Goal: Task Accomplishment & Management: Complete application form

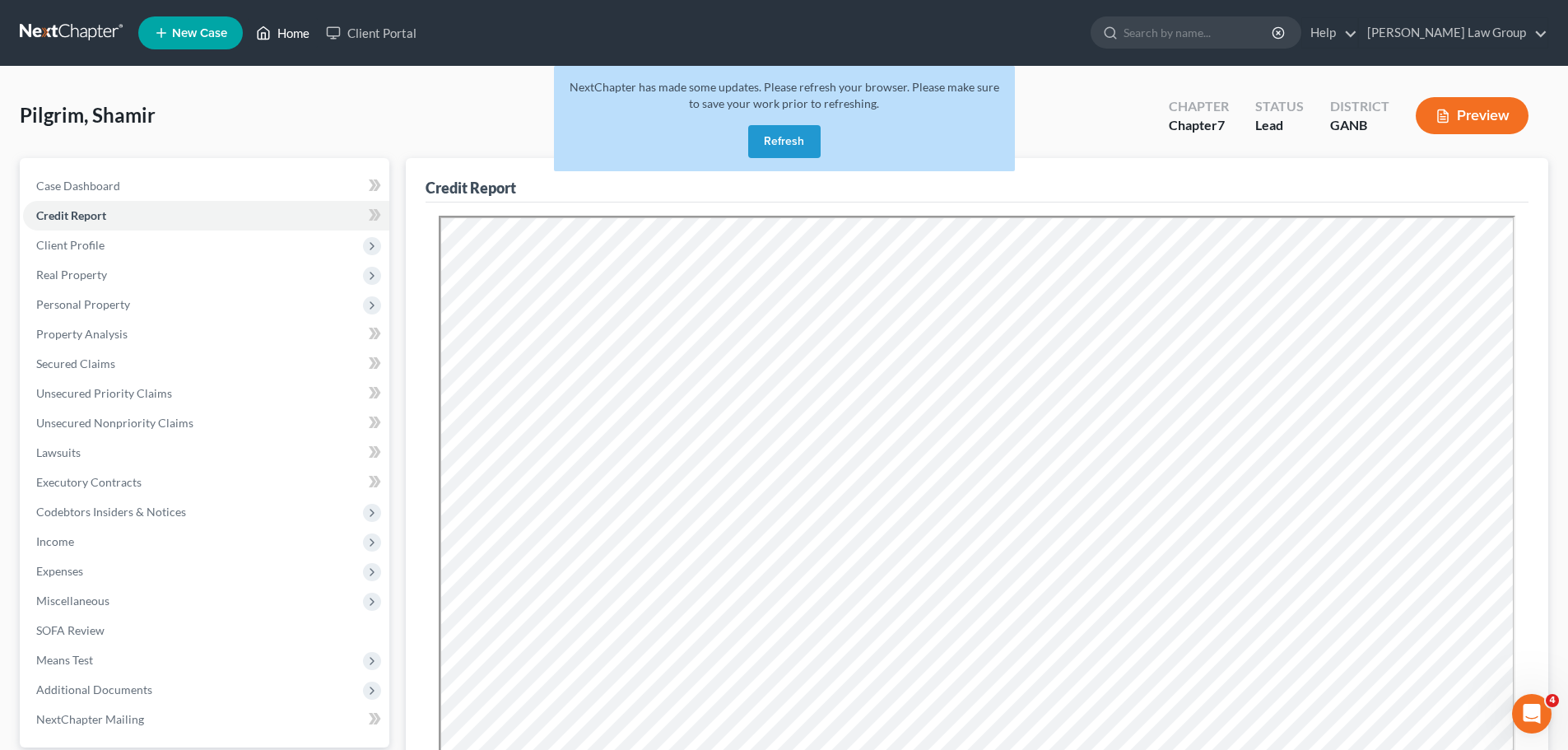
click at [270, 22] on link "Home" at bounding box center [282, 33] width 70 height 30
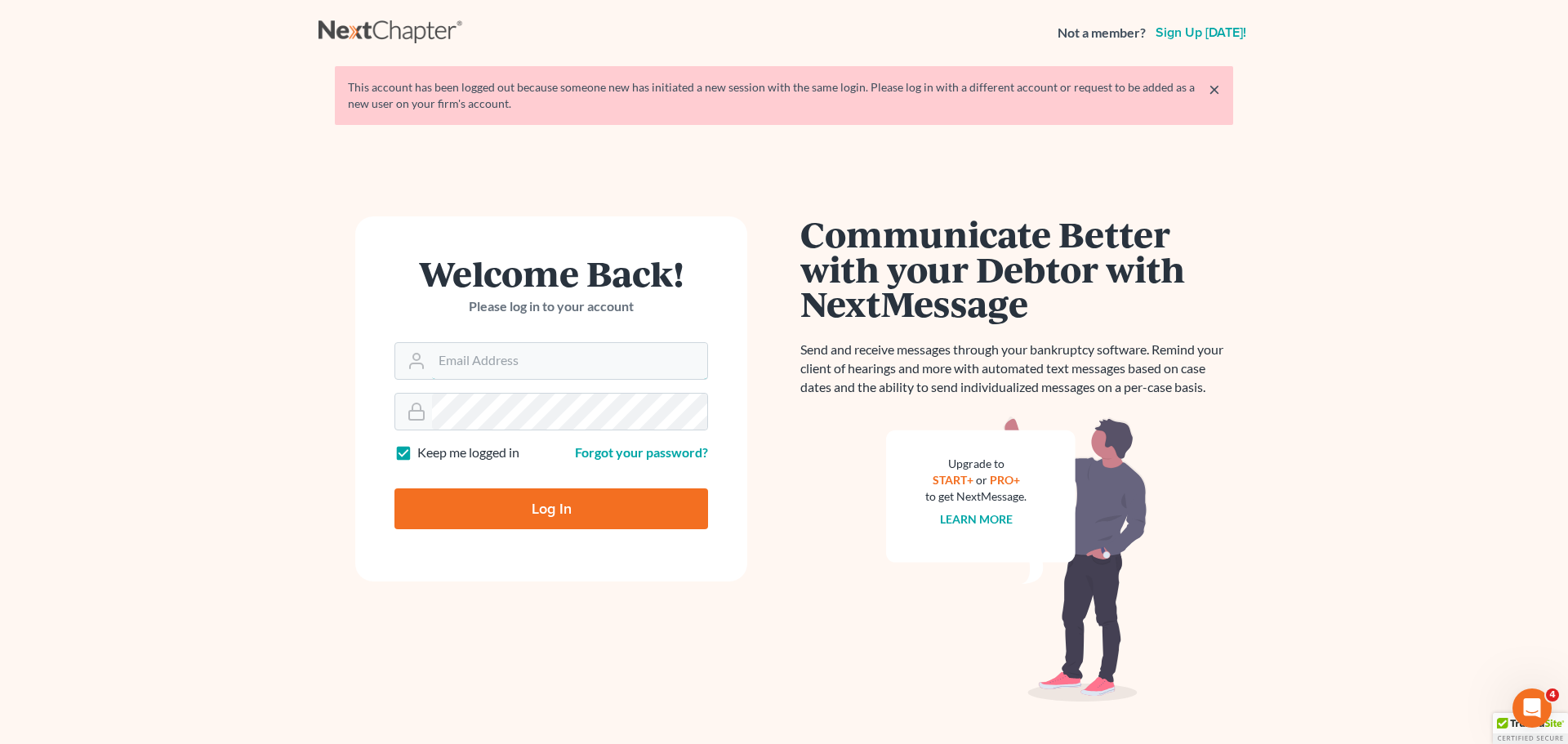
type input "[EMAIL_ADDRESS][DOMAIN_NAME]"
click at [556, 485] on div "Log In" at bounding box center [551, 502] width 314 height 54
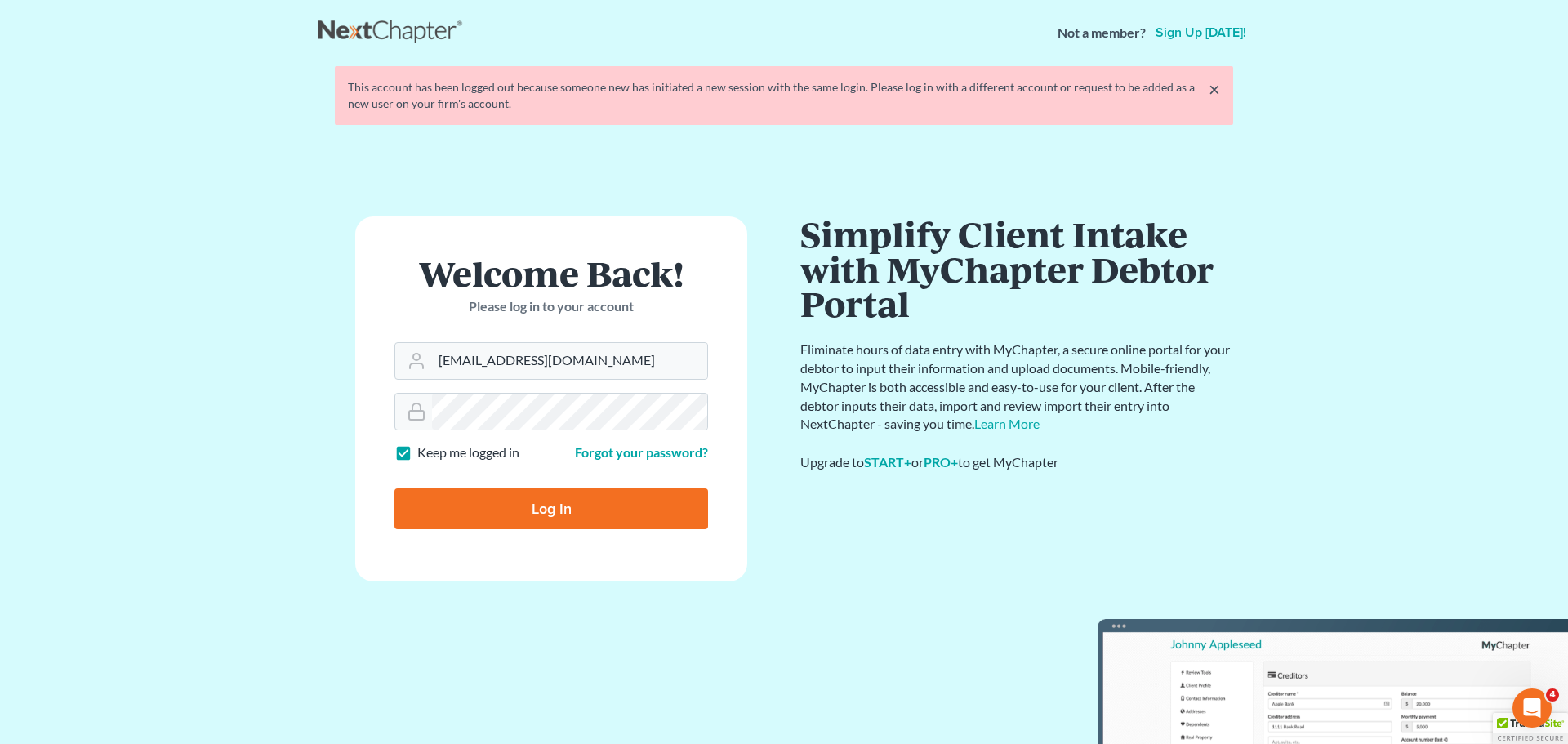
drag, startPoint x: 545, startPoint y: 516, endPoint x: 577, endPoint y: 545, distance: 43.2
click at [553, 525] on input "Log In" at bounding box center [551, 509] width 314 height 41
type input "Thinking..."
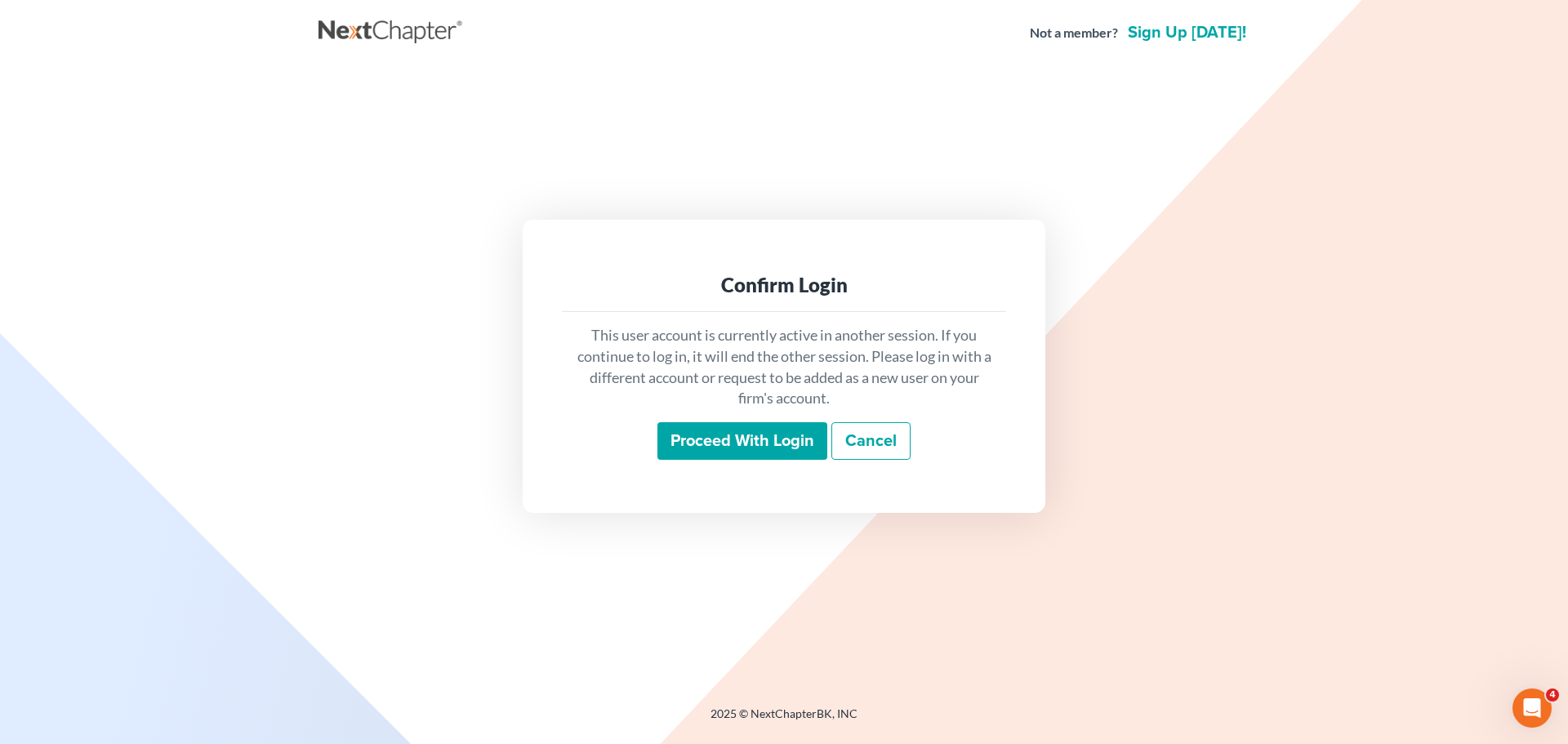
click at [758, 458] on input "Proceed with login" at bounding box center [741, 441] width 170 height 37
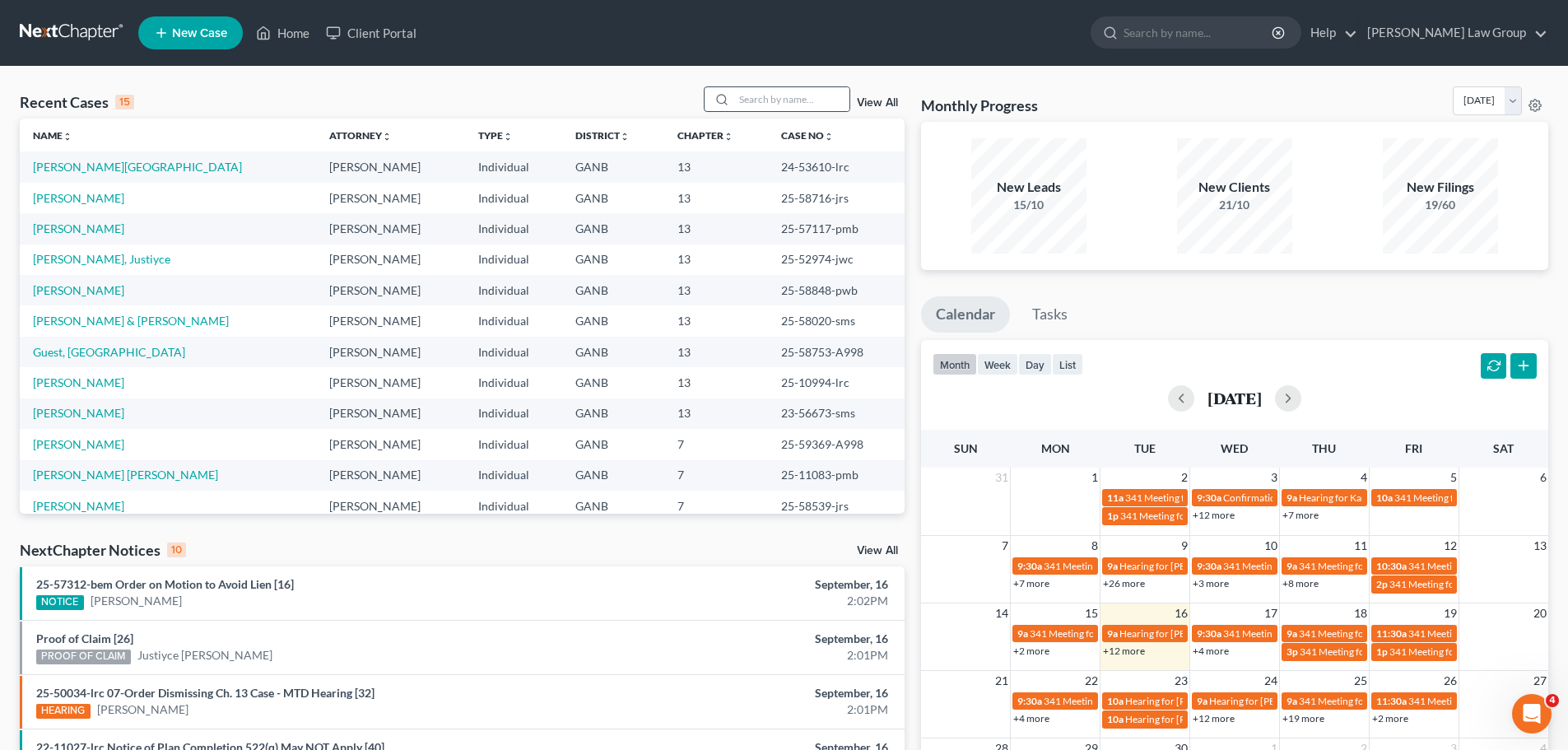
click at [797, 87] on div at bounding box center [776, 100] width 147 height 26
click at [793, 89] on input "search" at bounding box center [792, 100] width 115 height 24
type input "cashmera"
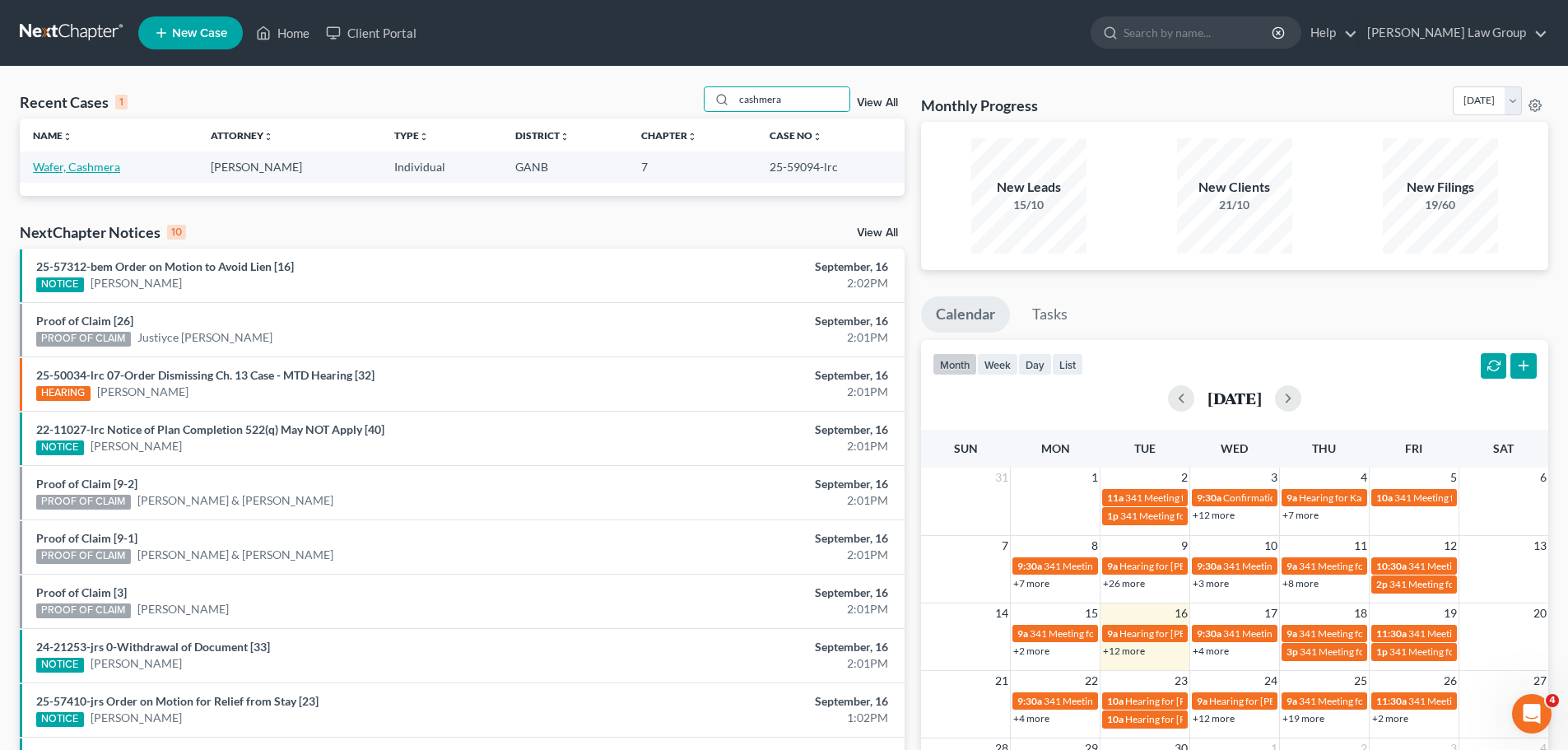
click at [62, 165] on link "Wafer, Cashmera" at bounding box center [76, 167] width 88 height 14
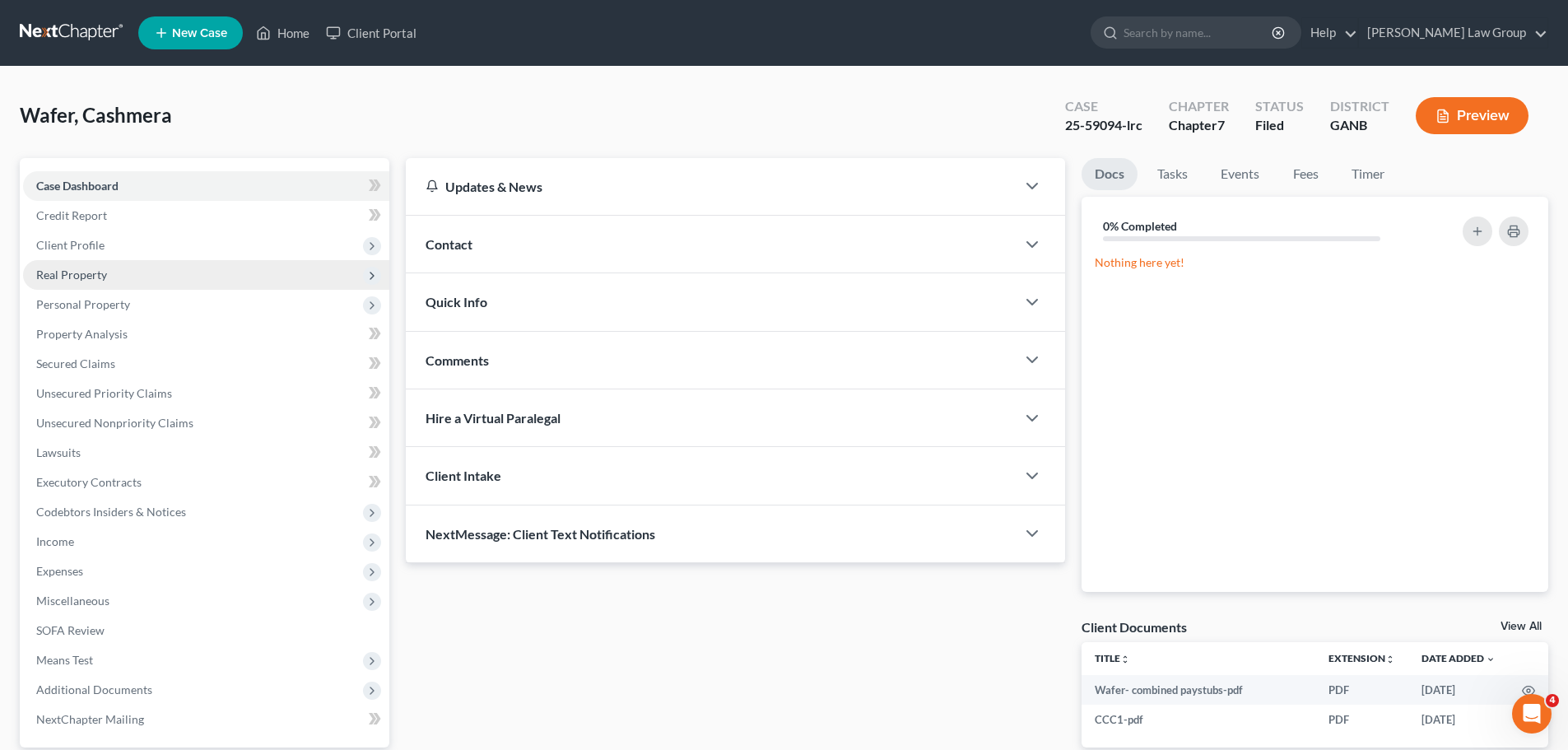
click at [66, 265] on span "Real Property" at bounding box center [206, 275] width 366 height 30
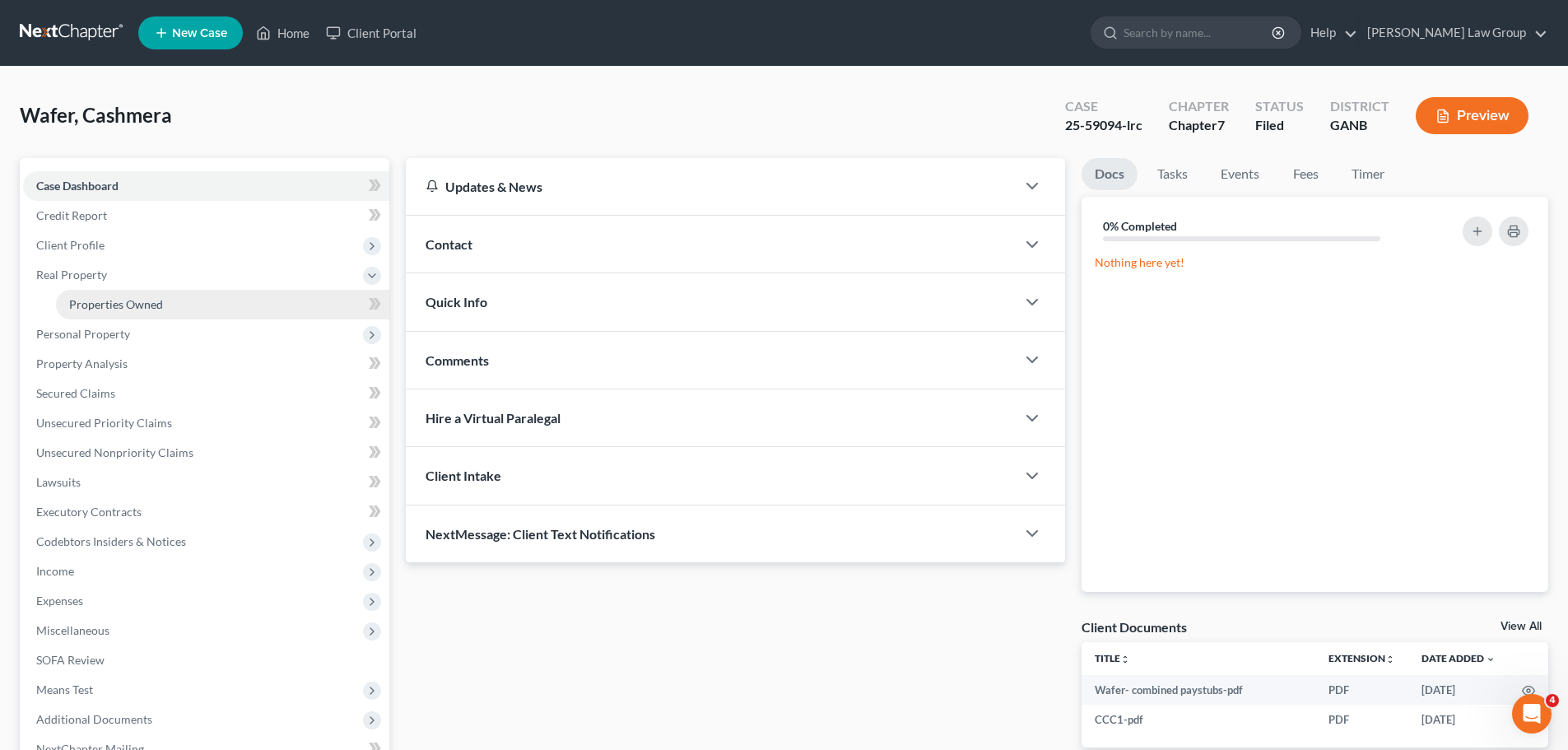
click at [122, 291] on link "Properties Owned" at bounding box center [222, 304] width 333 height 30
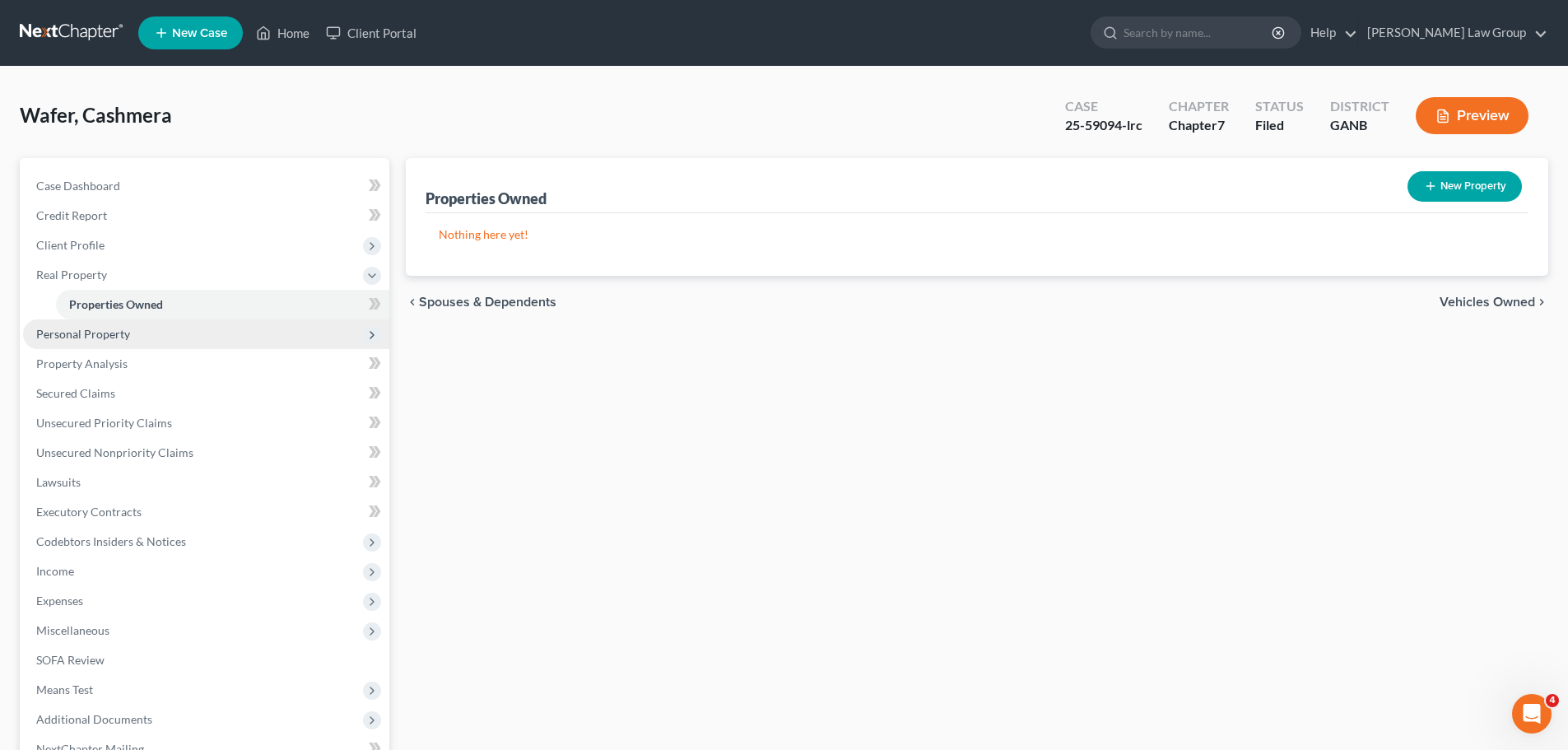
click at [114, 332] on span "Personal Property" at bounding box center [82, 333] width 94 height 14
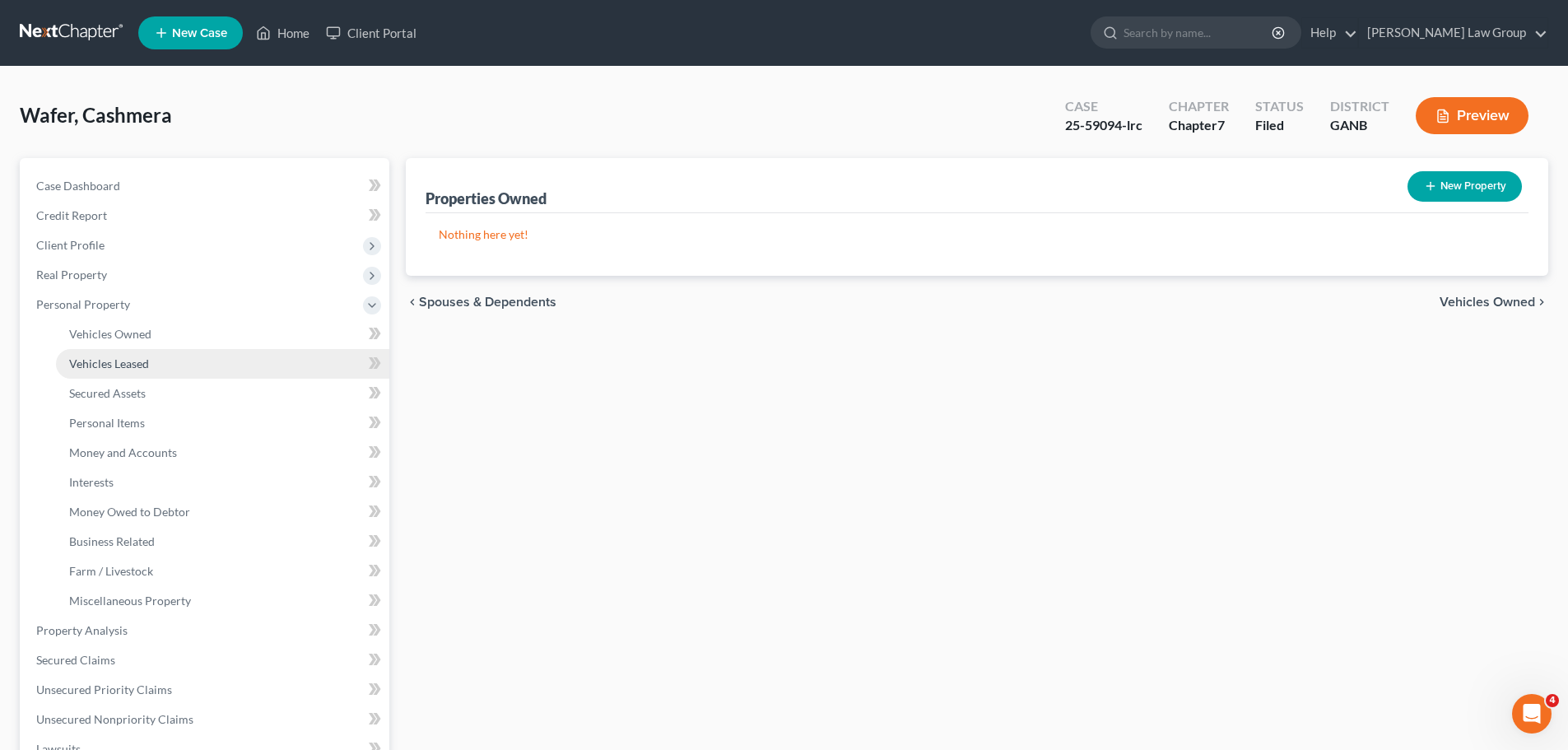
click at [143, 360] on span "Vehicles Leased" at bounding box center [109, 363] width 80 height 14
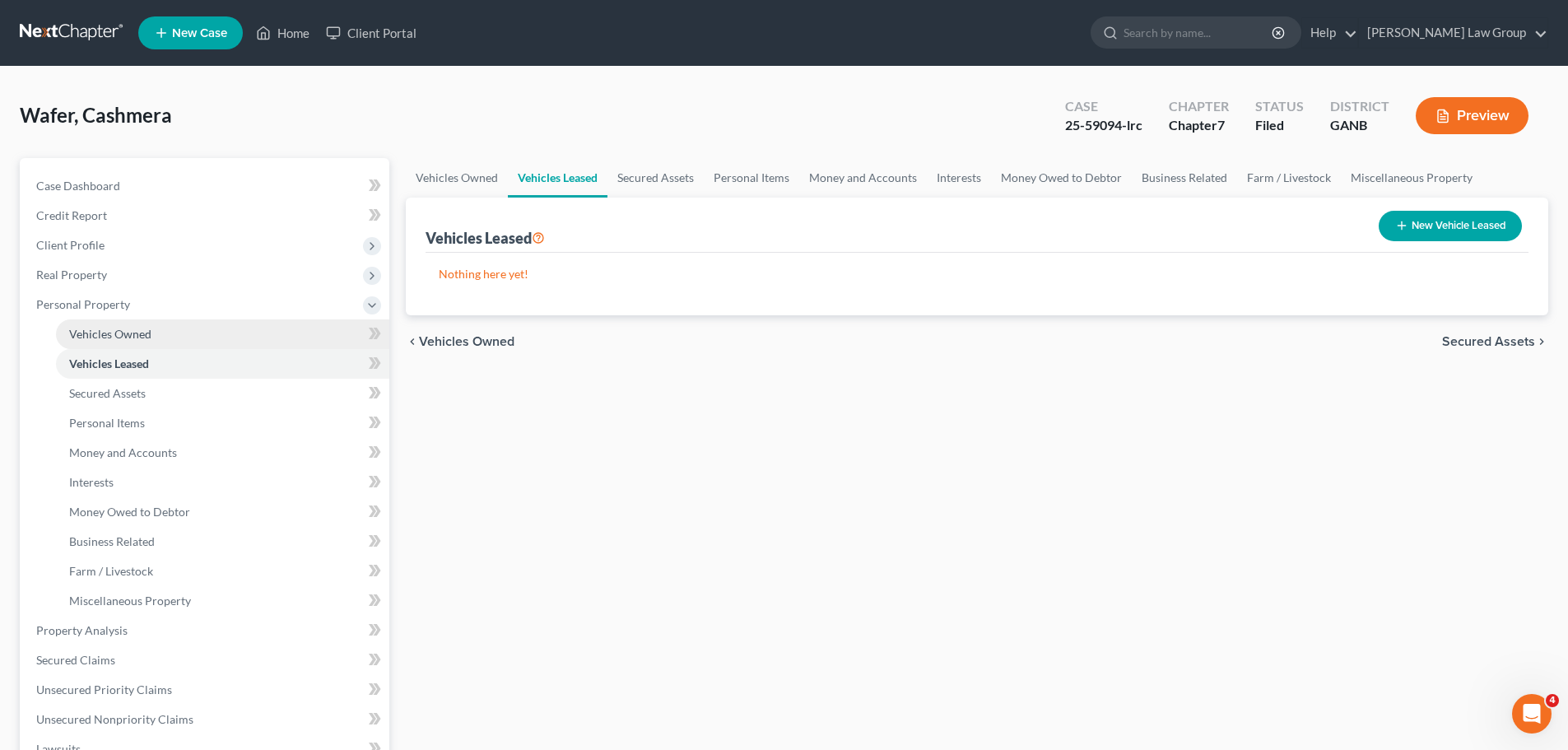
click at [143, 345] on link "Vehicles Owned" at bounding box center [222, 334] width 333 height 30
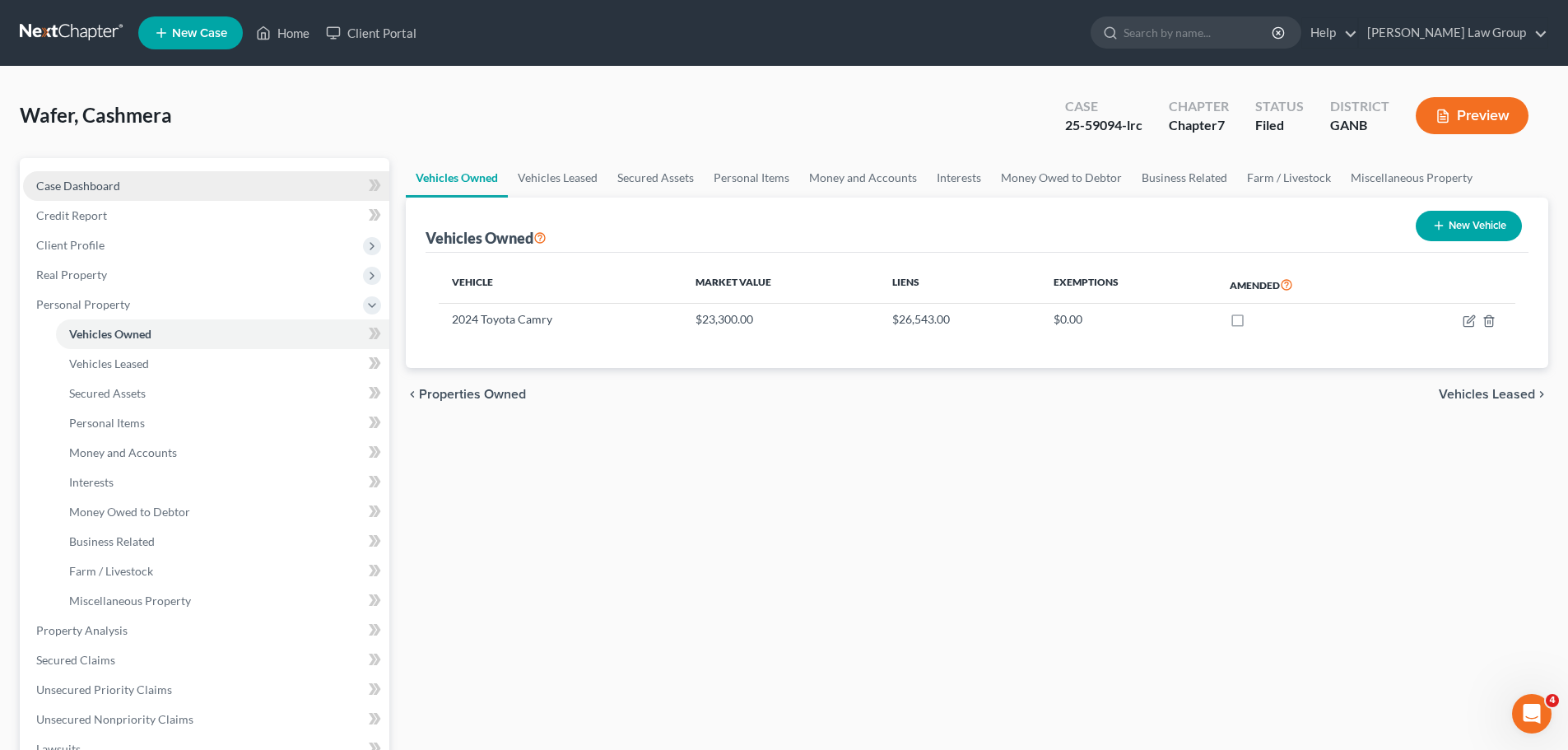
click at [91, 193] on link "Case Dashboard" at bounding box center [206, 186] width 366 height 30
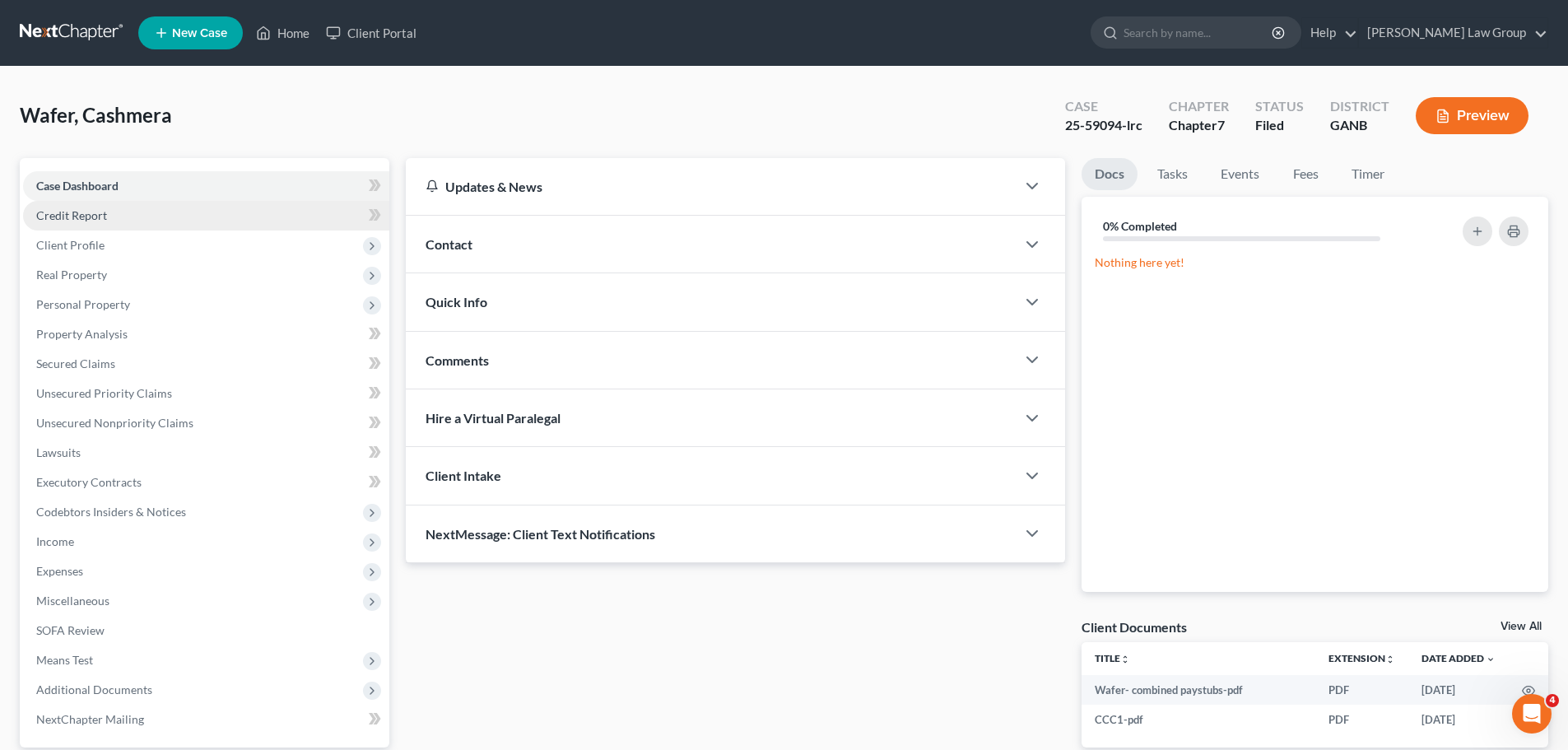
click at [97, 222] on span "Credit Report" at bounding box center [71, 215] width 70 height 14
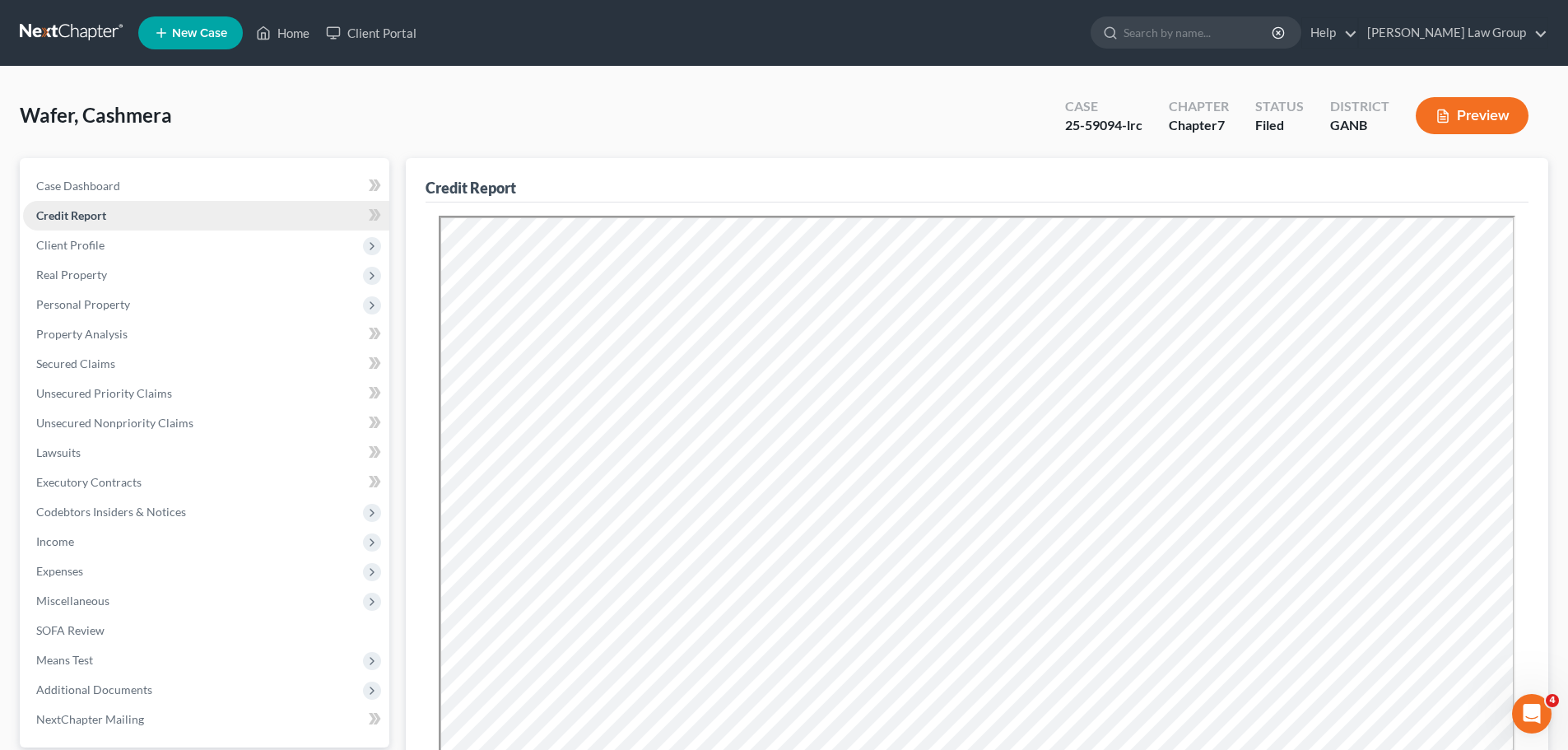
click at [119, 222] on link "Credit Report" at bounding box center [206, 216] width 366 height 30
click at [120, 240] on span "Client Profile" at bounding box center [206, 245] width 366 height 30
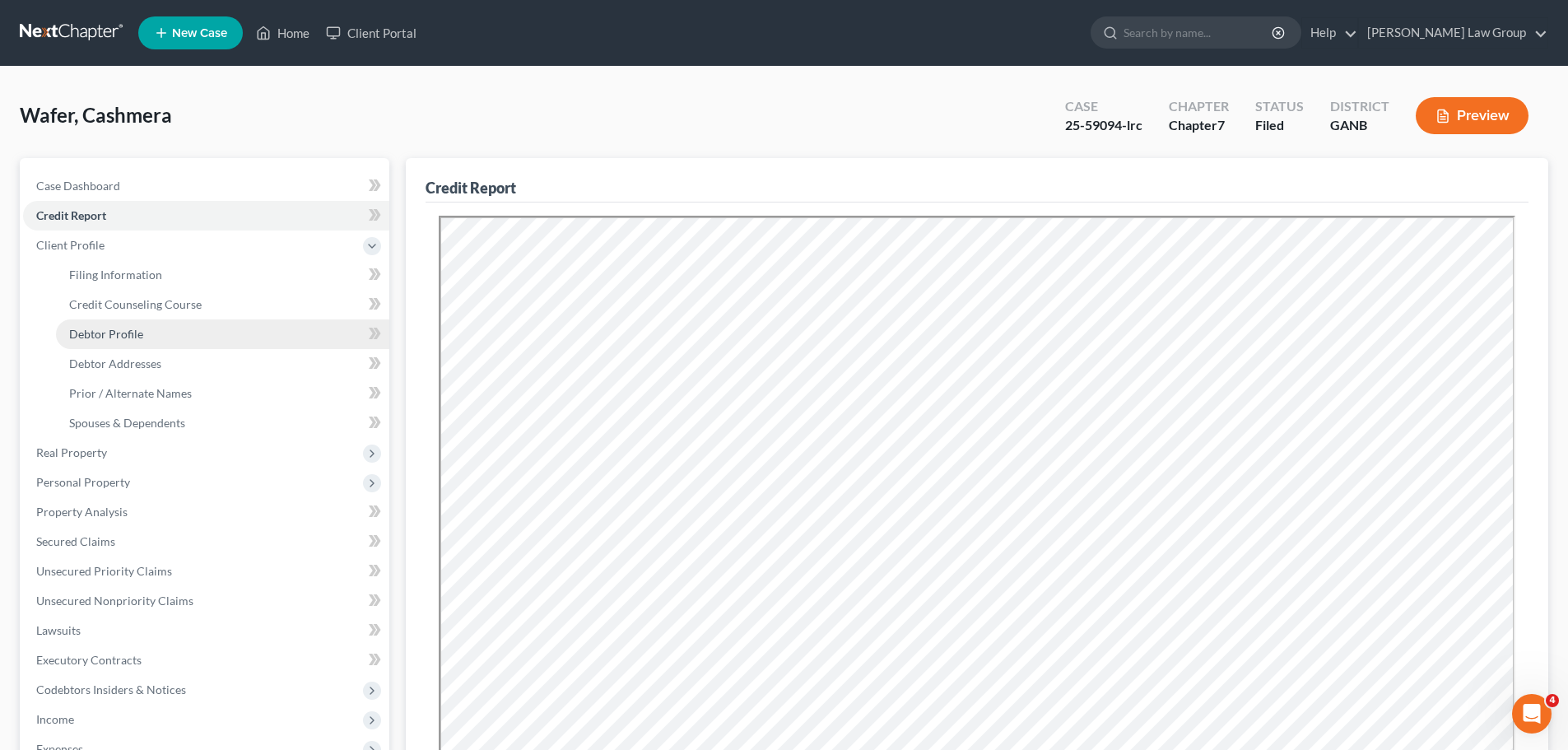
click at [131, 342] on link "Debtor Profile" at bounding box center [222, 334] width 333 height 30
select select "0"
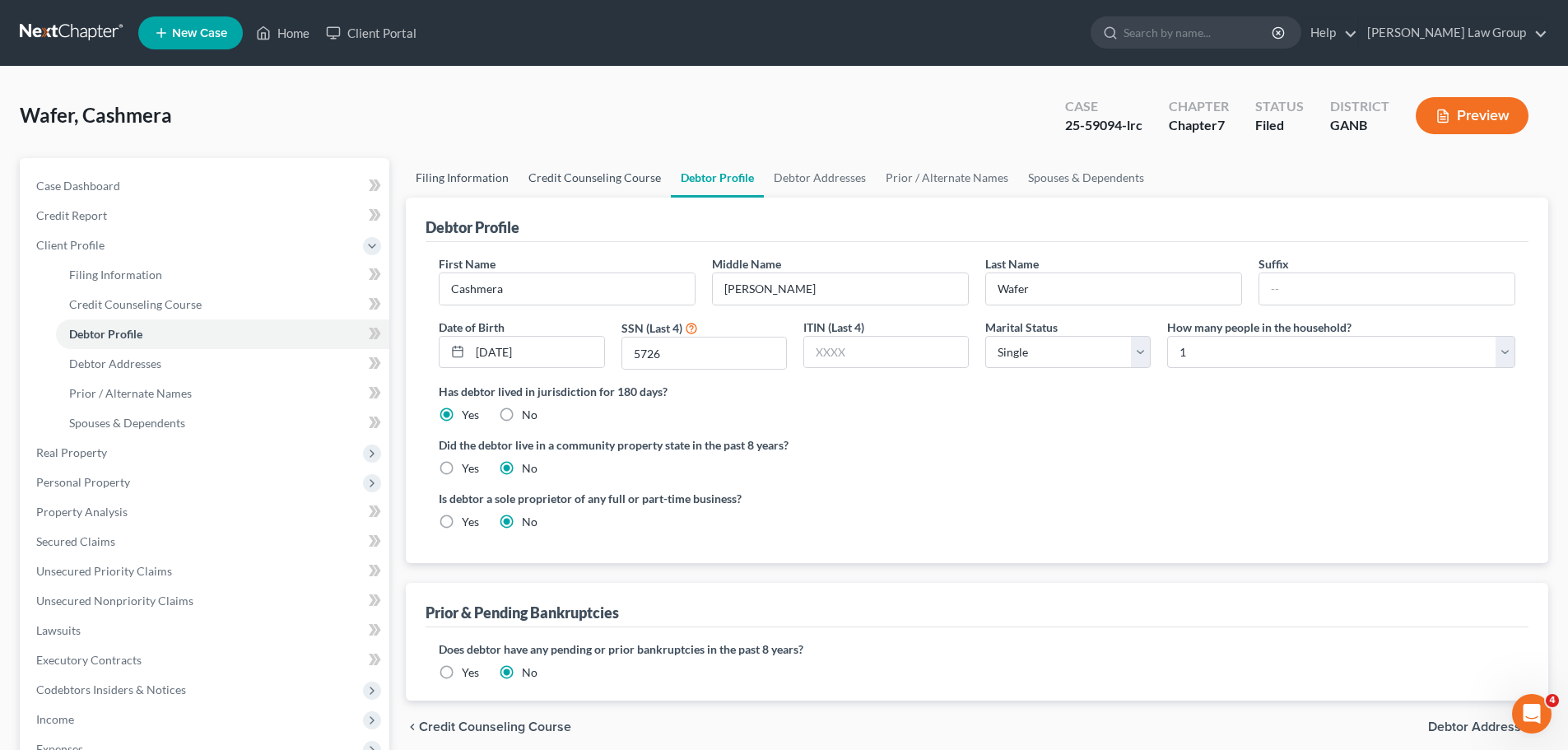
drag, startPoint x: 477, startPoint y: 196, endPoint x: 526, endPoint y: 196, distance: 49.0
click at [477, 196] on link "Filing Information" at bounding box center [461, 178] width 112 height 40
select select "1"
select select "0"
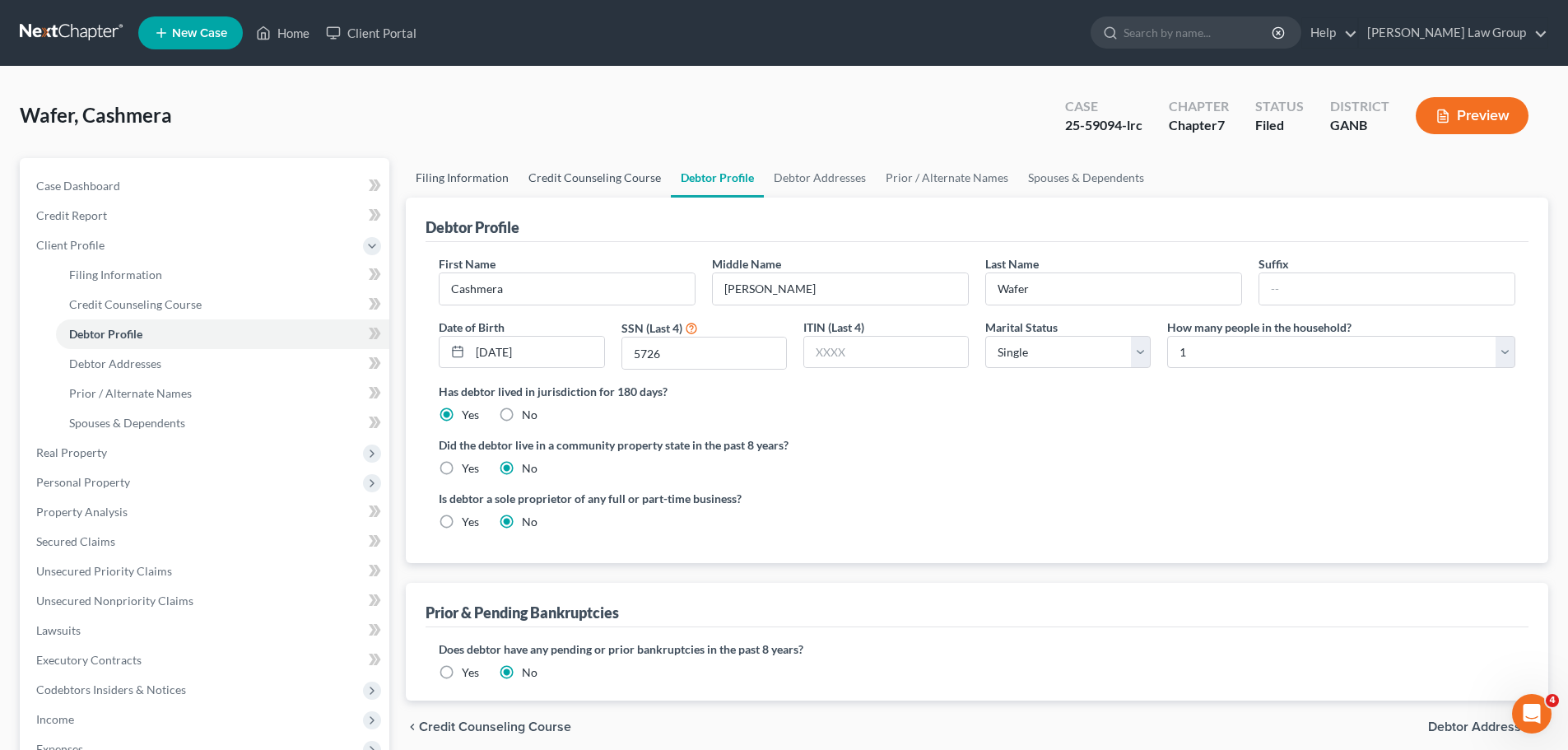
select select "10"
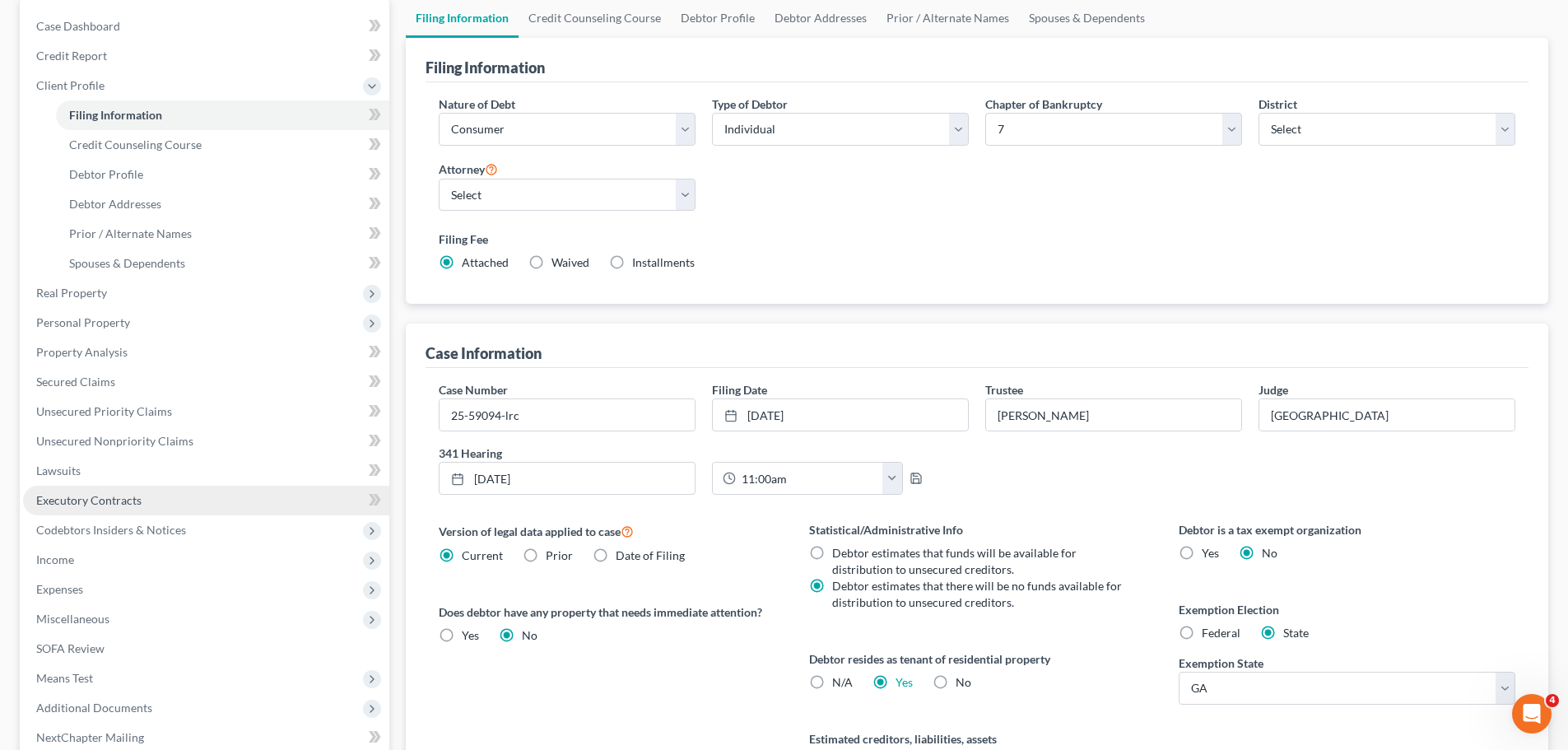
scroll to position [165, 0]
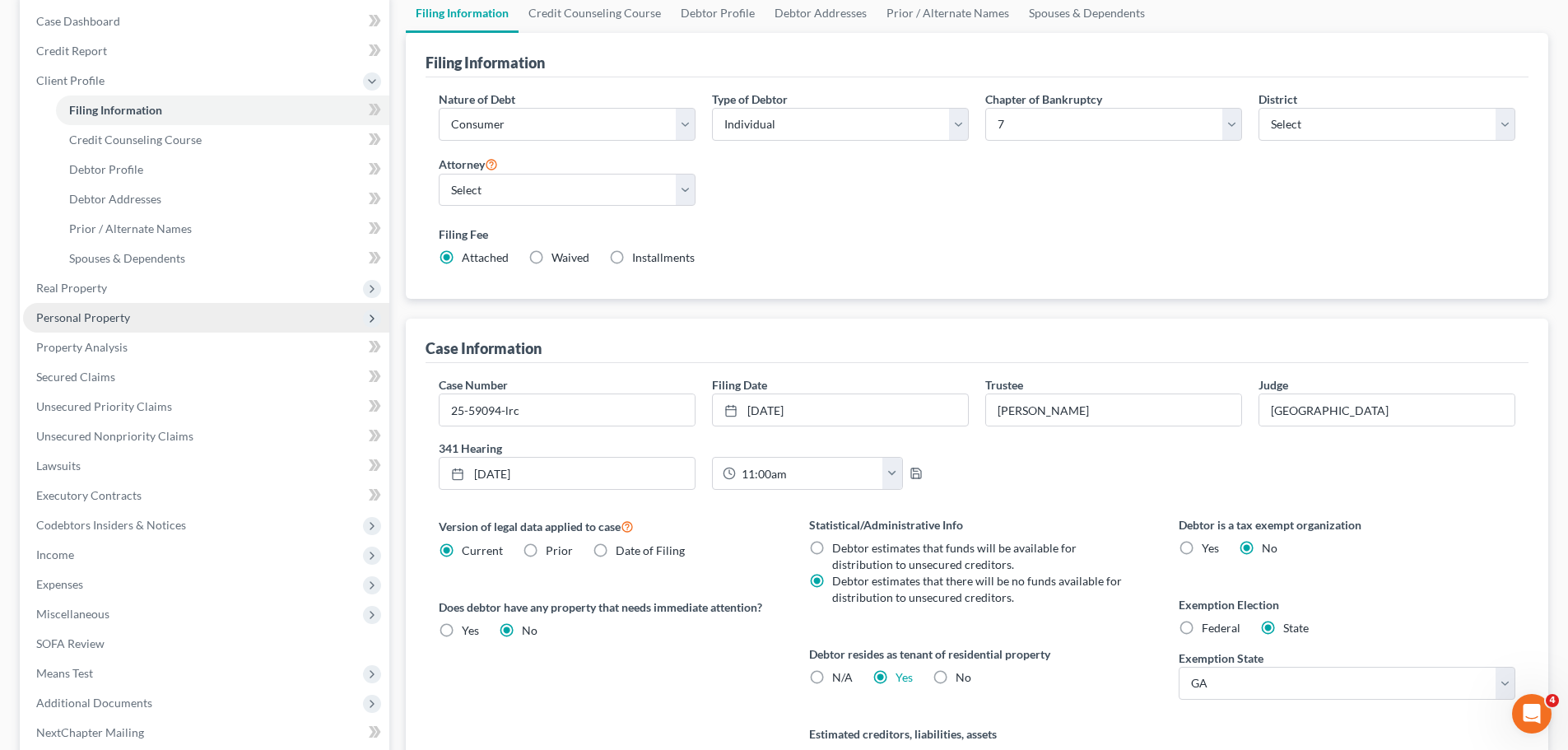
click at [109, 315] on span "Personal Property" at bounding box center [82, 317] width 94 height 14
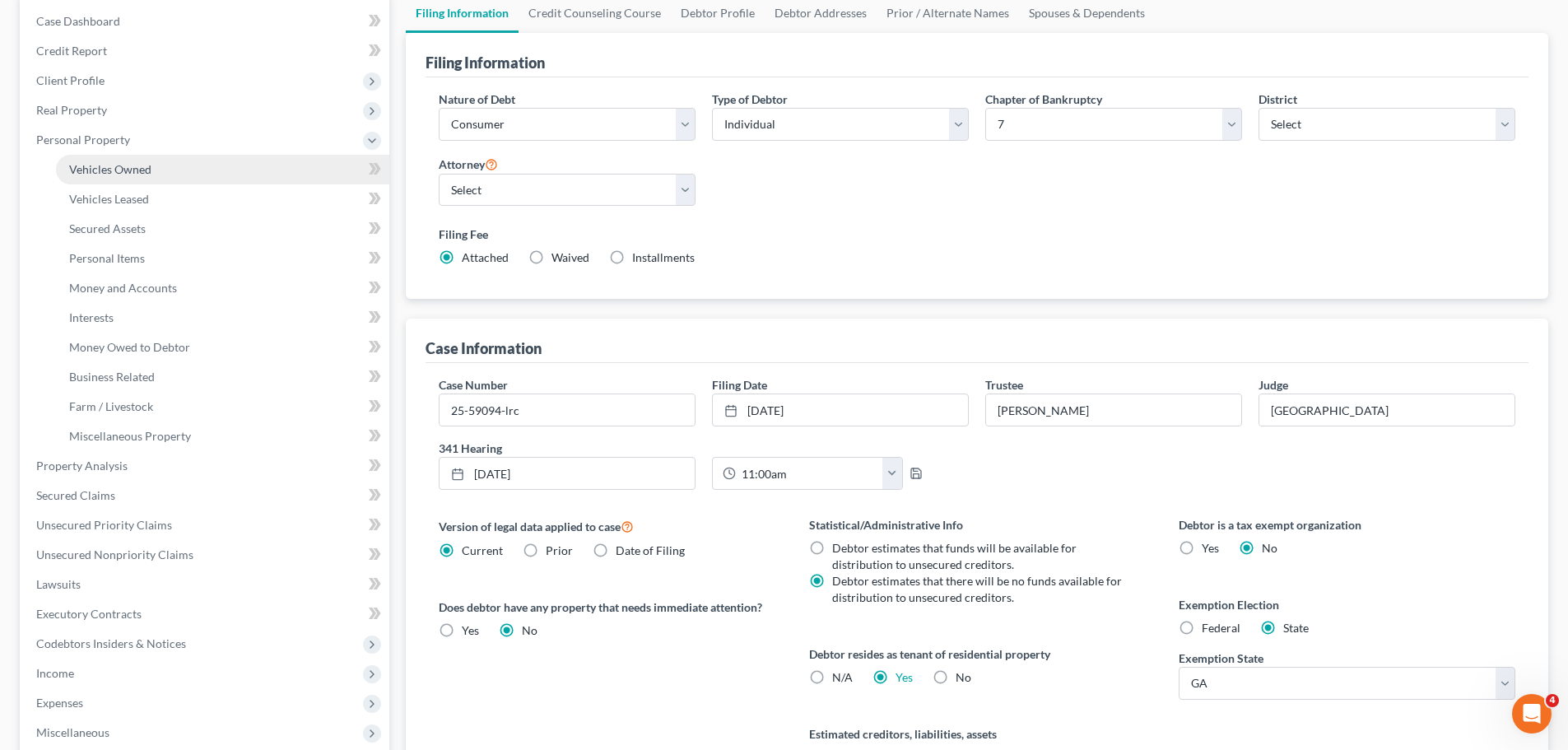
click at [130, 179] on link "Vehicles Owned" at bounding box center [222, 169] width 333 height 30
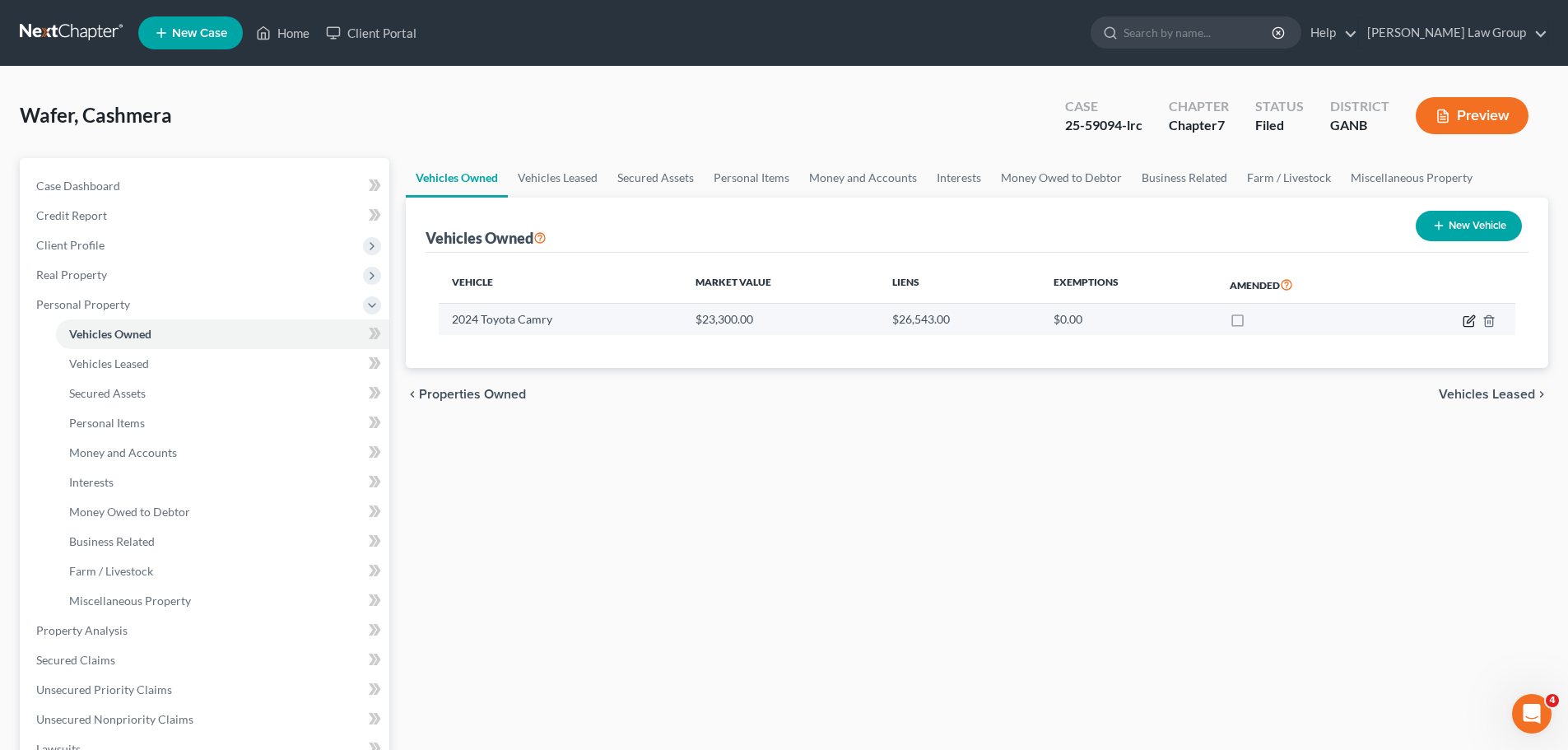
click at [1473, 325] on icon "button" at bounding box center [1468, 320] width 13 height 13
select select "0"
select select "2"
select select "1"
select select "0"
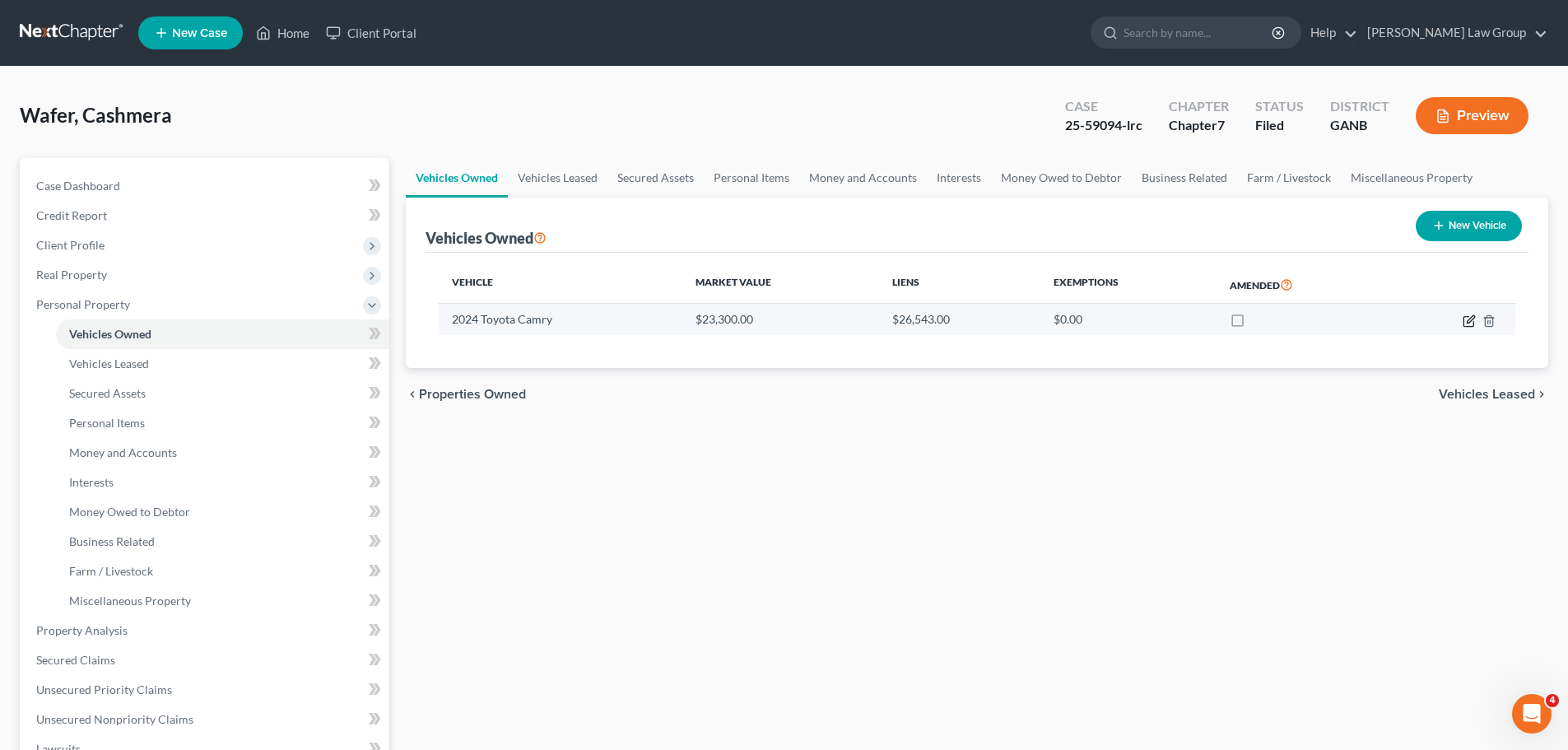
select select "44"
select select "0"
select select "2"
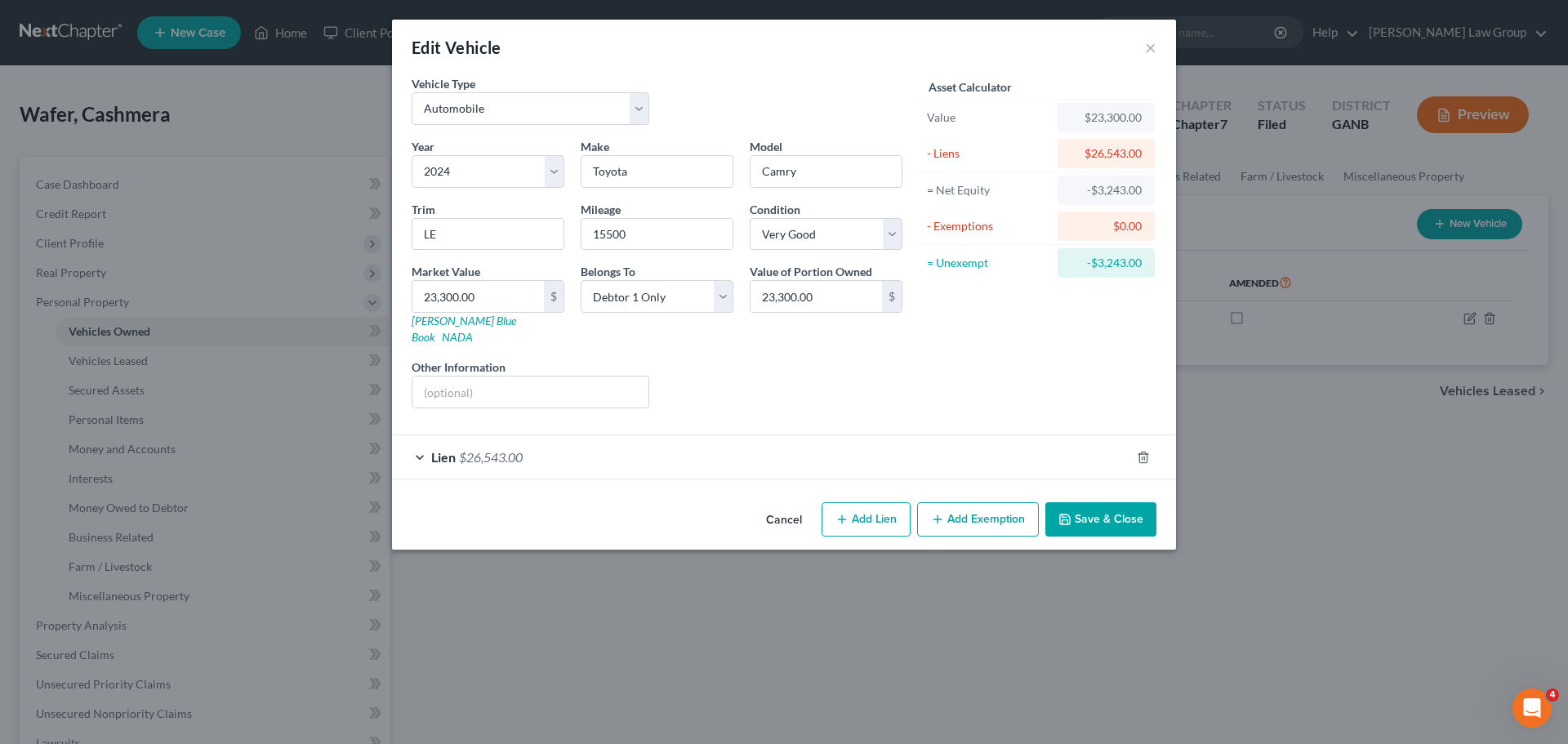
click at [455, 449] on span "Lien" at bounding box center [443, 457] width 25 height 15
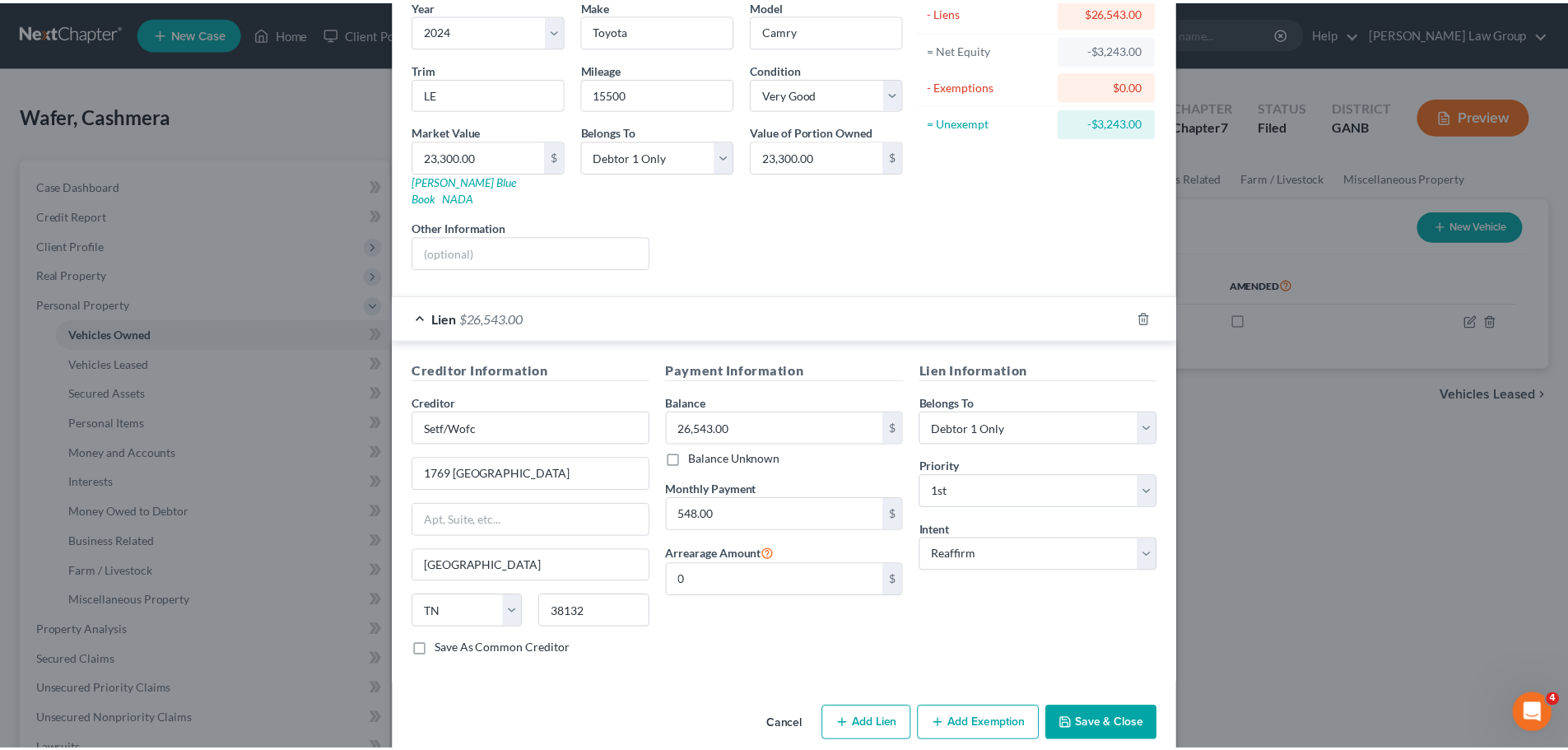
scroll to position [150, 0]
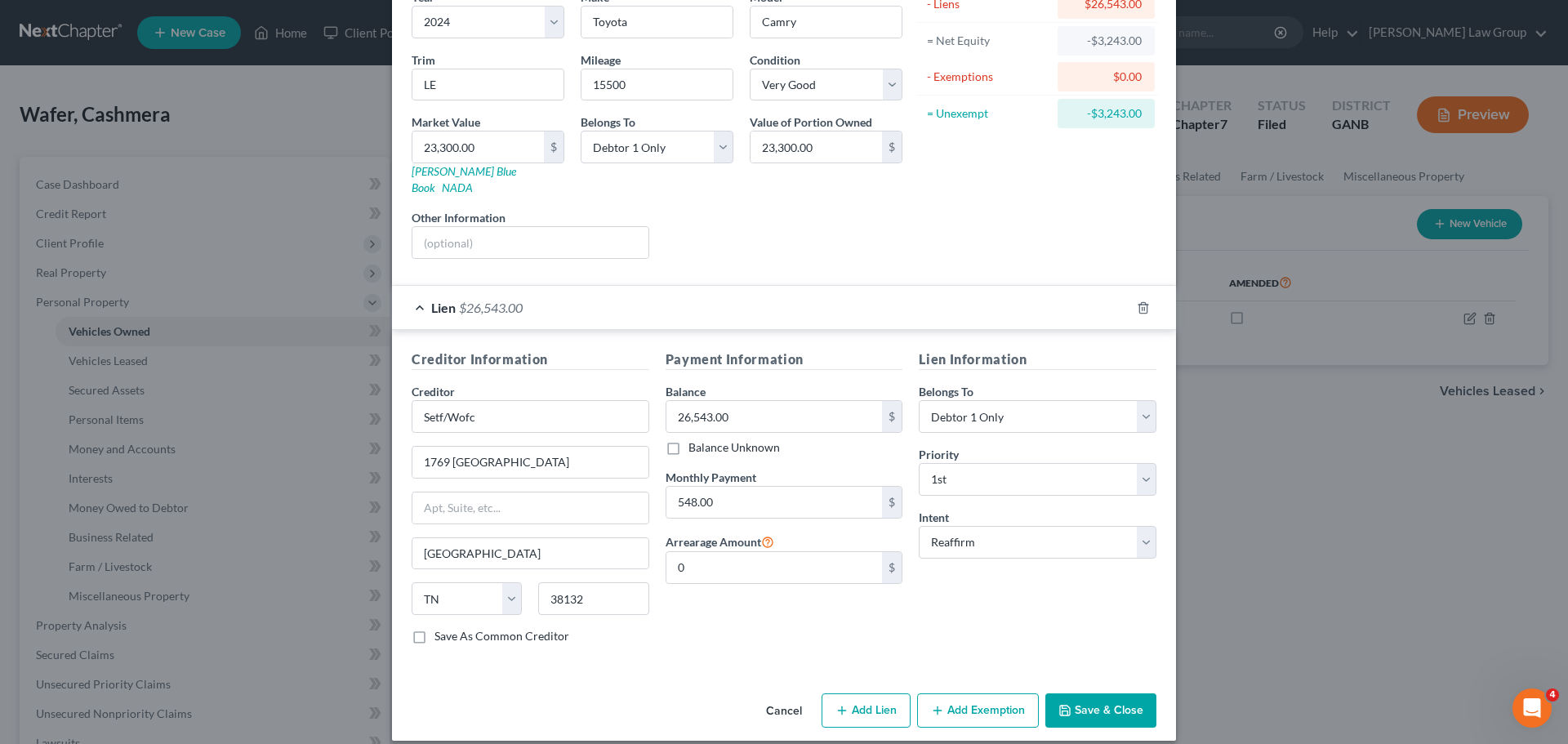
click at [1105, 694] on button "Save & Close" at bounding box center [1101, 711] width 111 height 34
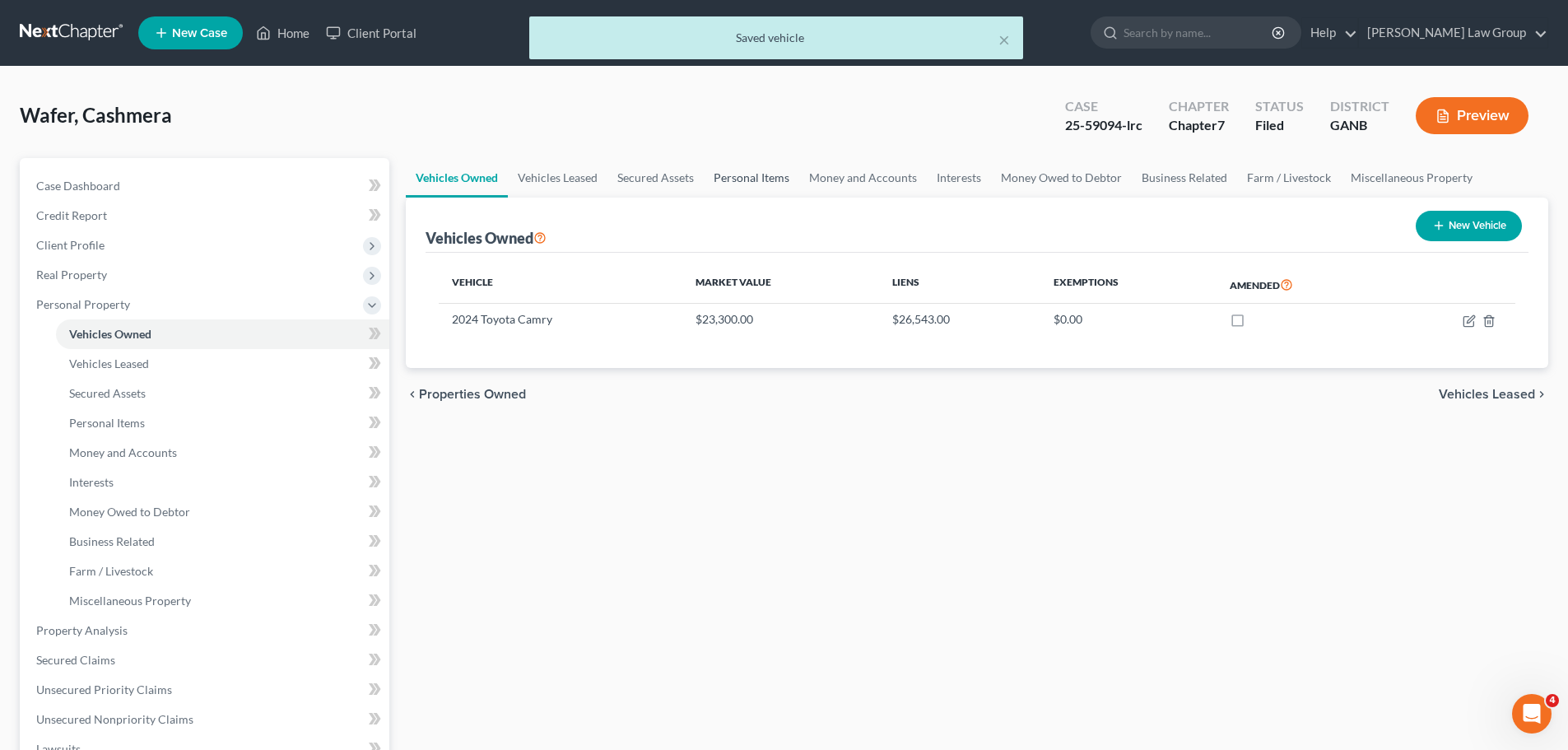
click at [726, 183] on link "Personal Items" at bounding box center [751, 178] width 95 height 40
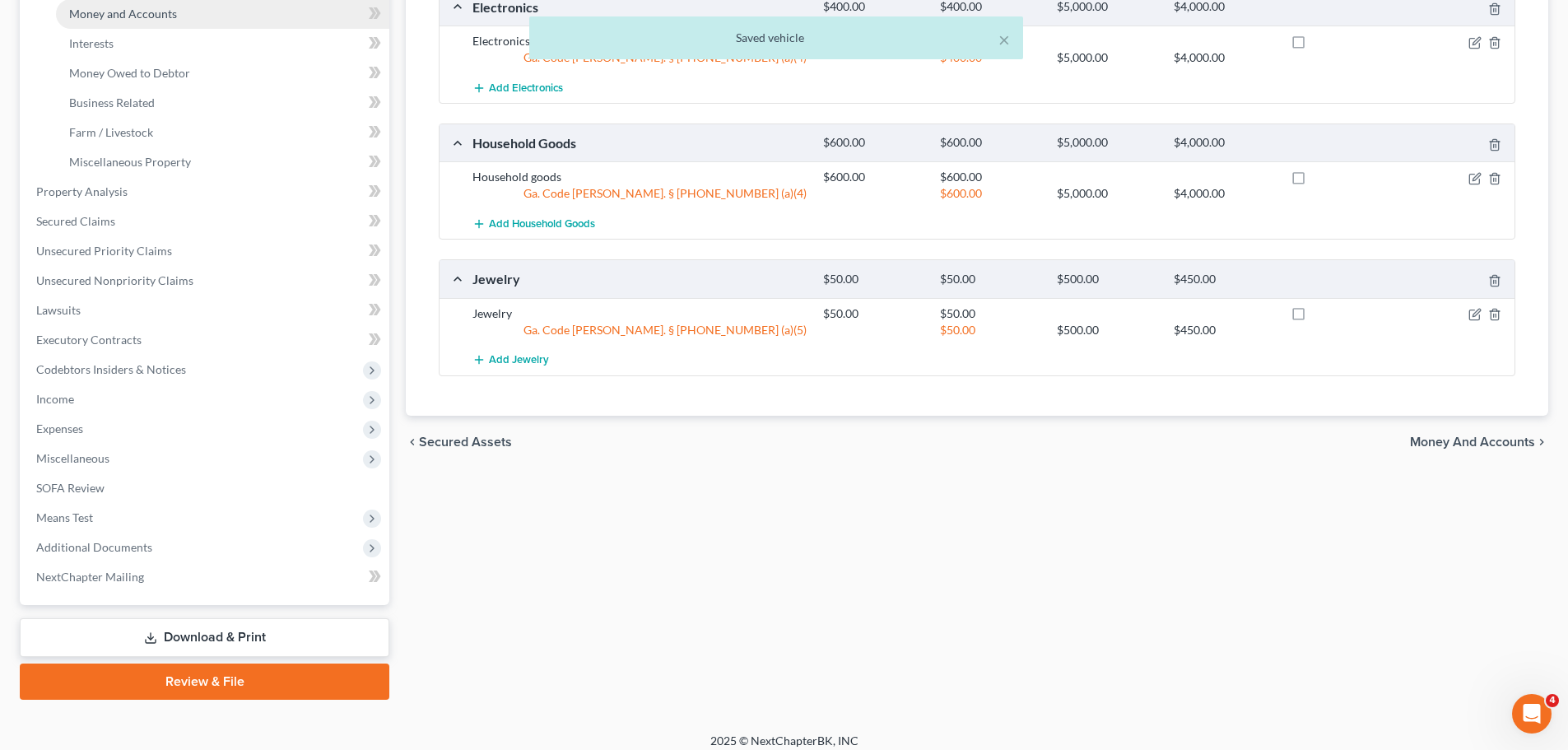
scroll to position [451, 0]
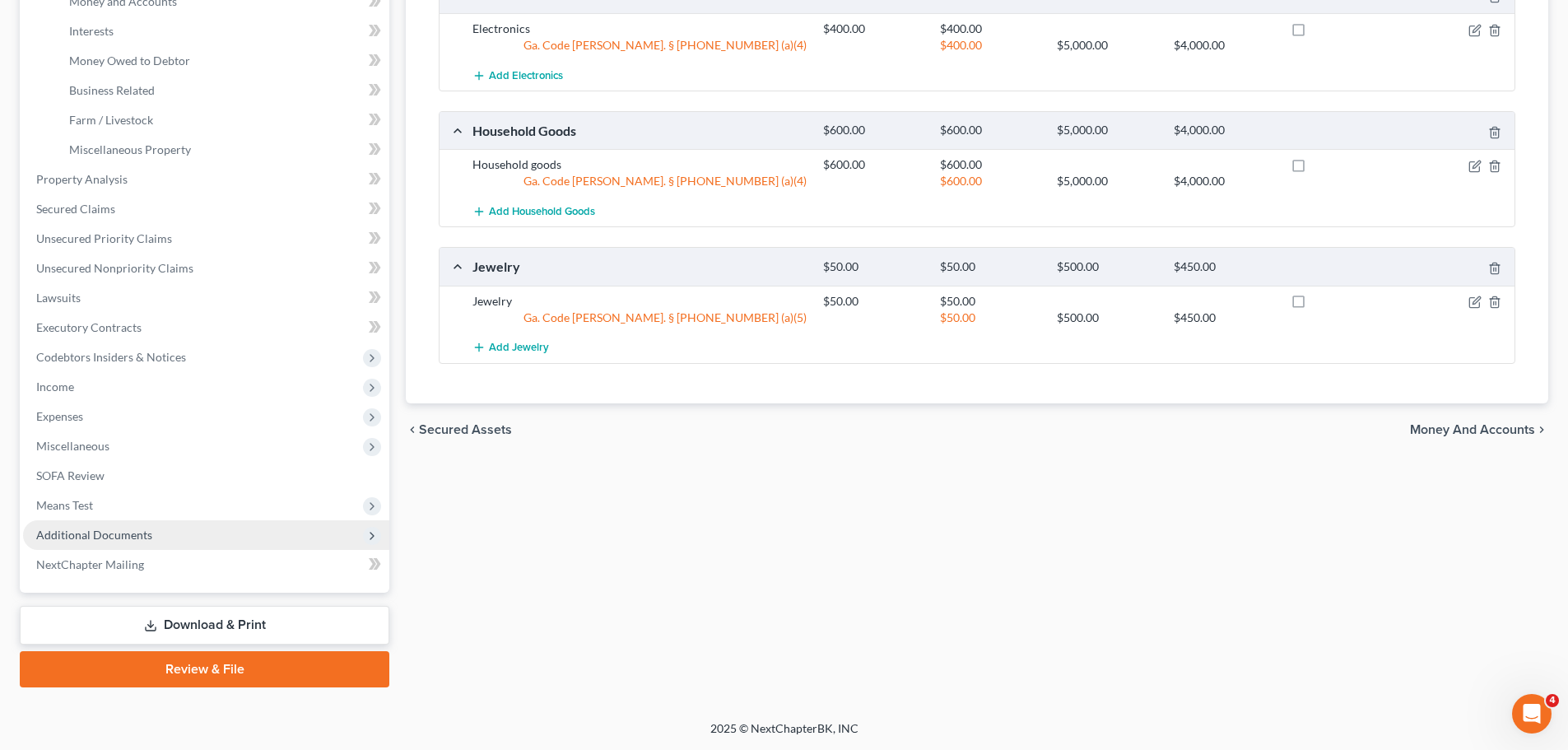
click at [224, 544] on span "Additional Documents" at bounding box center [206, 535] width 366 height 30
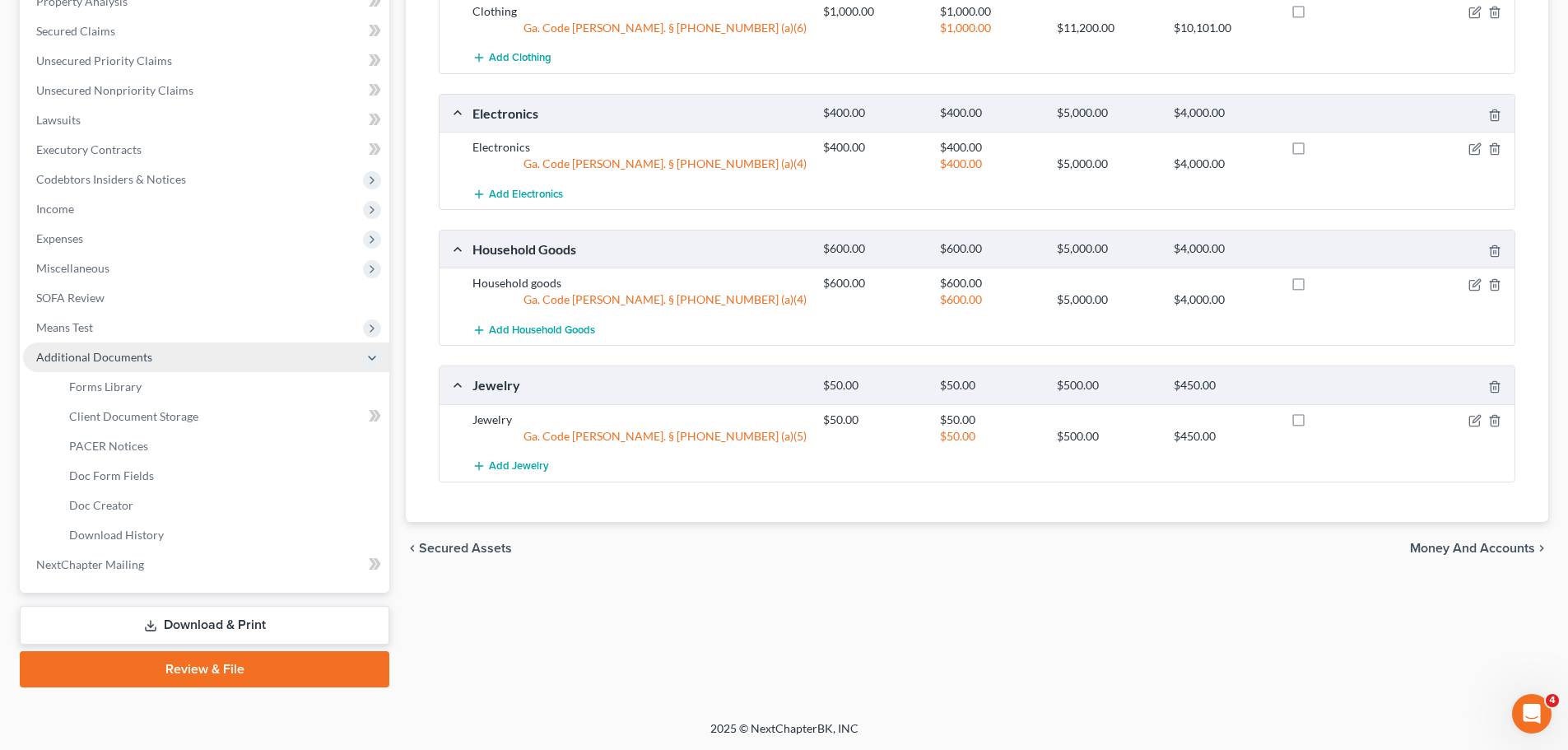
scroll to position [332, 0]
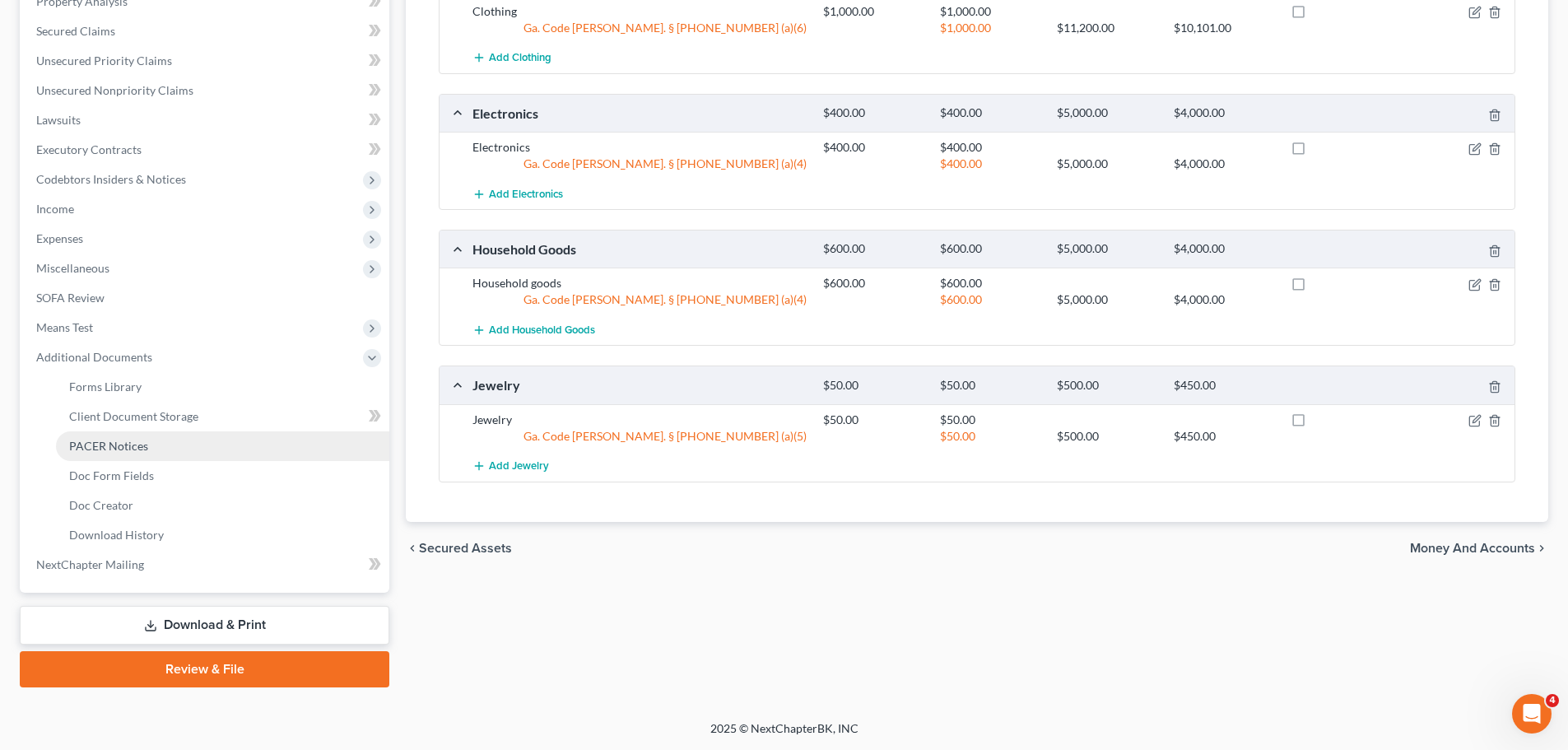
click at [167, 451] on link "PACER Notices" at bounding box center [222, 446] width 333 height 30
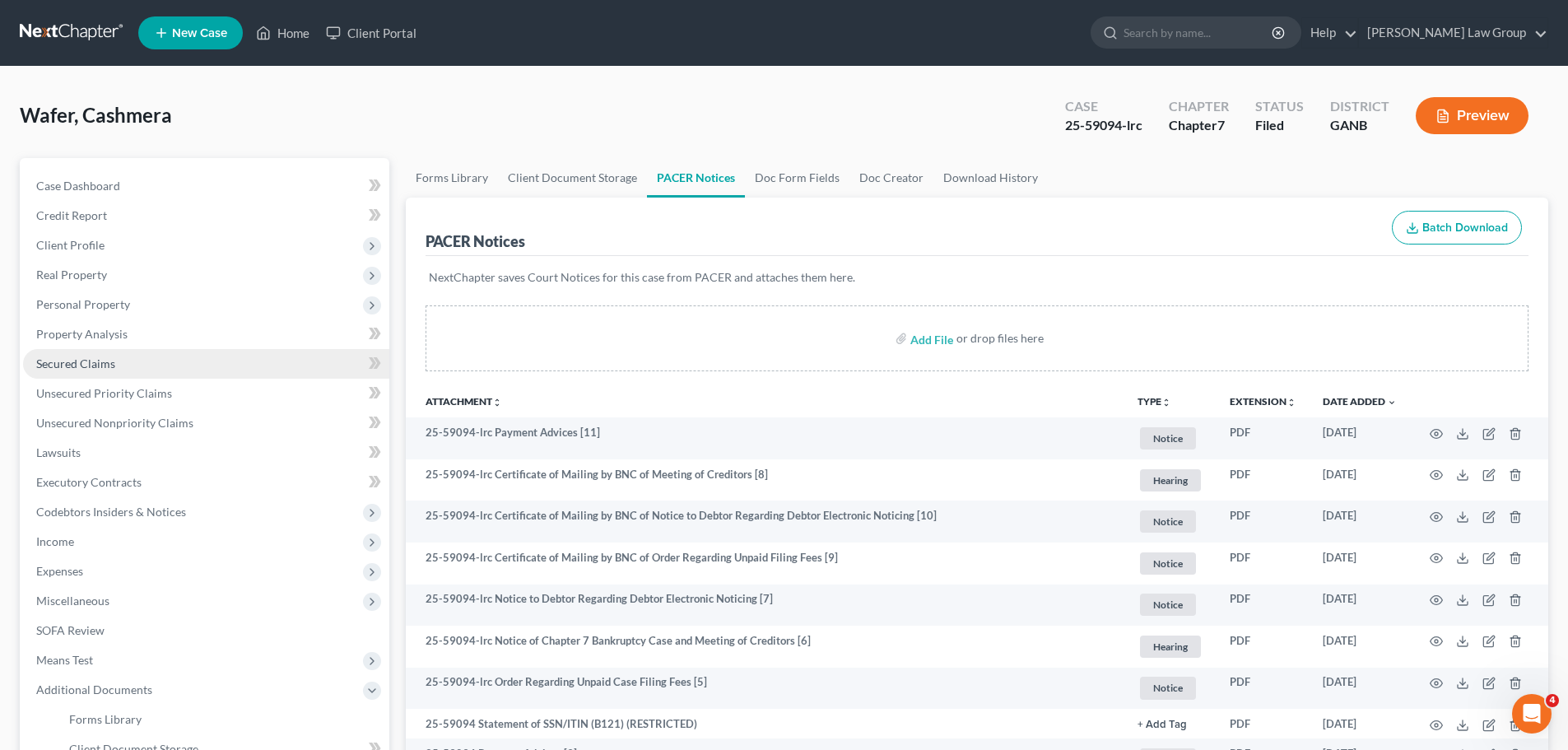
click at [168, 357] on link "Secured Claims" at bounding box center [206, 363] width 366 height 30
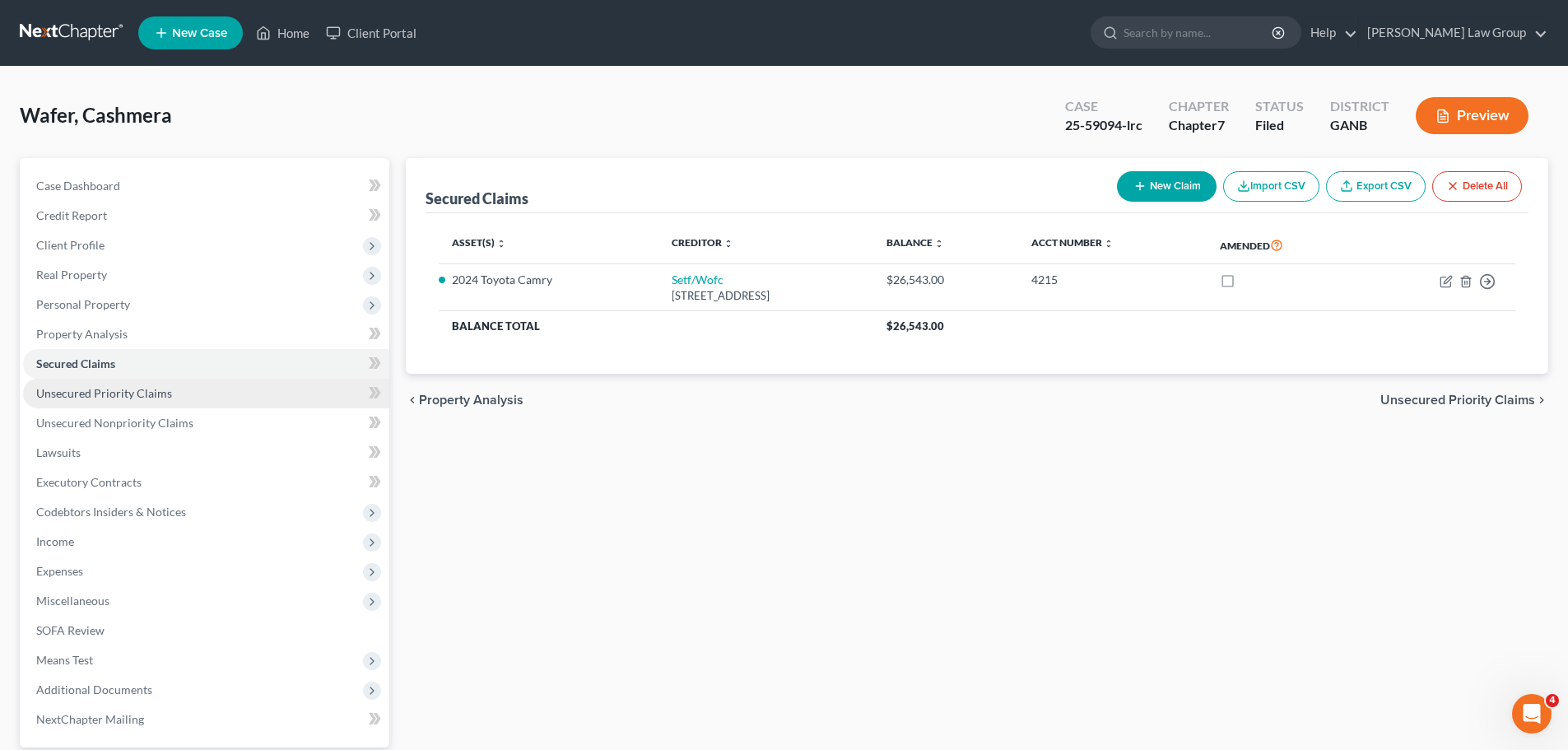
click at [129, 399] on link "Unsecured Priority Claims" at bounding box center [206, 393] width 366 height 30
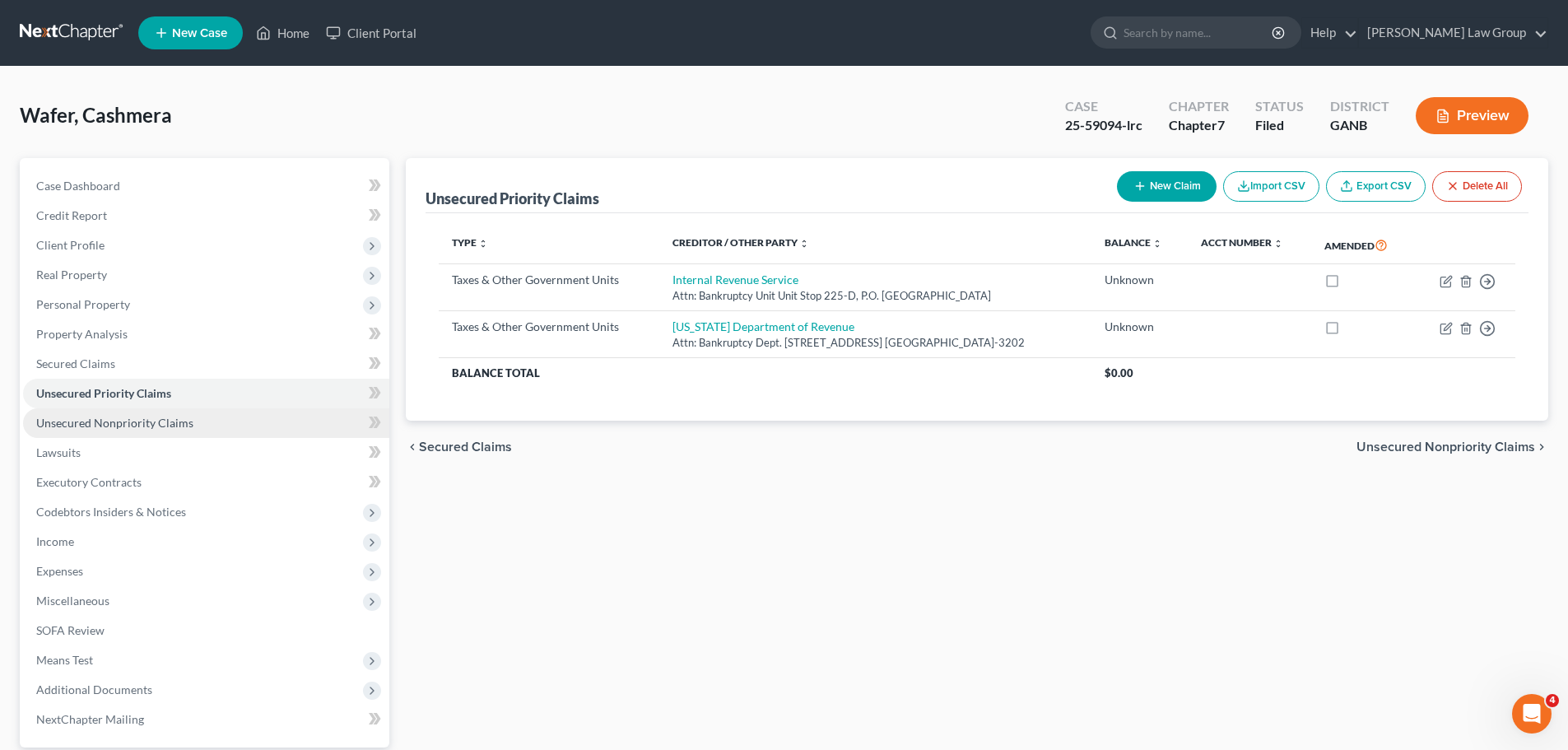
click at [139, 425] on span "Unsecured Nonpriority Claims" at bounding box center [114, 423] width 157 height 14
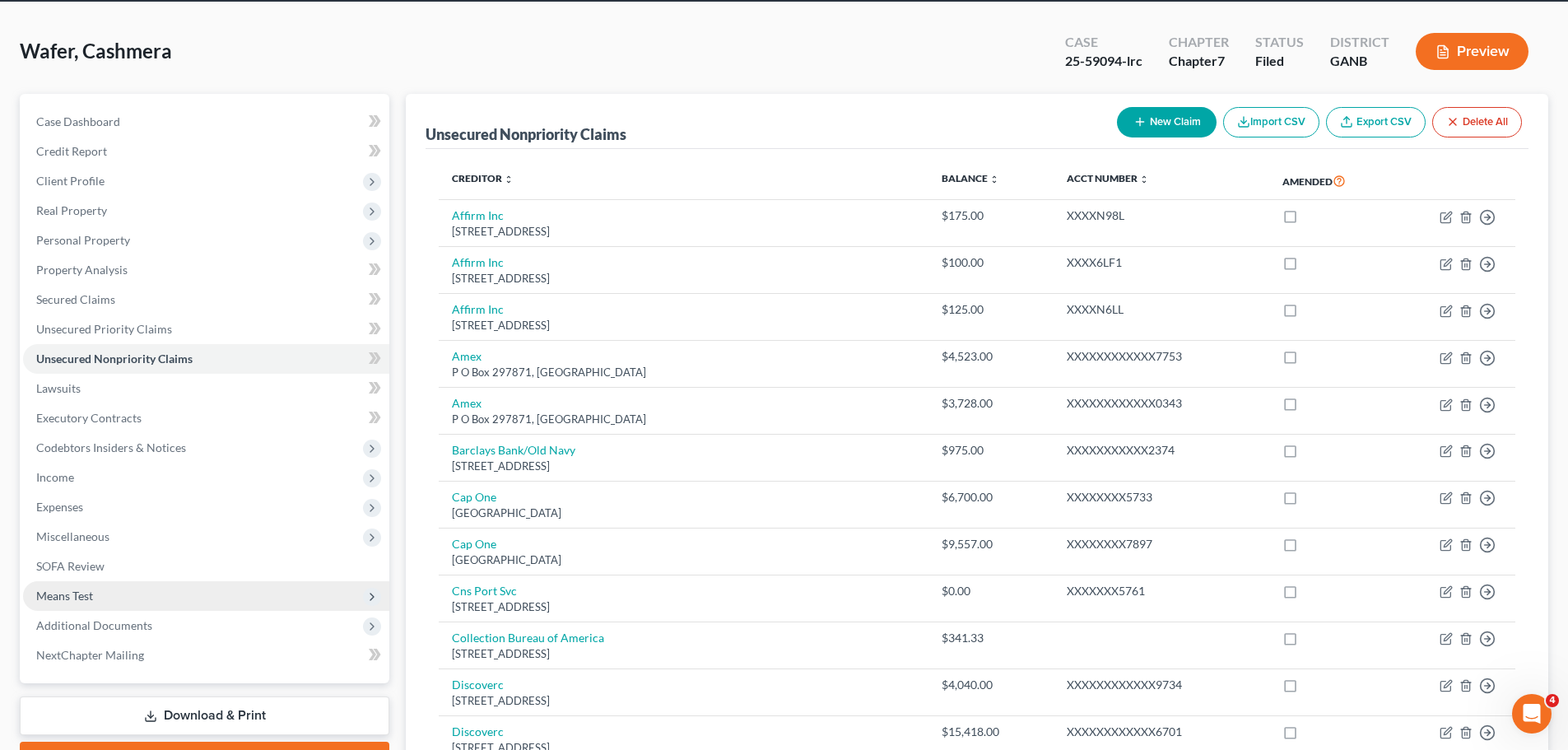
scroll to position [247, 0]
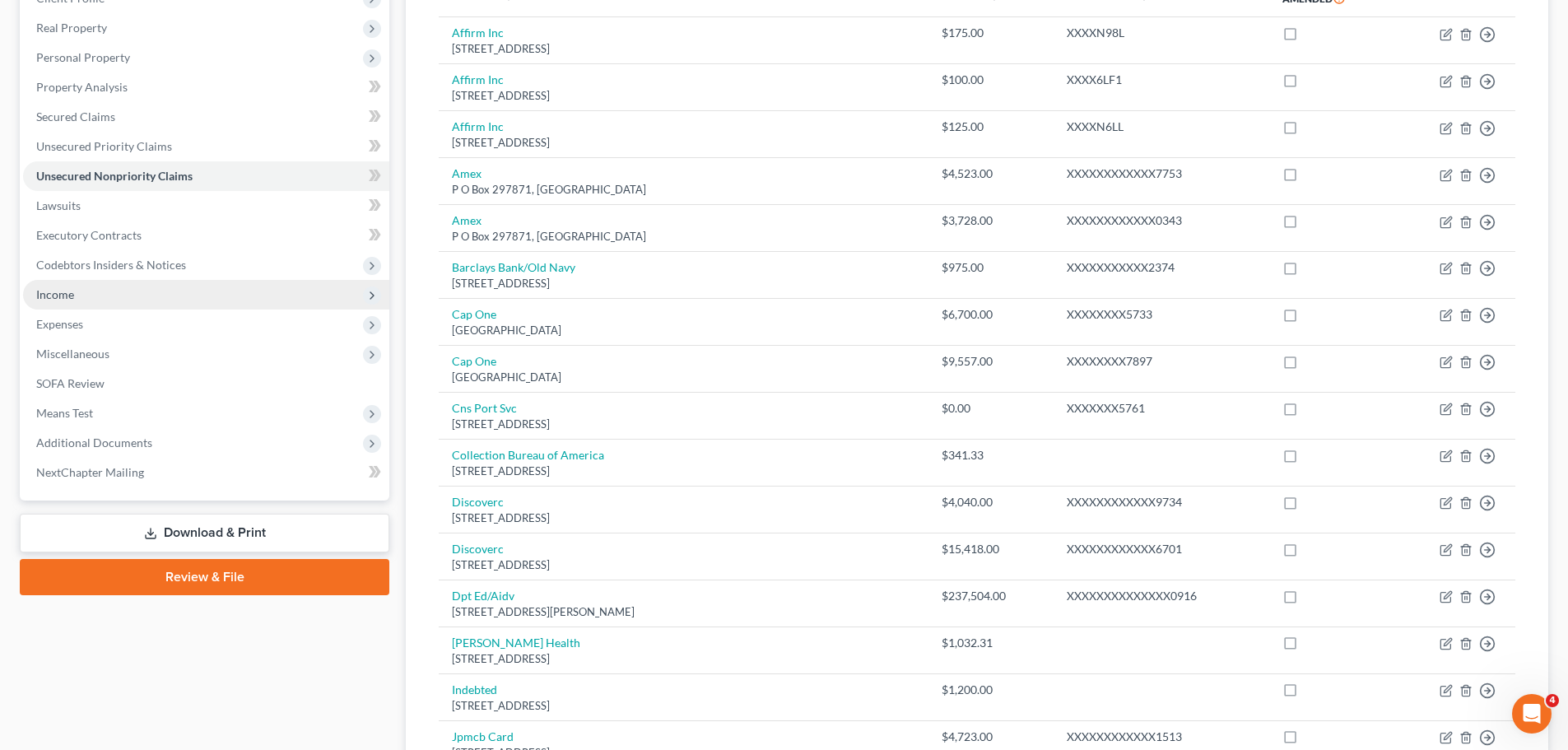
click at [89, 302] on span "Income" at bounding box center [206, 295] width 366 height 30
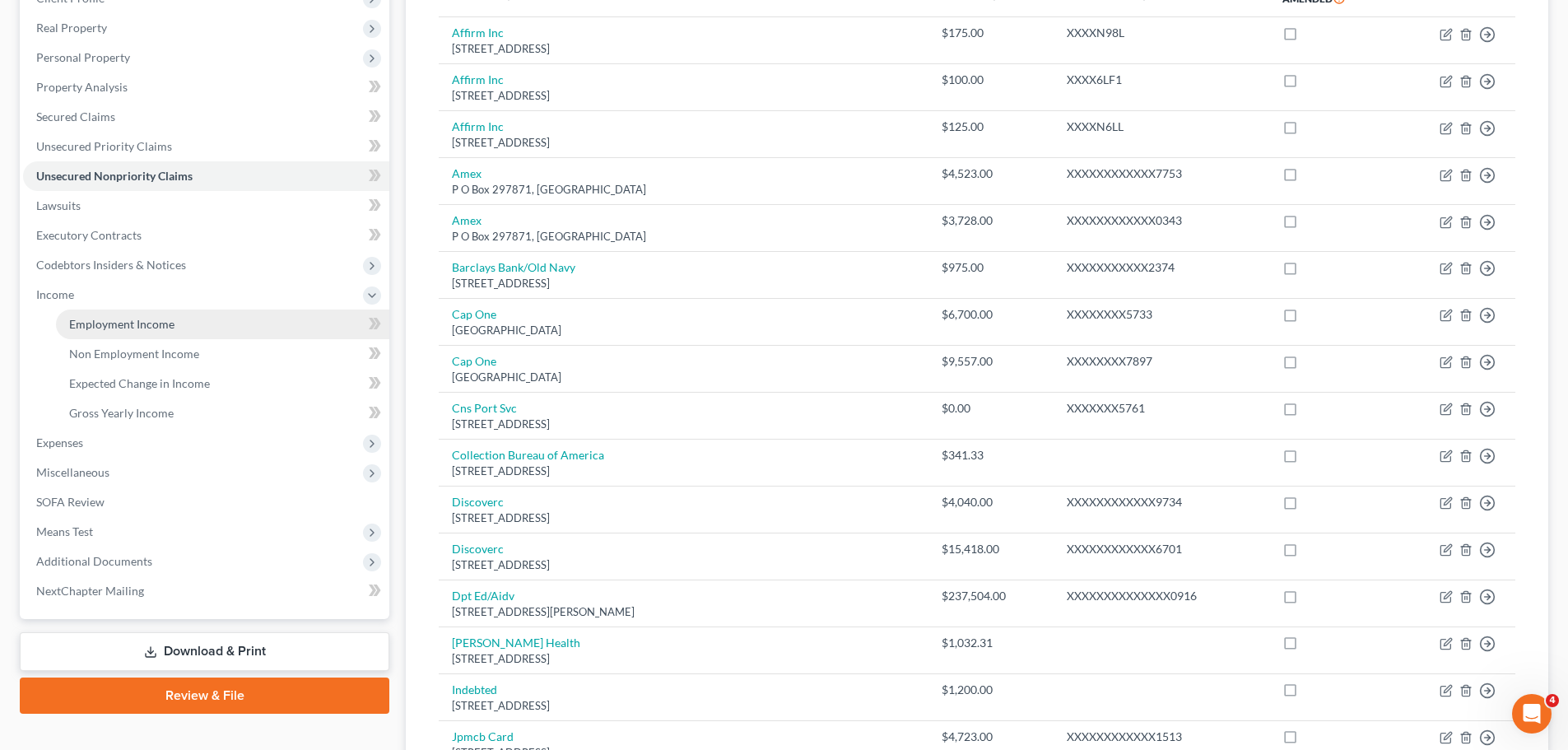
click at [175, 315] on link "Employment Income" at bounding box center [222, 324] width 333 height 30
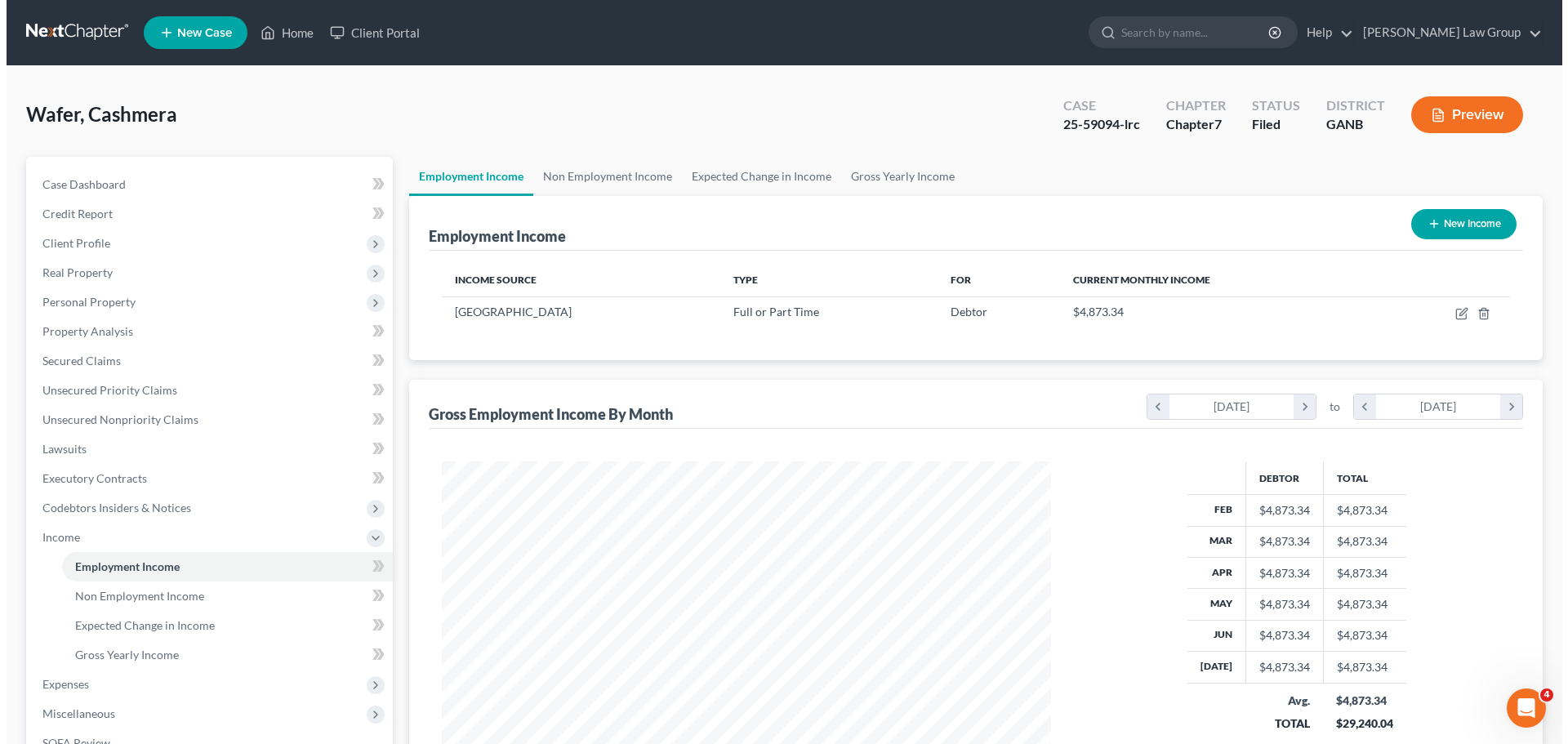
scroll to position [304, 642]
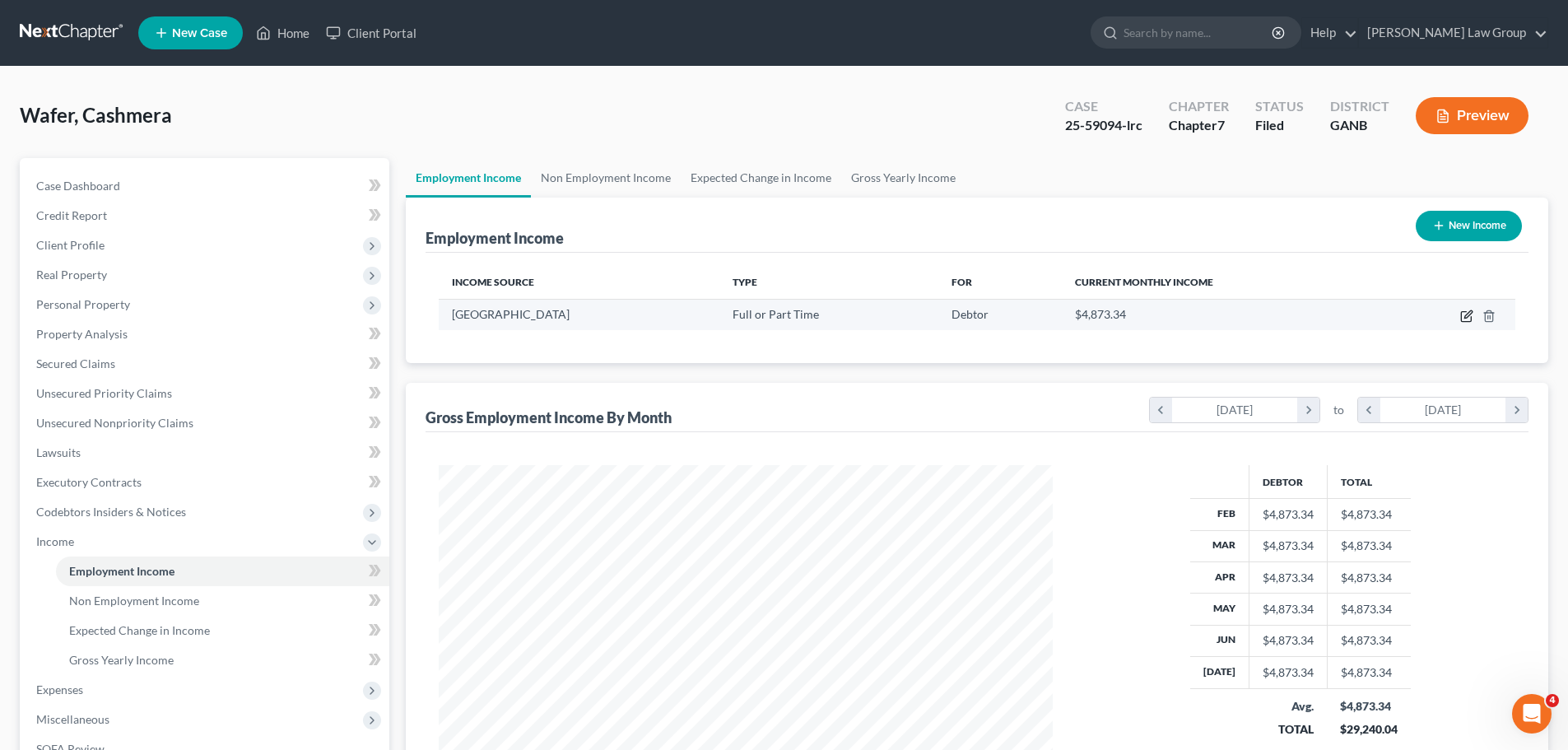
click at [1464, 315] on icon "button" at bounding box center [1466, 315] width 13 height 13
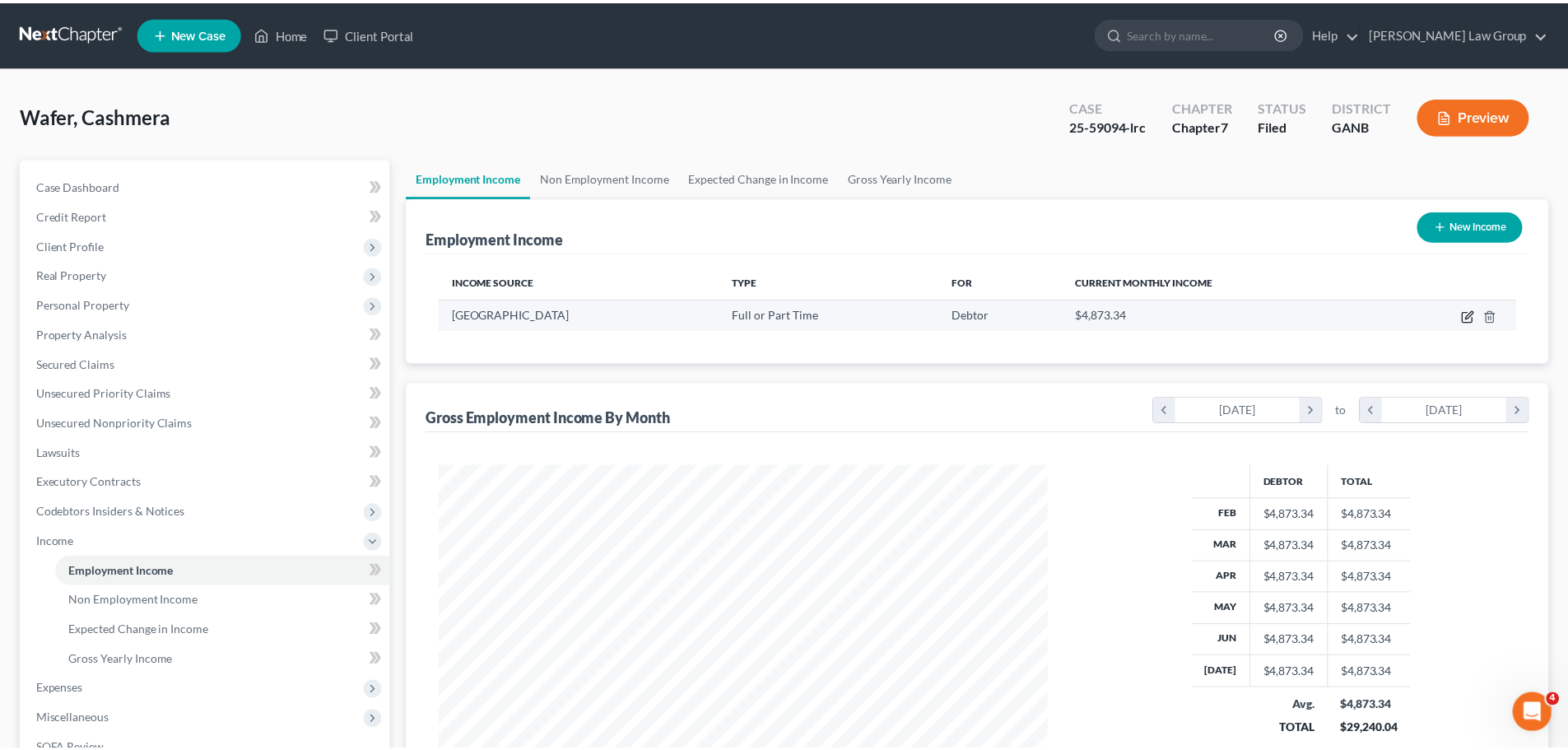
scroll to position [309, 653]
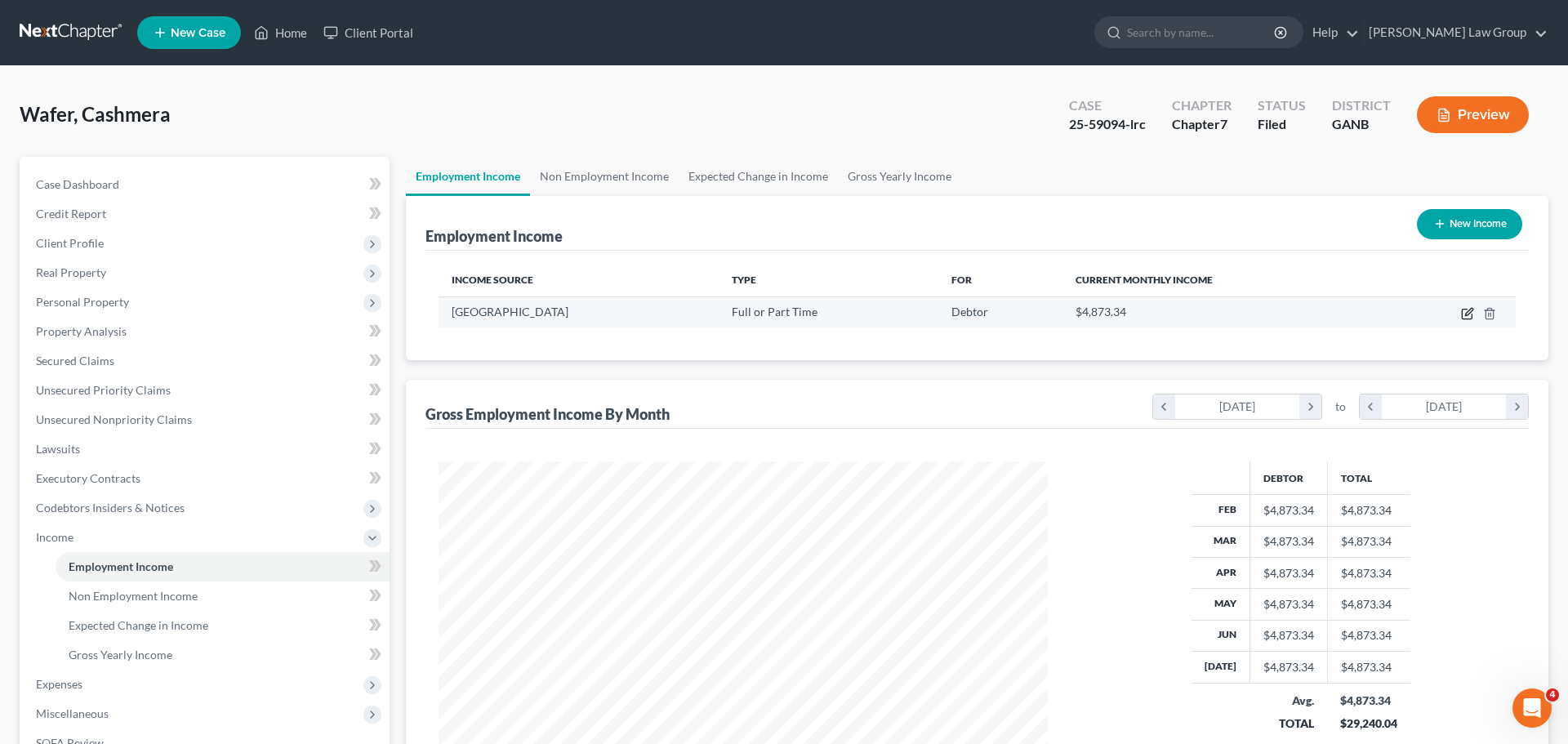
select select "0"
select select "10"
select select "1"
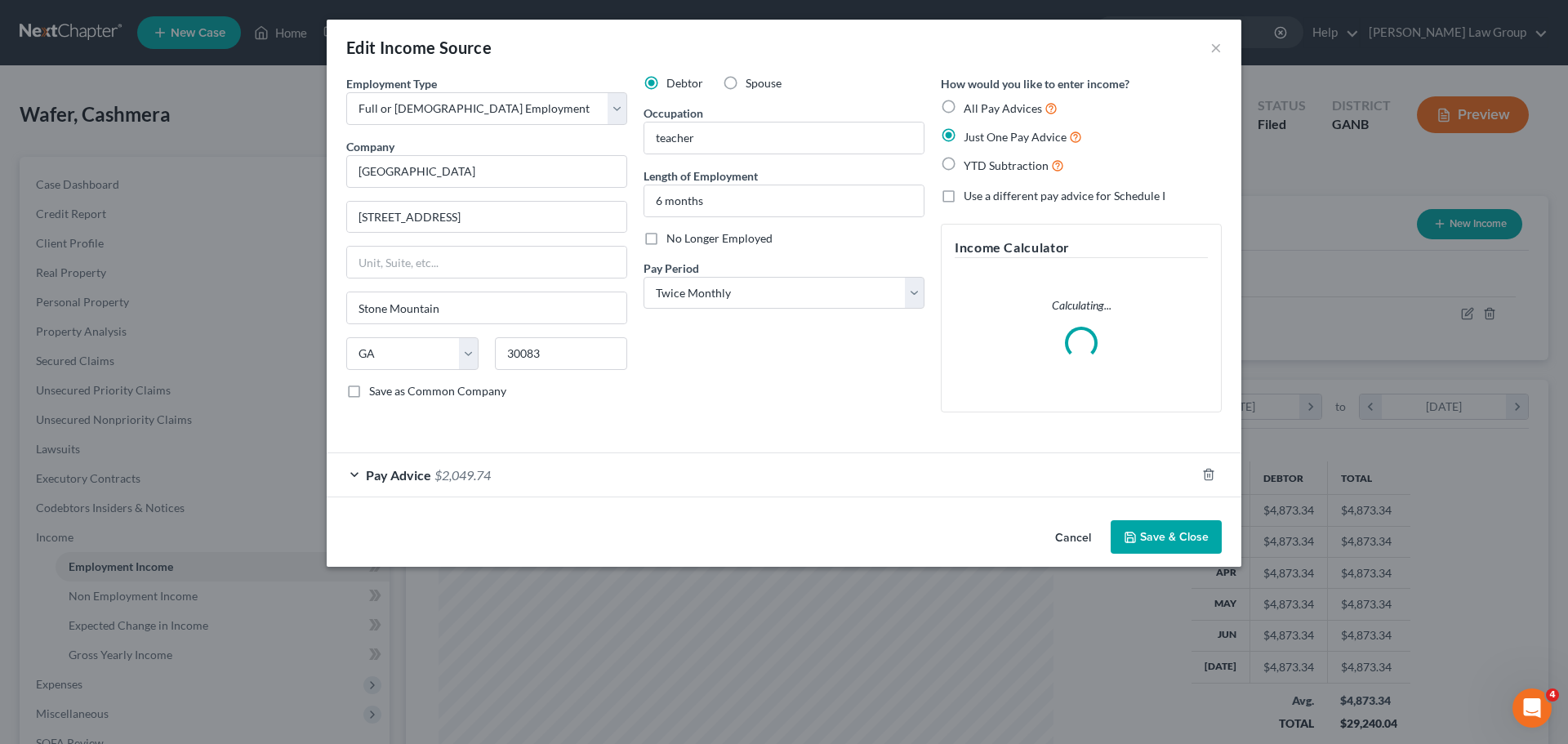
click at [1183, 538] on button "Save & Close" at bounding box center [1166, 537] width 111 height 34
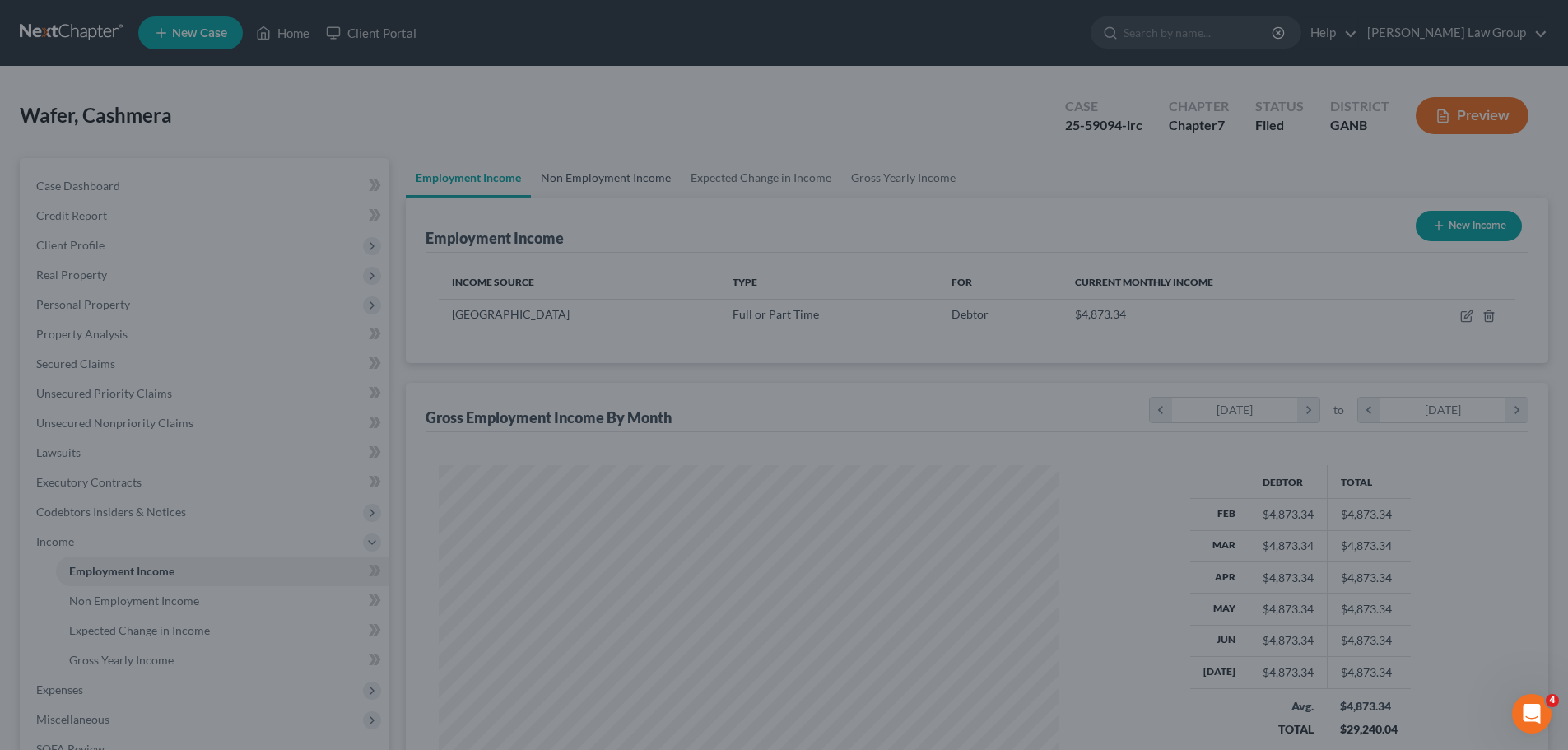
scroll to position [823010, 822288]
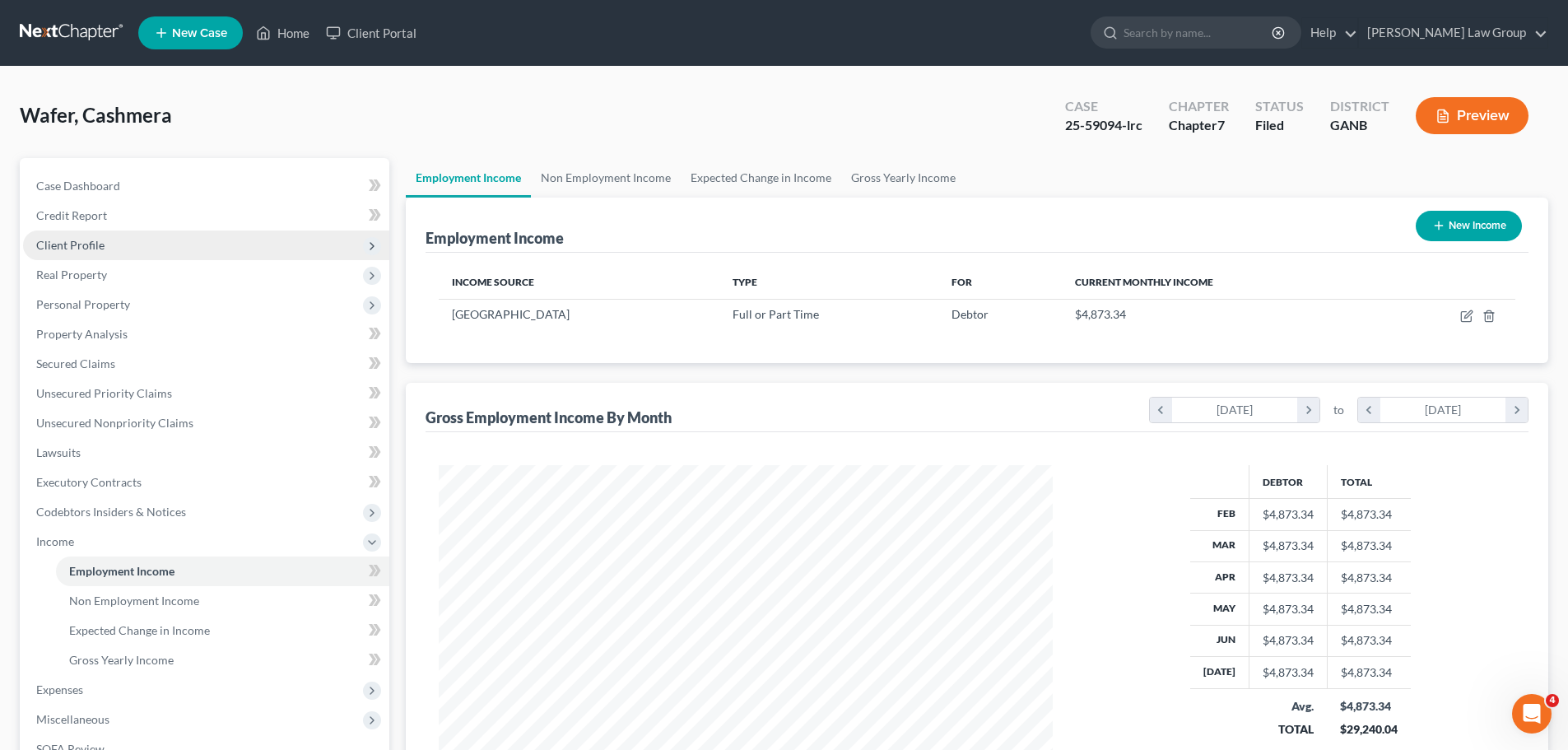
click at [125, 235] on span "Client Profile" at bounding box center [206, 245] width 366 height 30
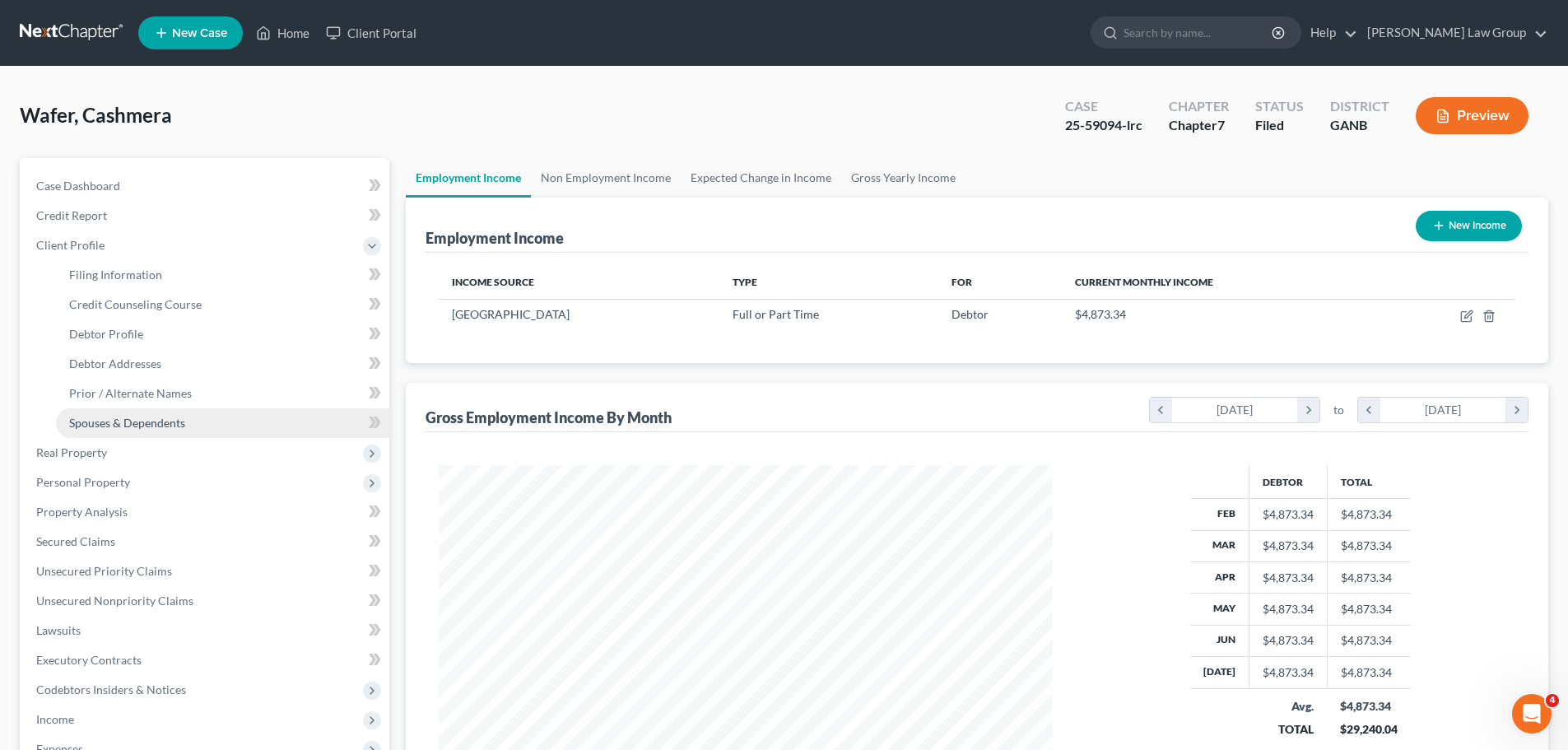
click at [161, 425] on span "Spouses & Dependents" at bounding box center [127, 423] width 116 height 14
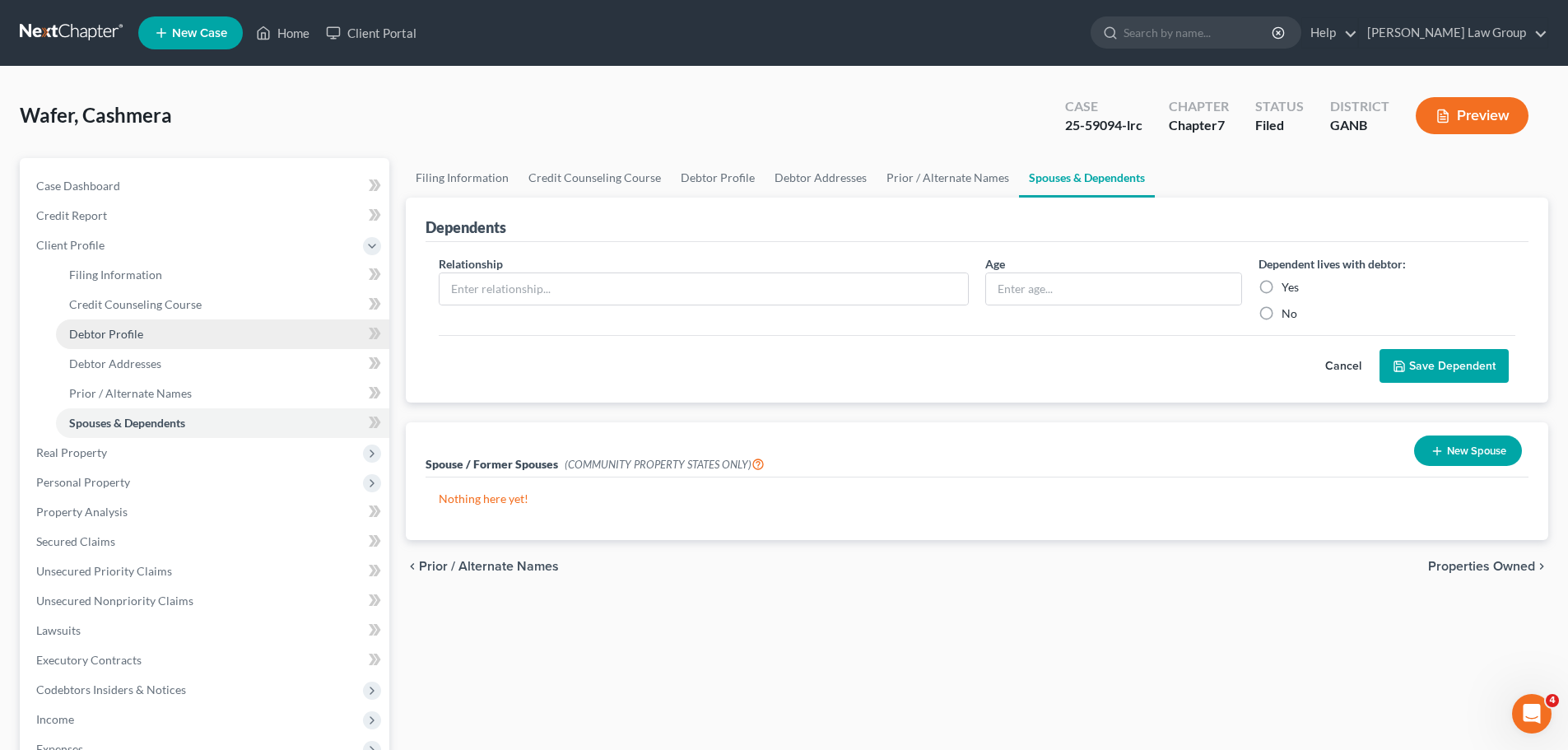
click at [104, 338] on span "Debtor Profile" at bounding box center [106, 333] width 74 height 14
select select "0"
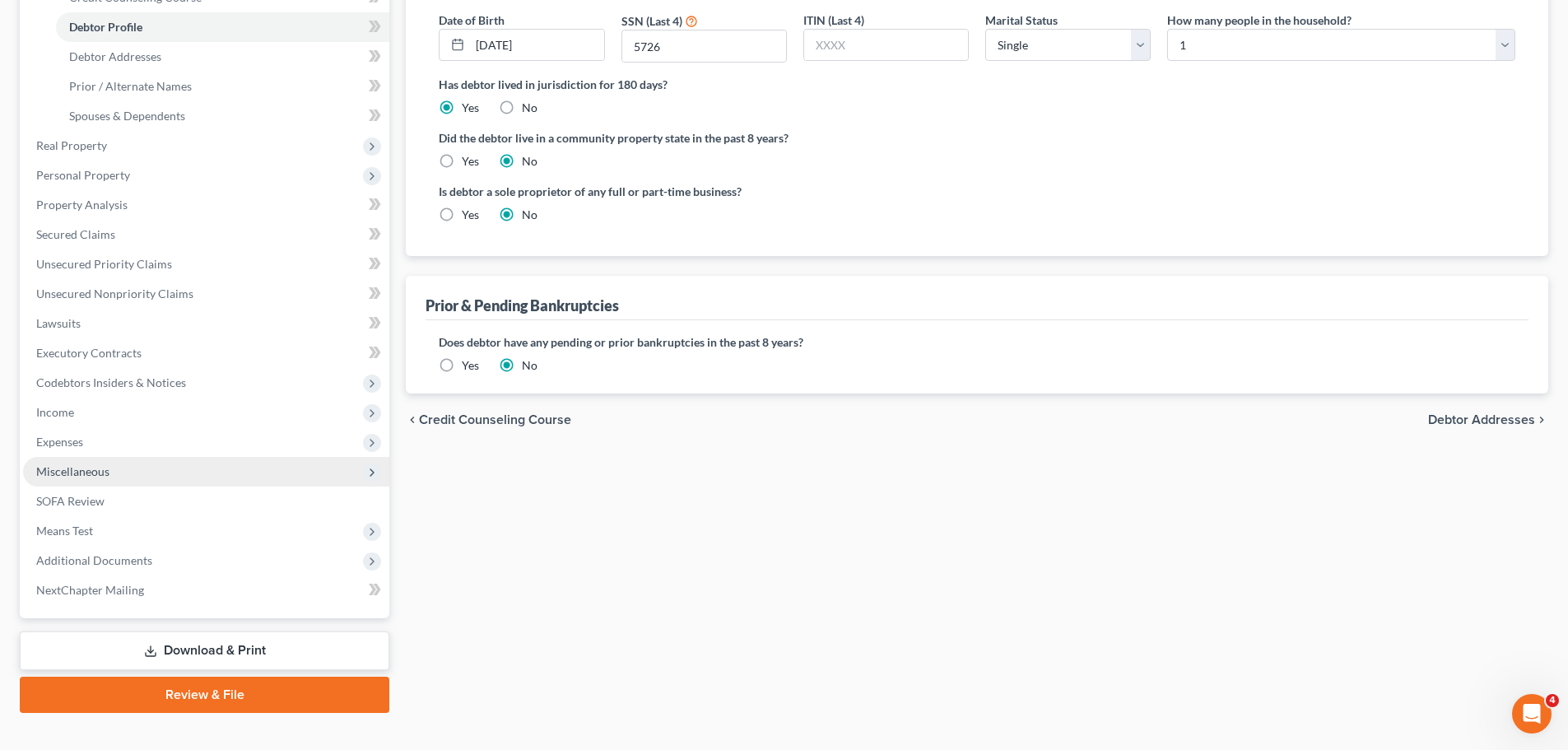
scroll to position [329, 0]
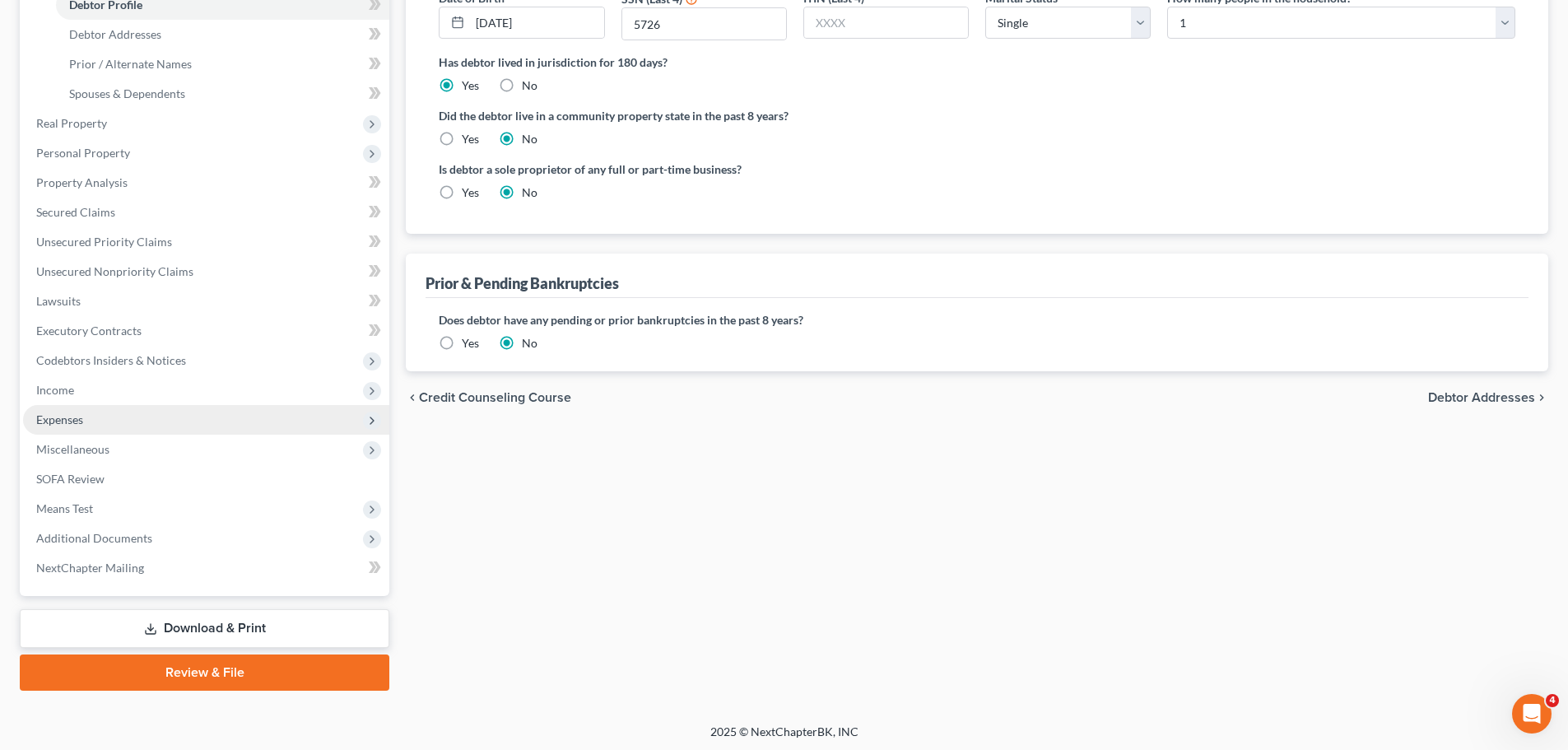
click at [112, 421] on span "Expenses" at bounding box center [206, 420] width 366 height 30
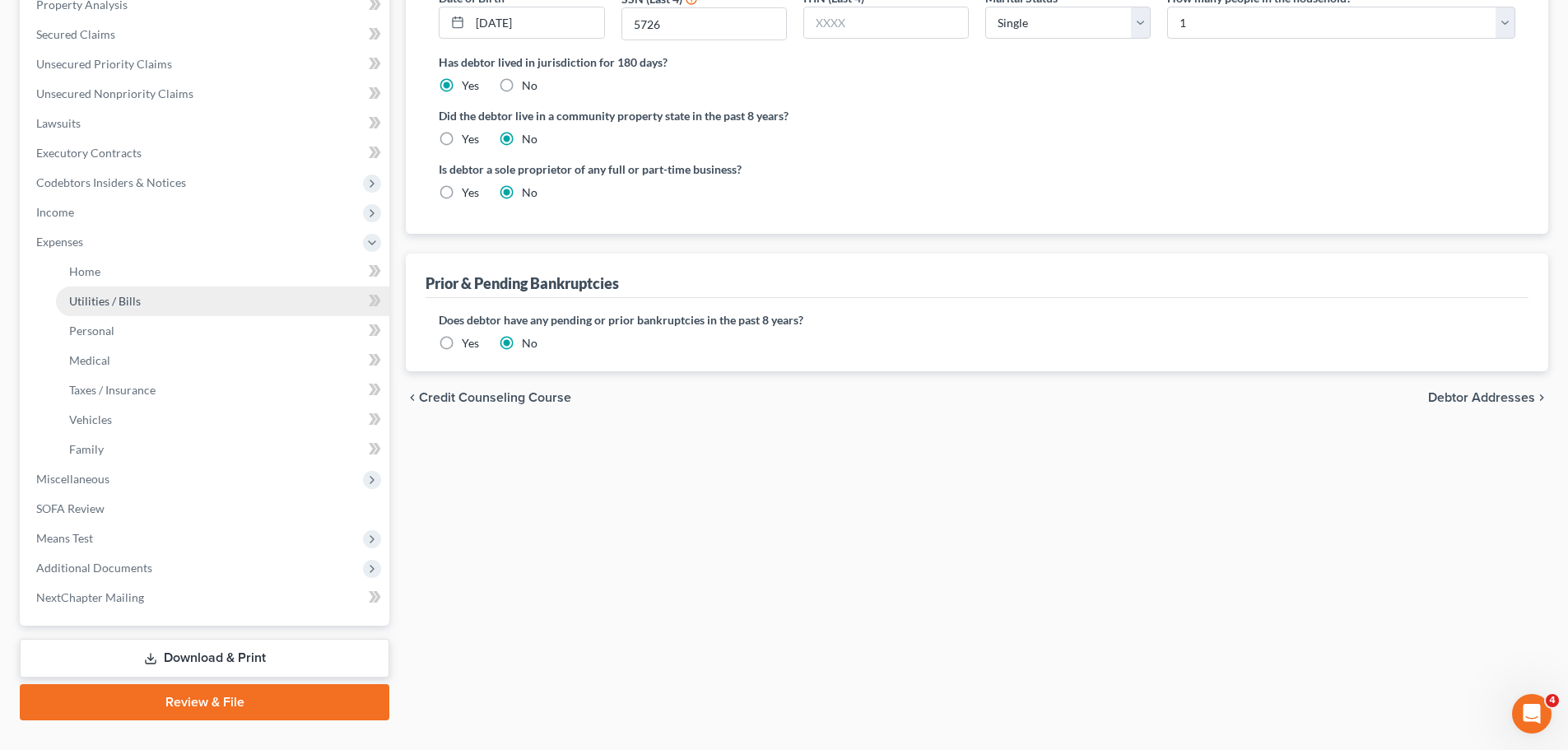
click at [119, 287] on link "Utilities / Bills" at bounding box center [222, 302] width 333 height 30
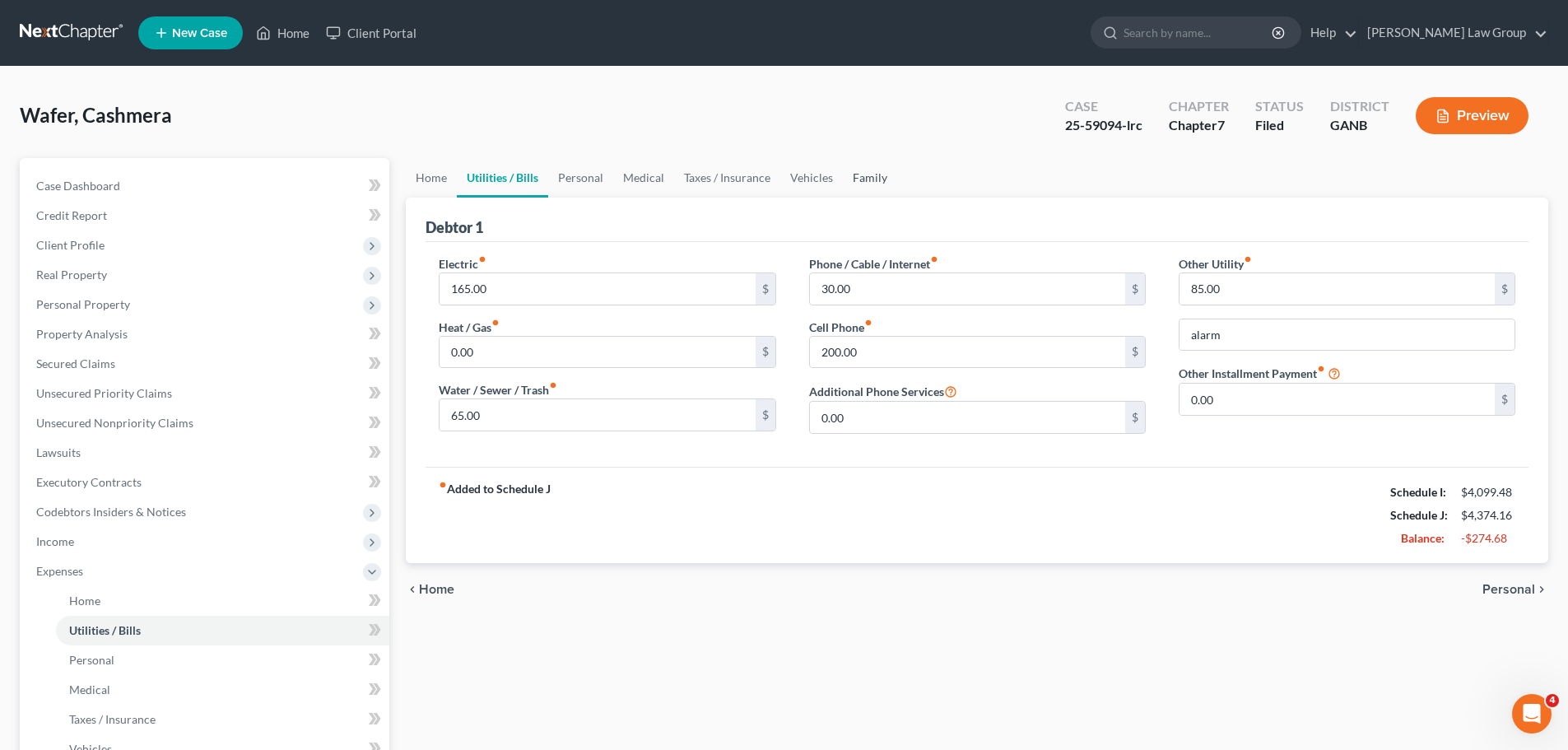
click at [873, 180] on link "Family" at bounding box center [869, 178] width 54 height 40
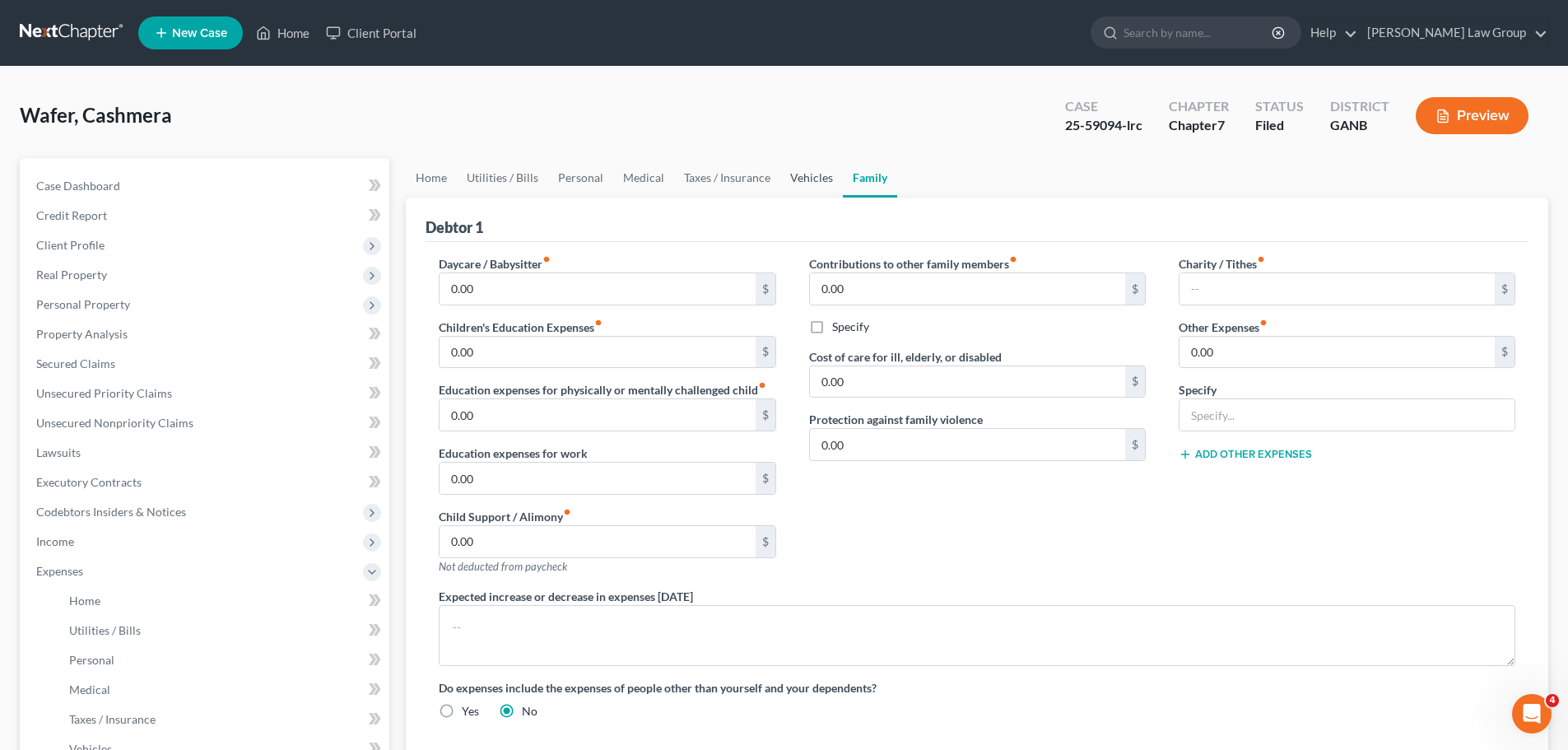
click at [812, 186] on link "Vehicles" at bounding box center [811, 178] width 63 height 40
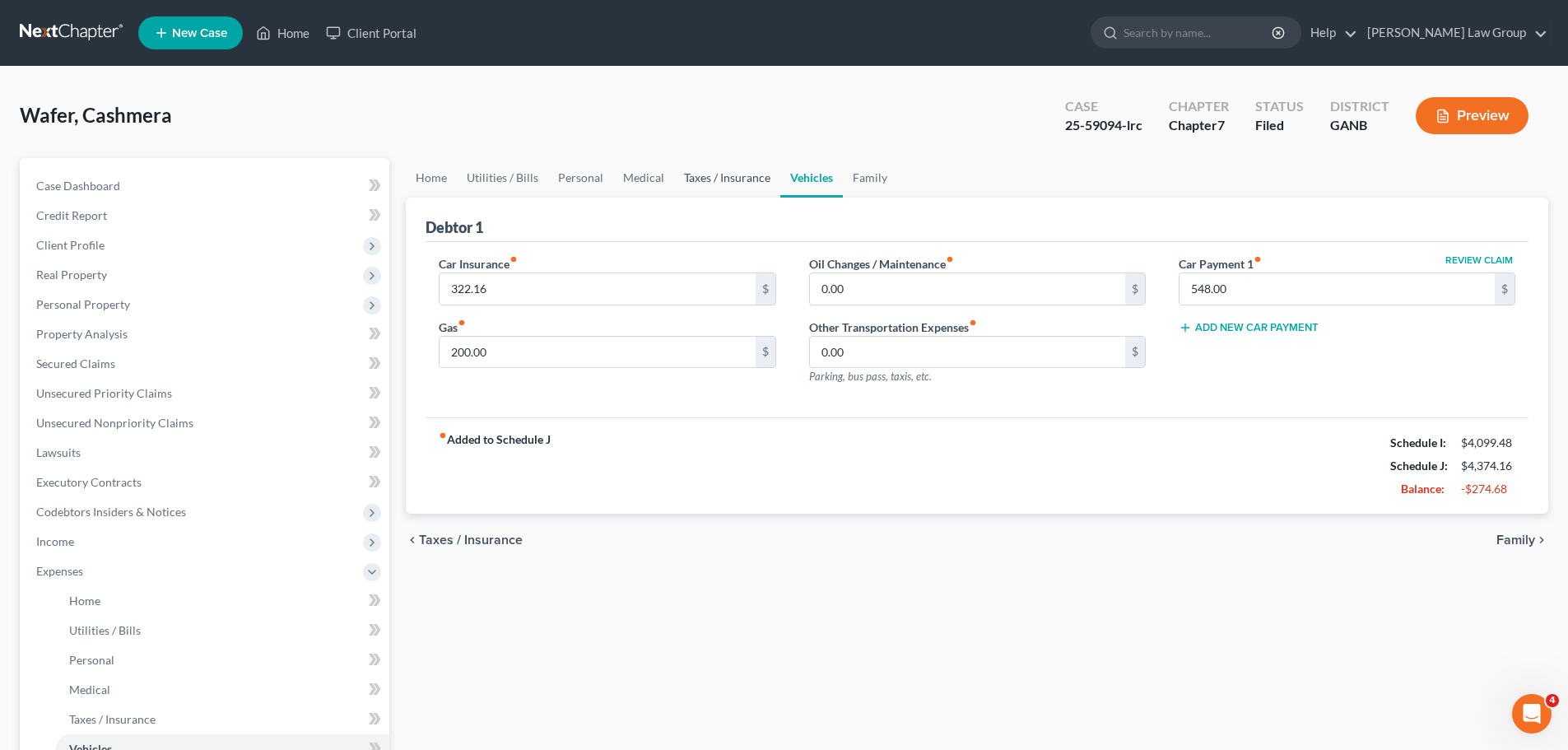
click at [714, 185] on link "Taxes / Insurance" at bounding box center [727, 178] width 106 height 40
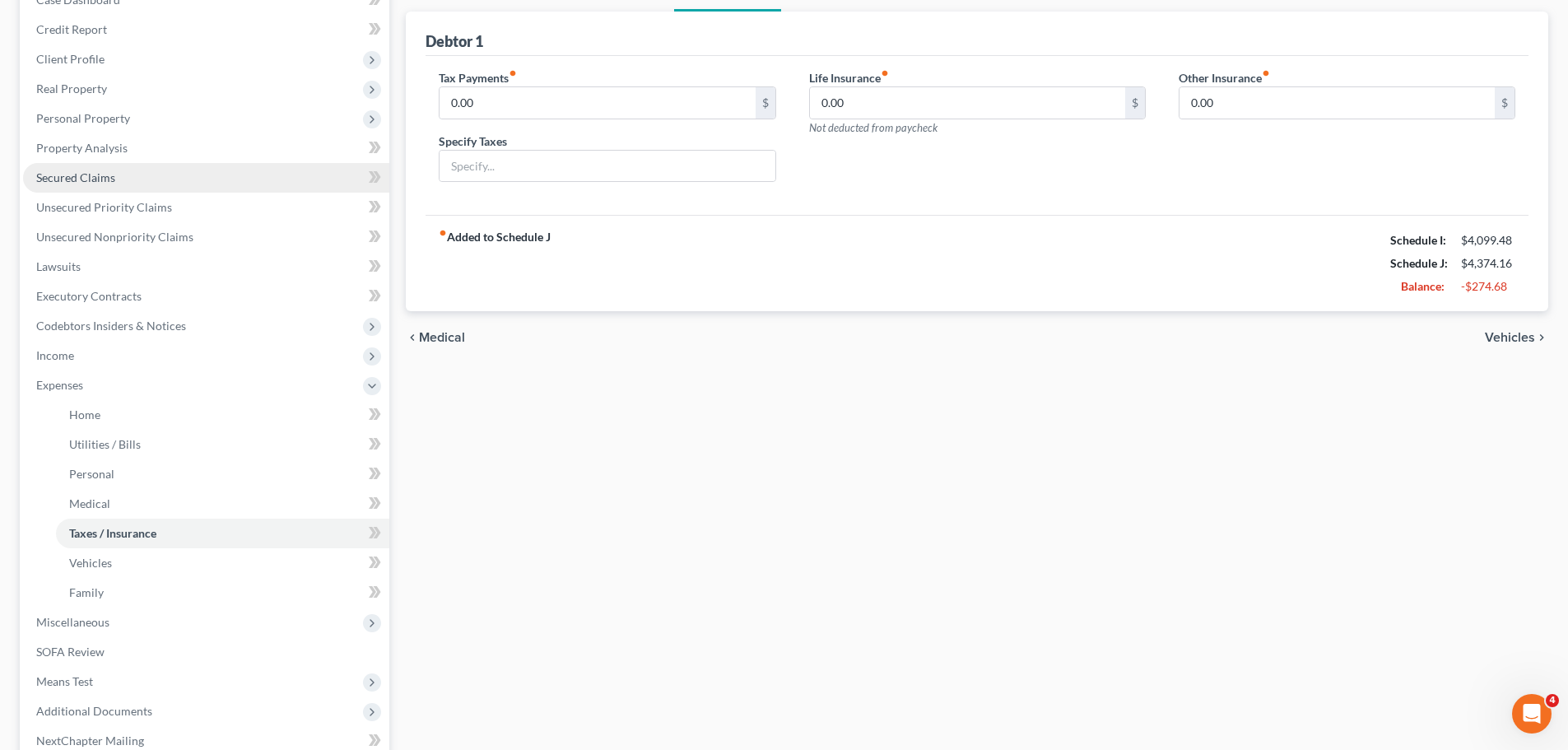
scroll to position [363, 0]
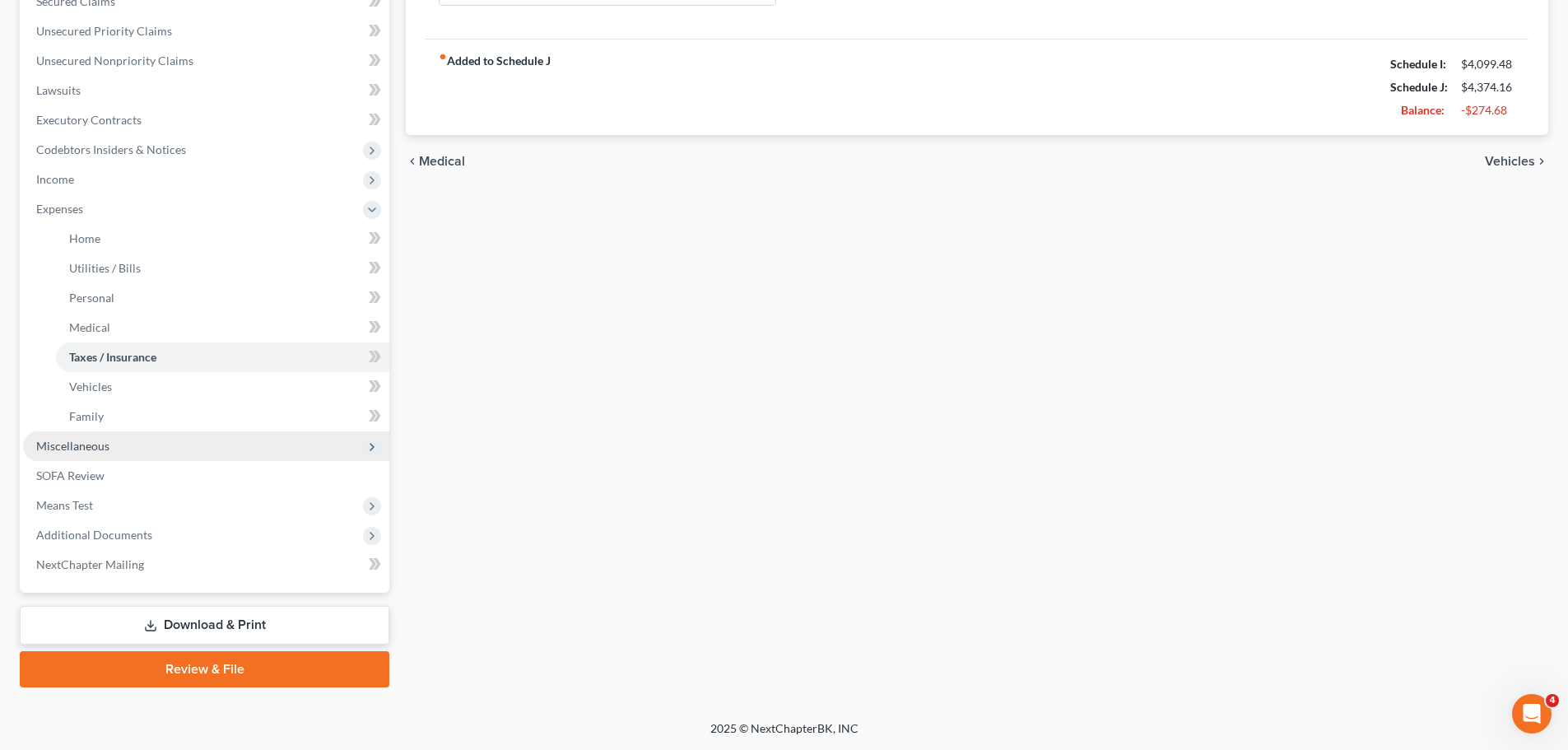
click at [126, 444] on span "Miscellaneous" at bounding box center [206, 446] width 366 height 30
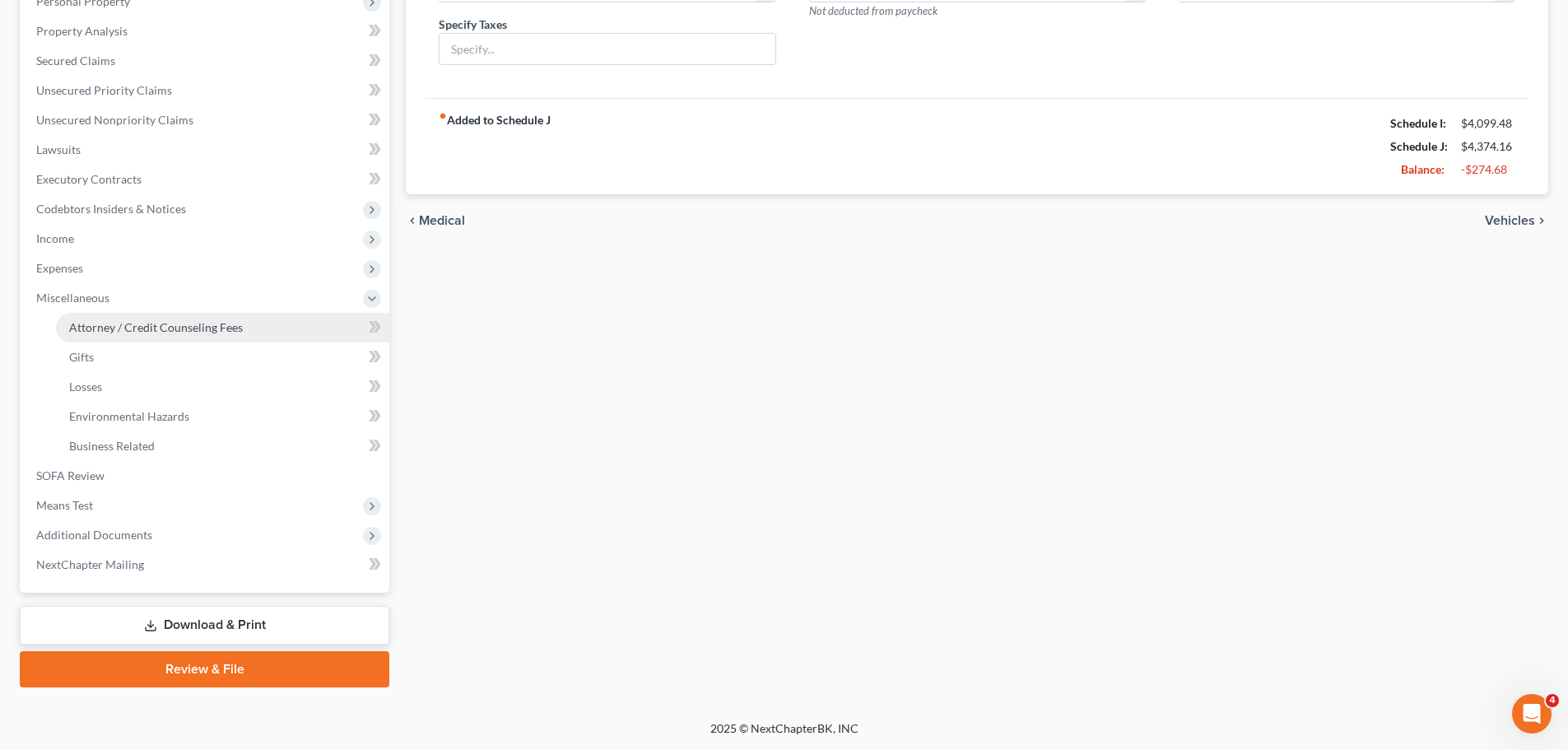
click at [181, 330] on span "Attorney / Credit Counseling Fees" at bounding box center [156, 327] width 173 height 14
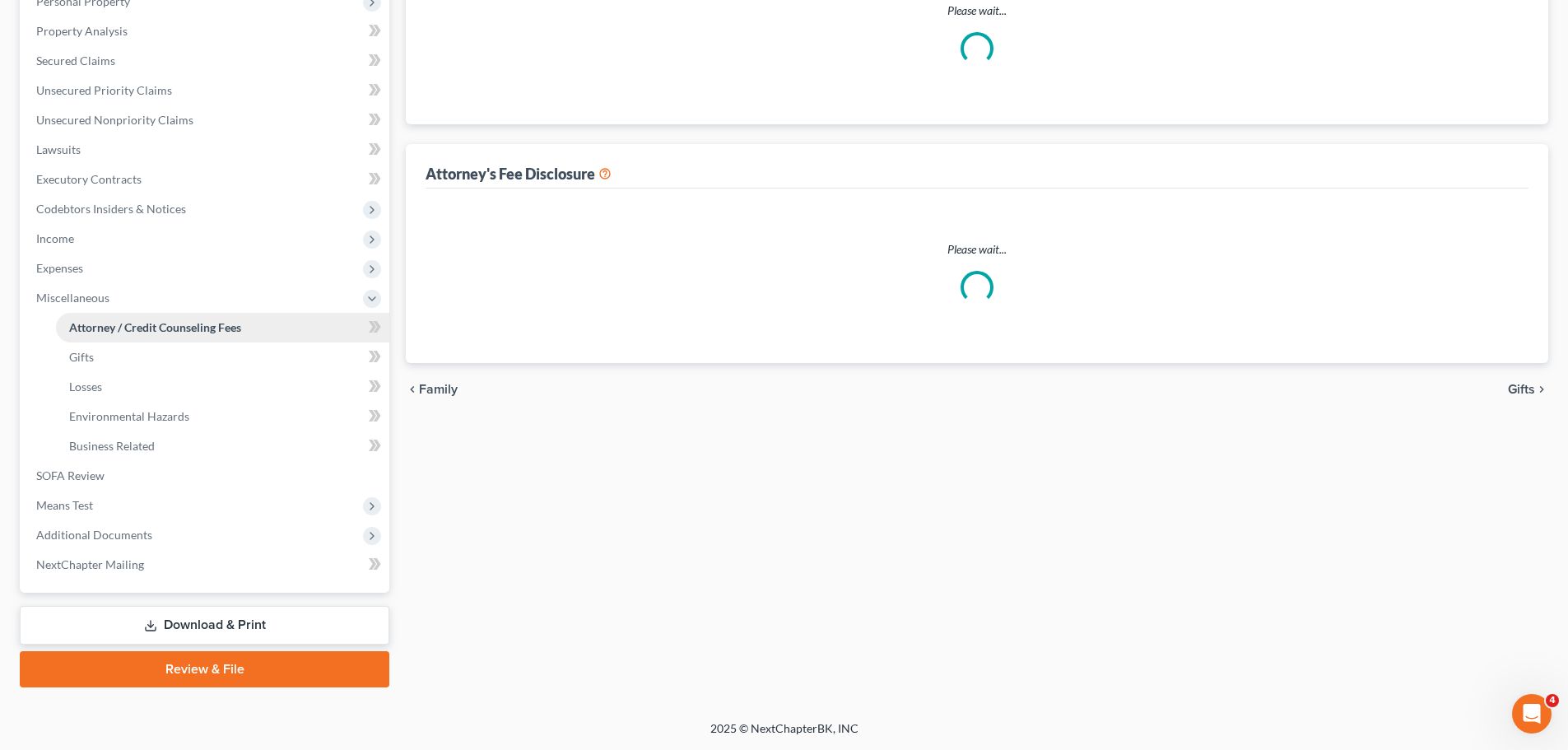
scroll to position [9, 0]
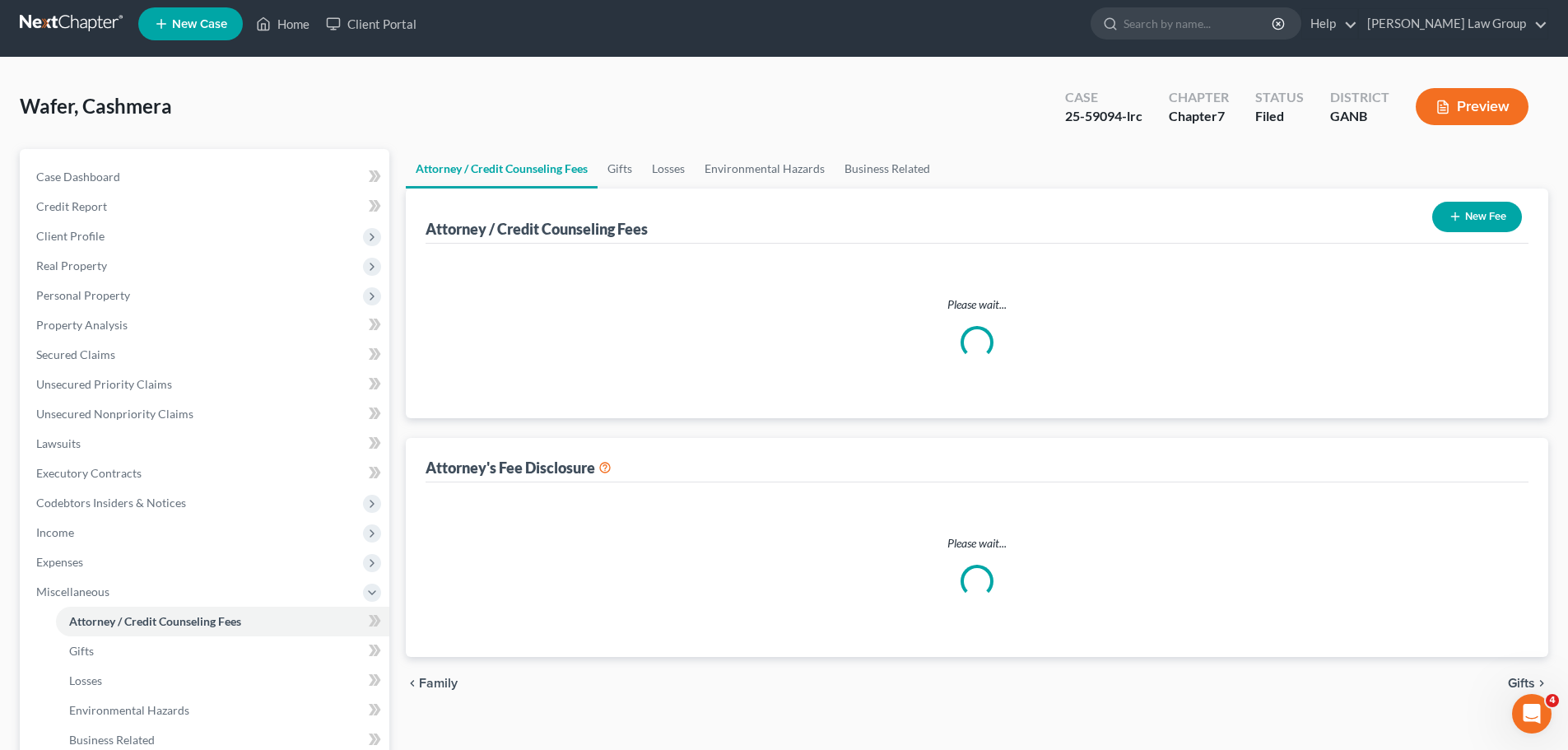
select select "0"
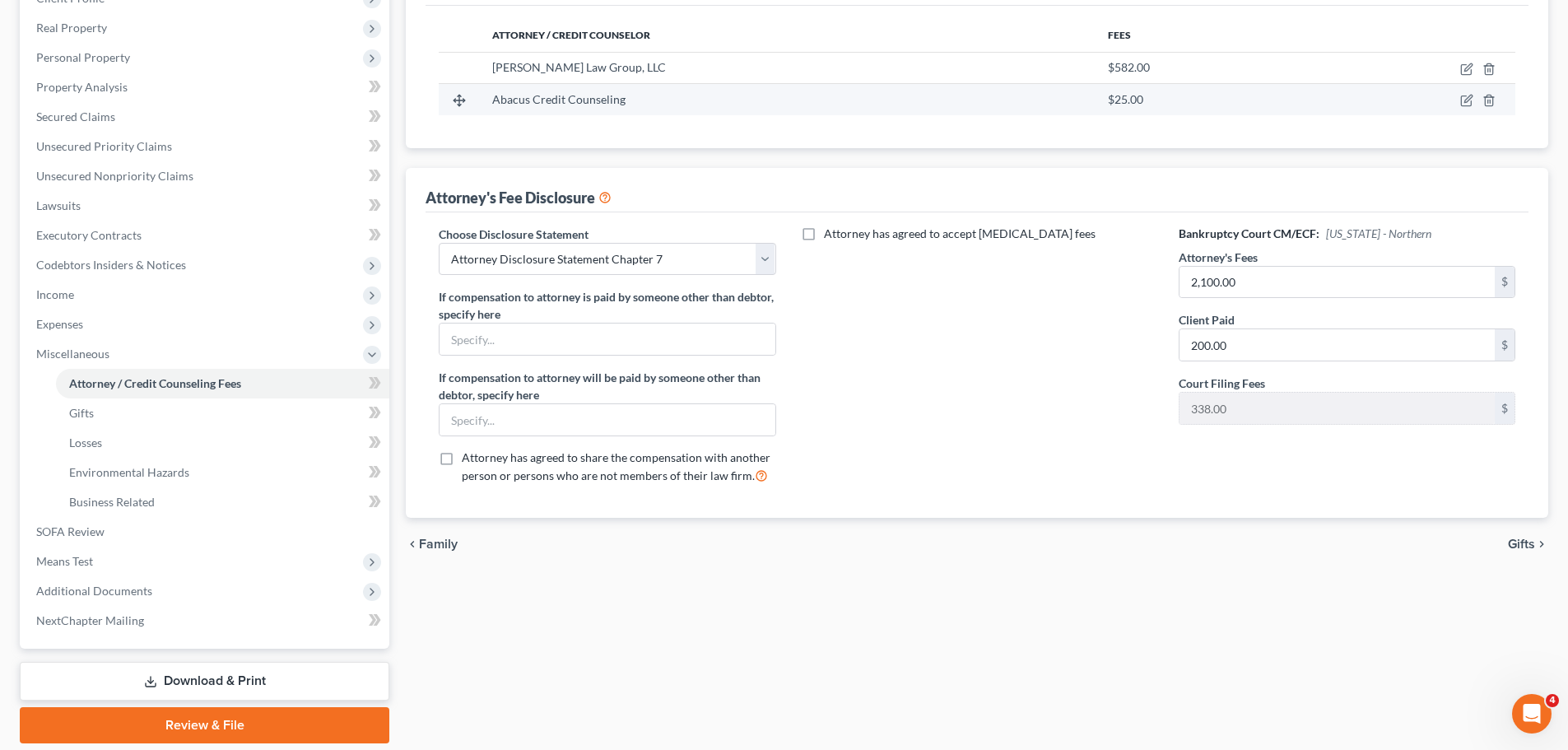
scroll to position [303, 0]
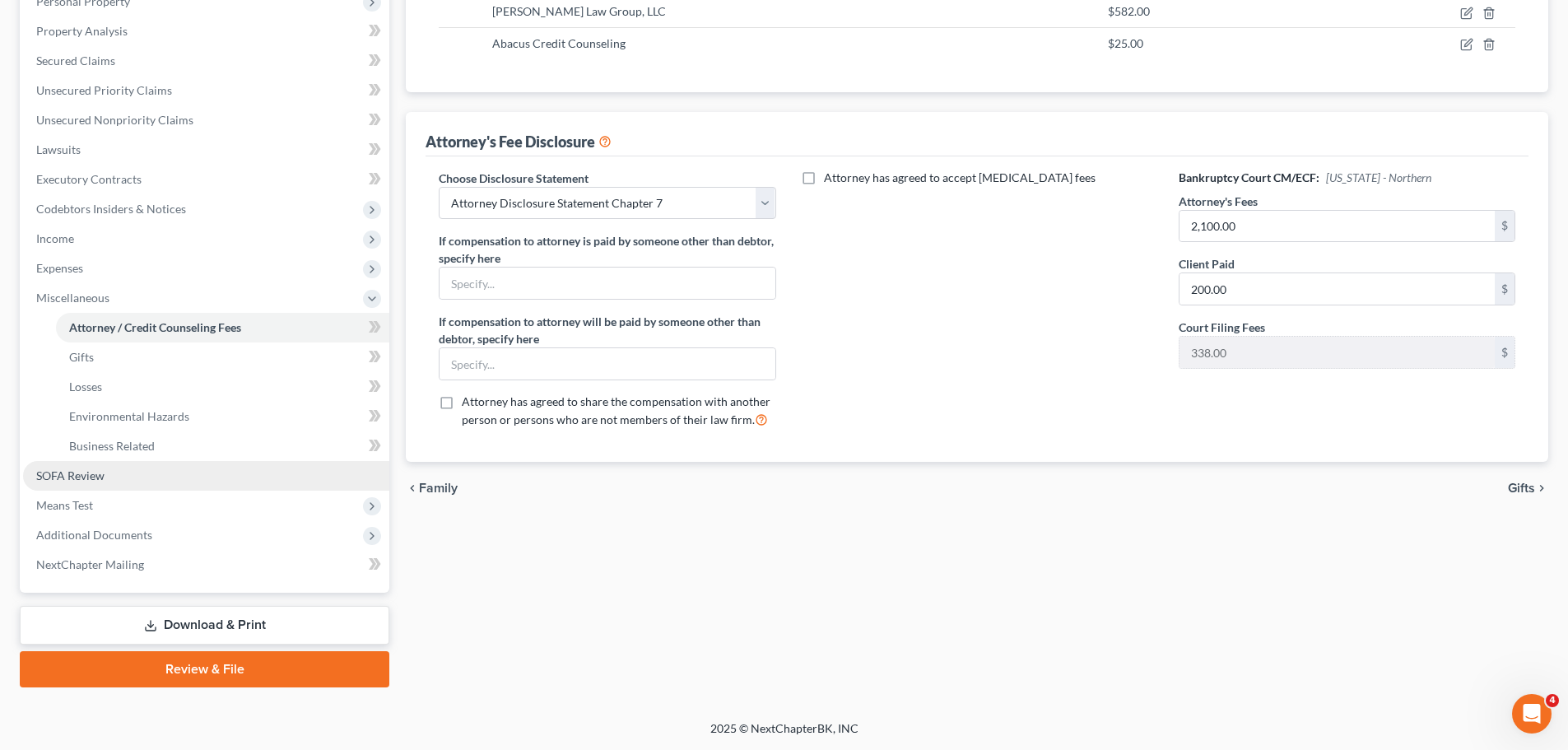
click at [160, 477] on link "SOFA Review" at bounding box center [206, 476] width 366 height 30
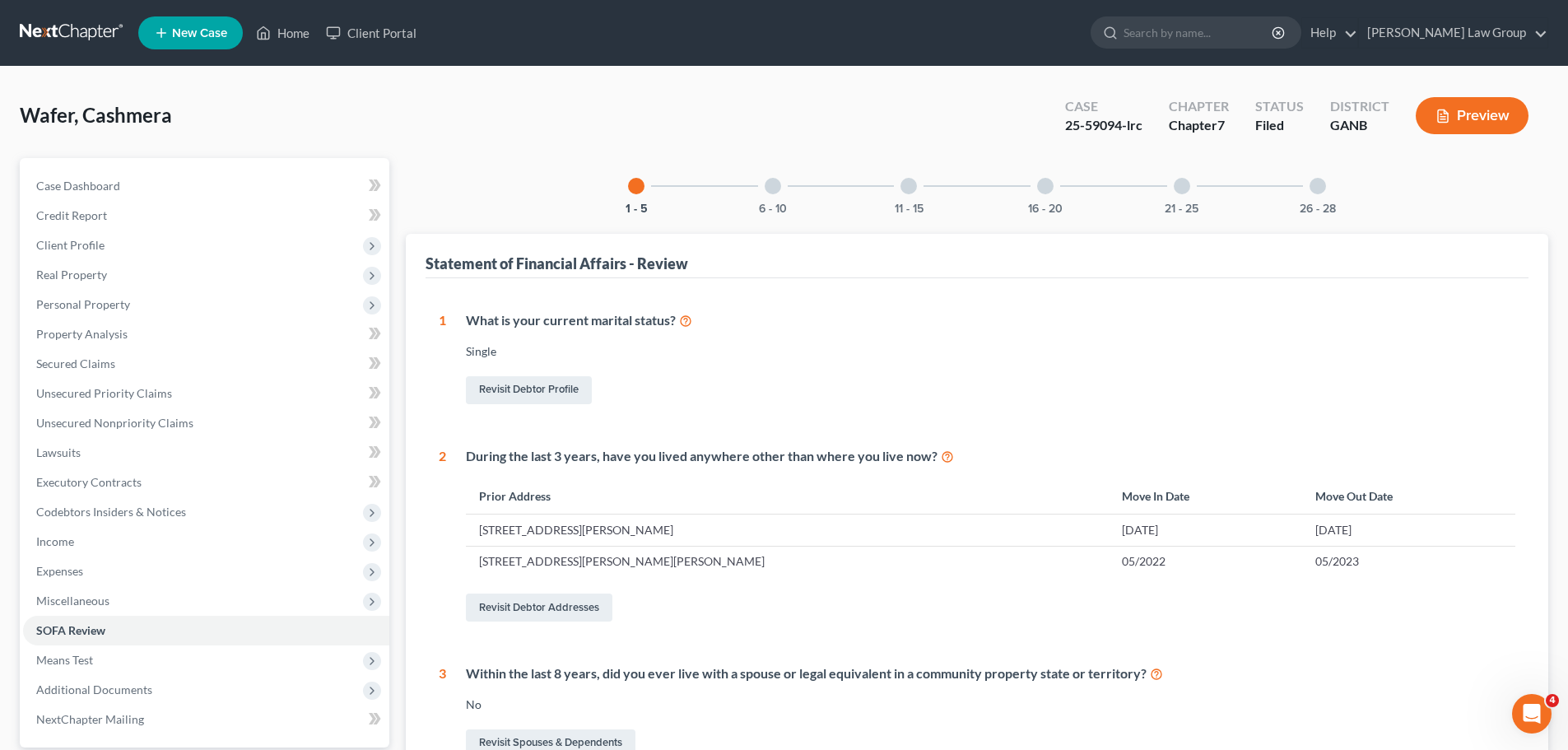
click at [1321, 189] on div at bounding box center [1317, 186] width 16 height 16
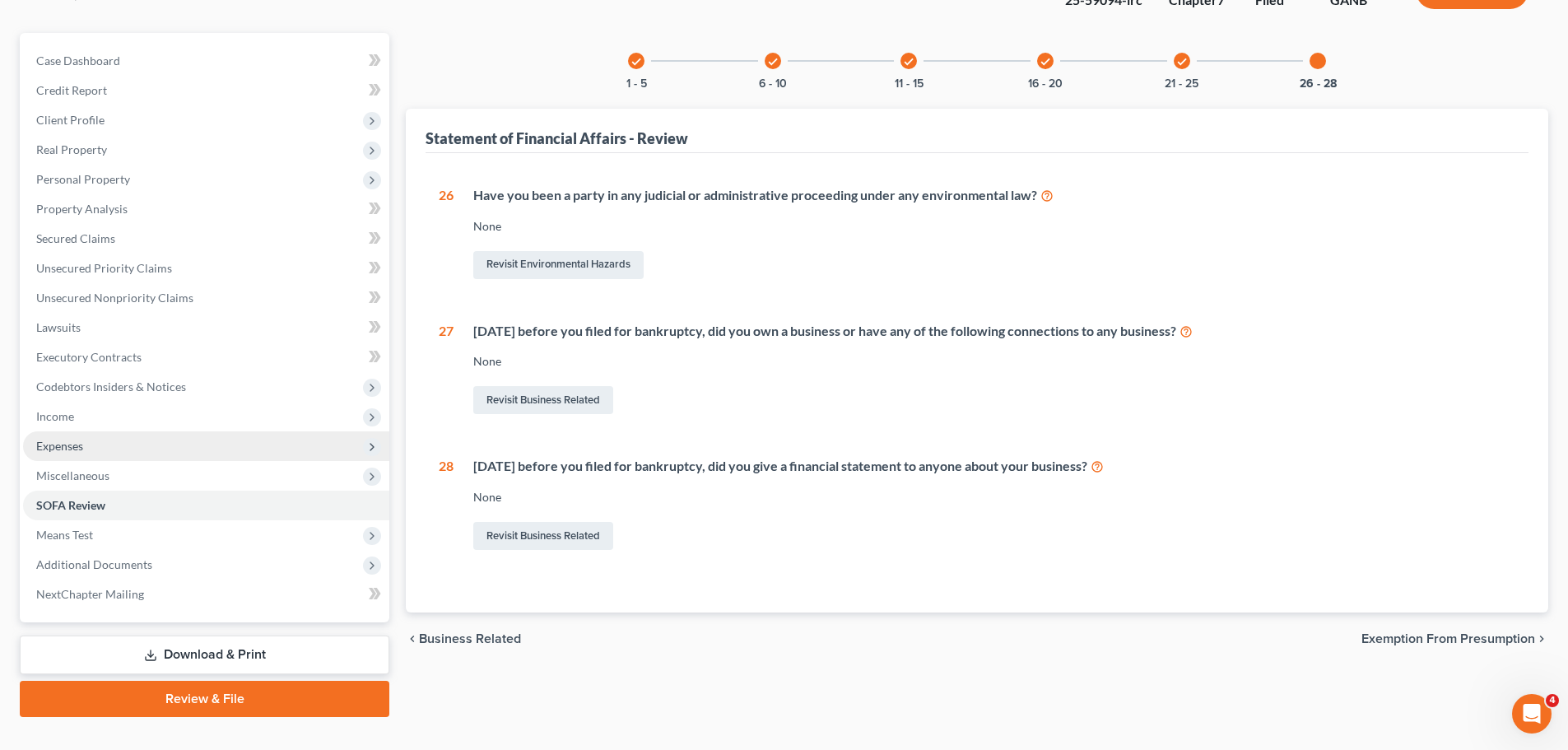
scroll to position [155, 0]
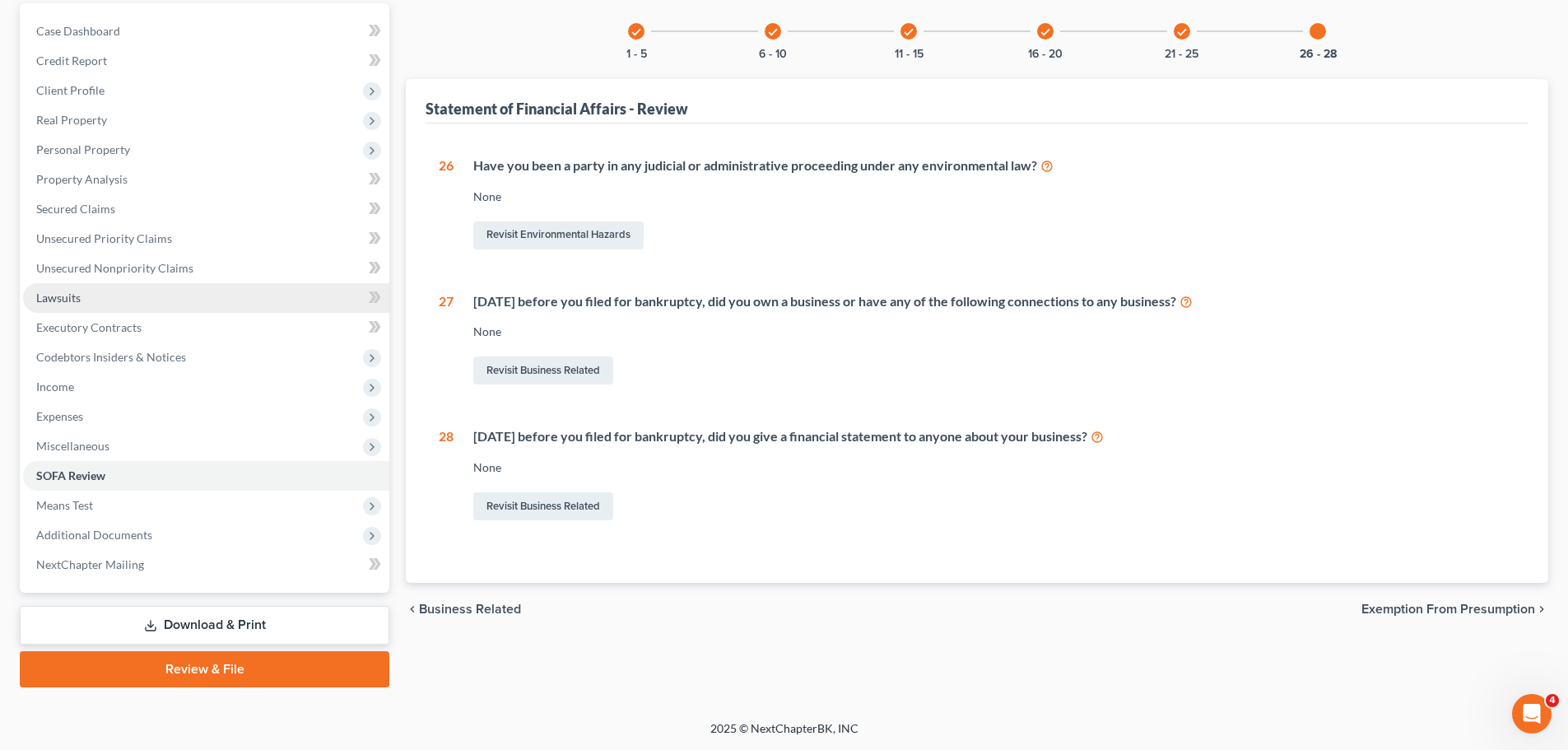
click at [125, 297] on link "Lawsuits" at bounding box center [206, 298] width 366 height 30
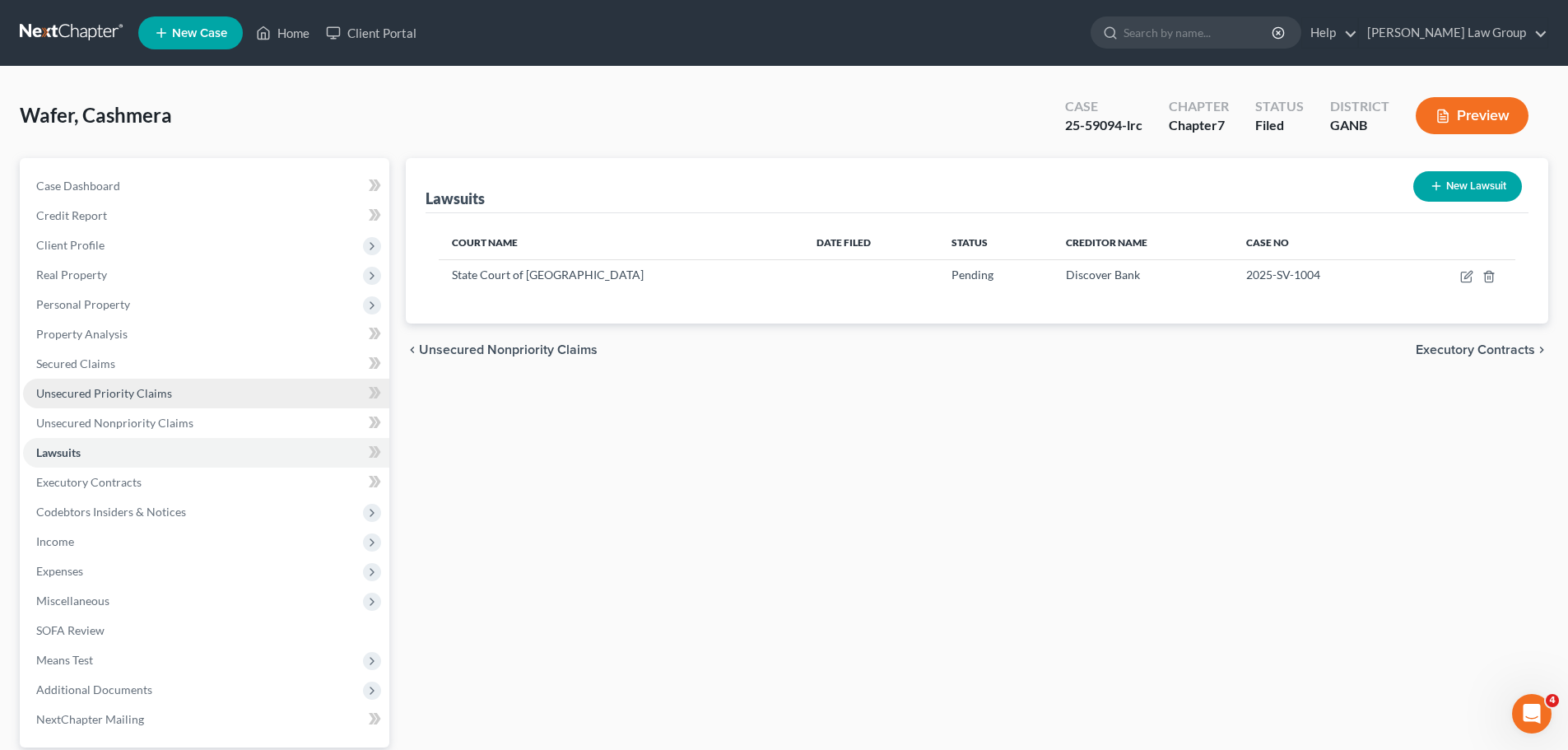
click at [168, 383] on link "Unsecured Priority Claims" at bounding box center [206, 393] width 366 height 30
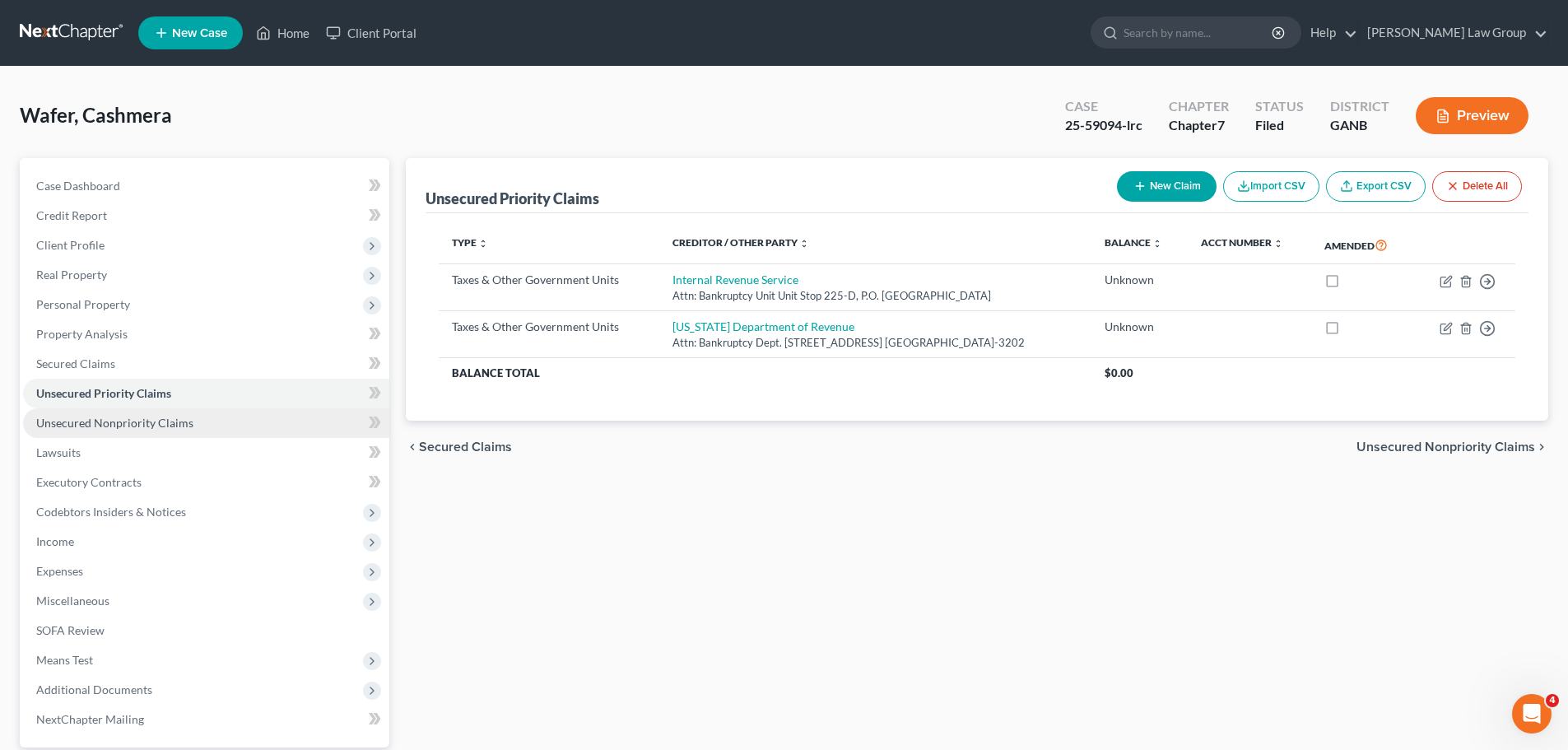
click at [202, 434] on link "Unsecured Nonpriority Claims" at bounding box center [206, 423] width 366 height 30
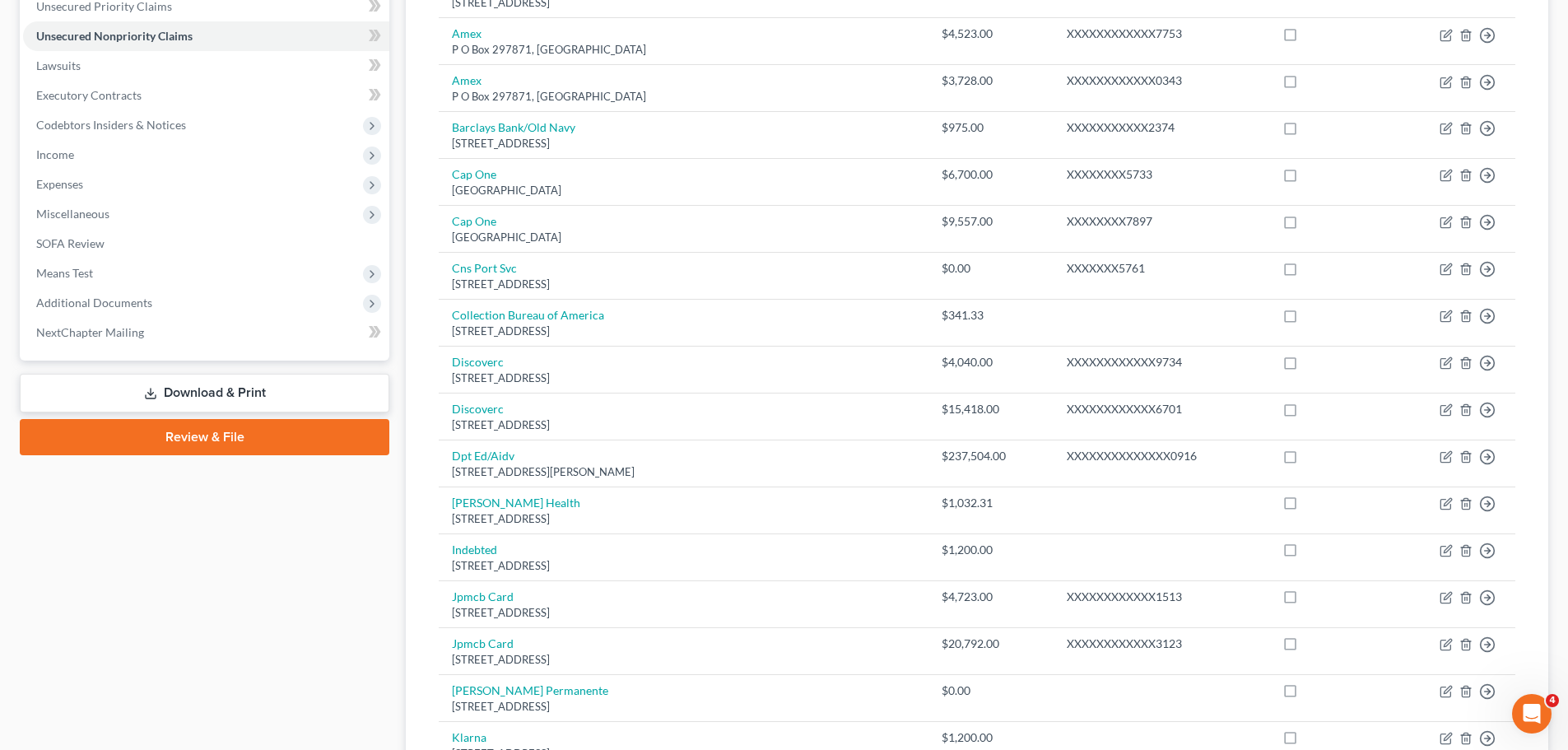
scroll to position [165, 0]
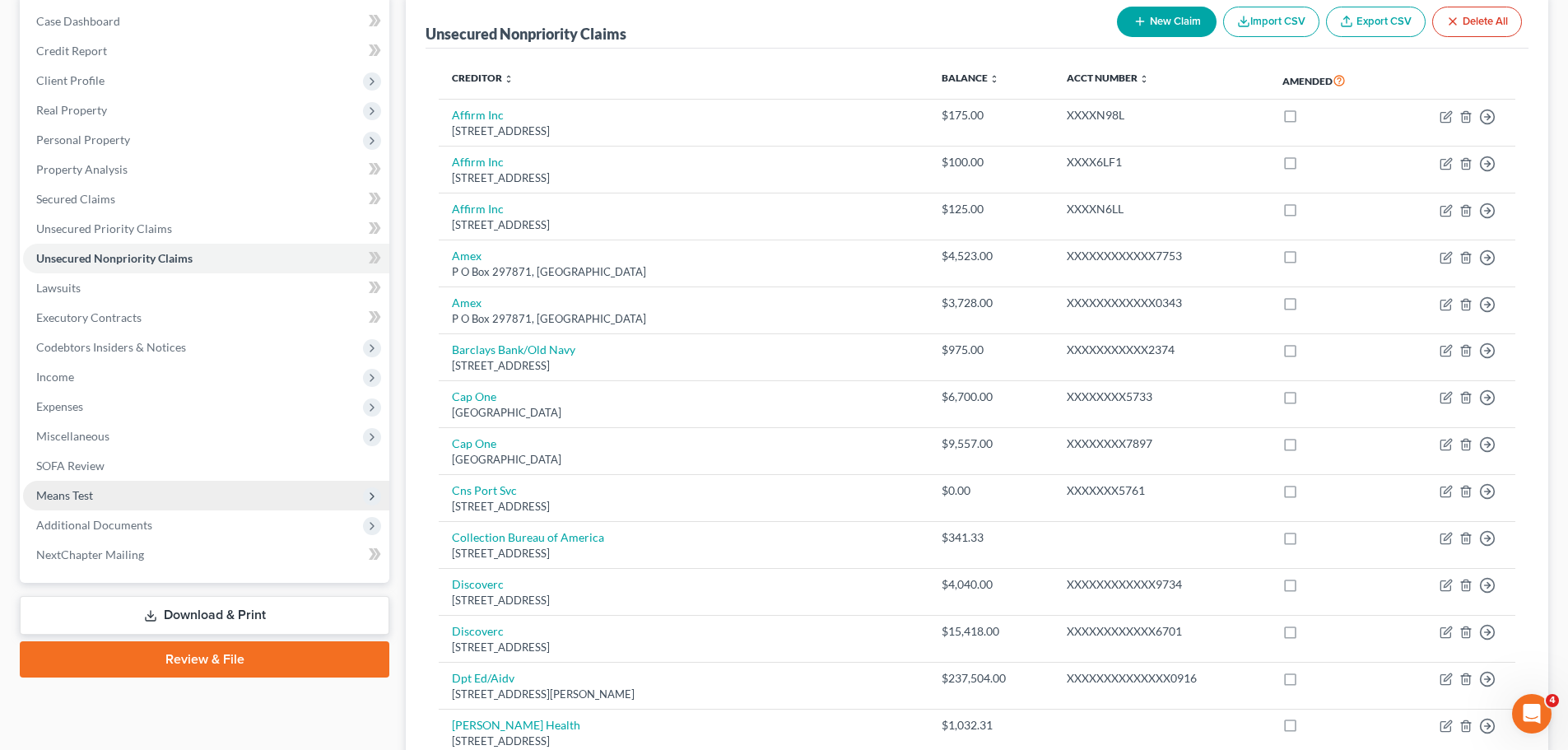
click at [149, 499] on span "Means Test" at bounding box center [206, 496] width 366 height 30
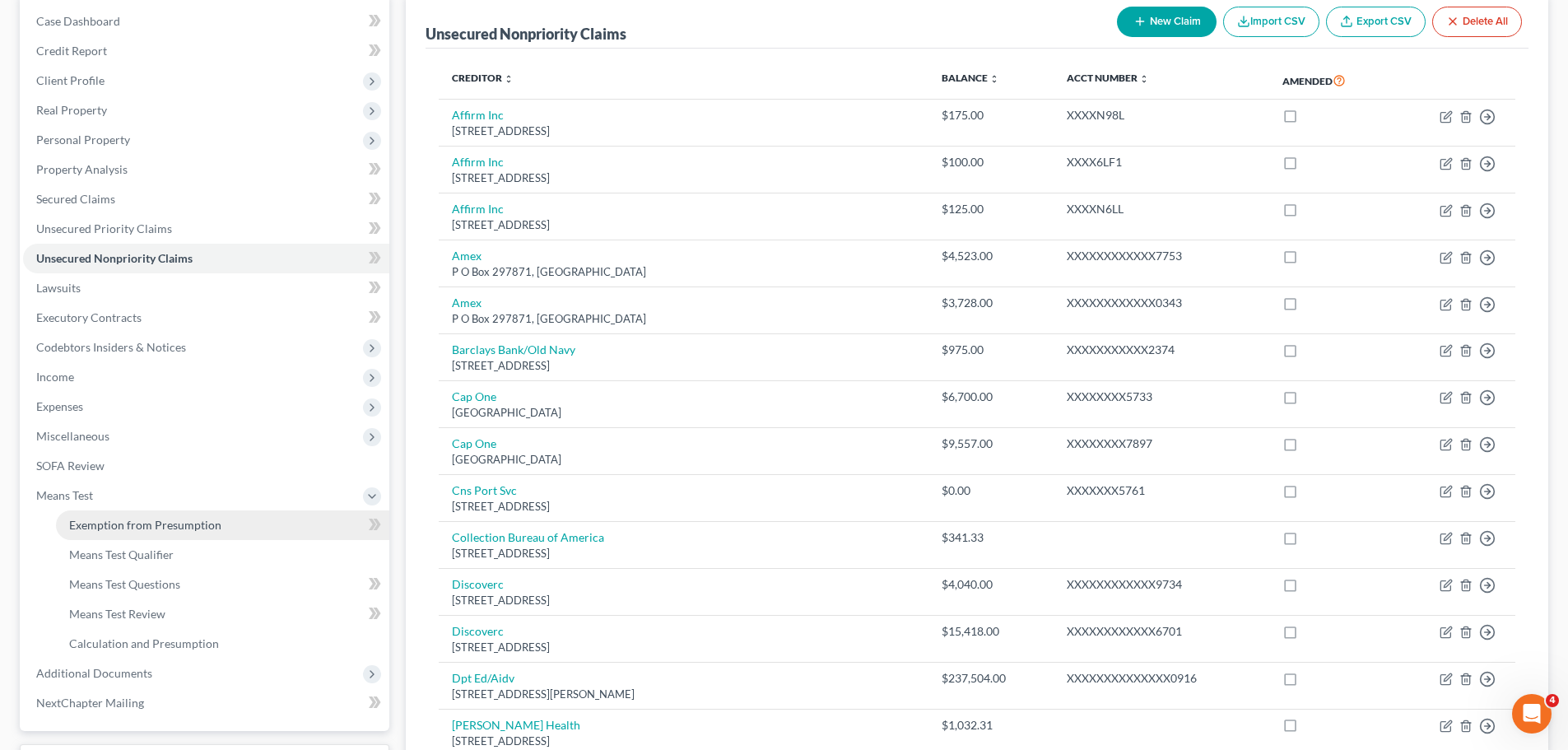
click at [188, 512] on link "Exemption from Presumption" at bounding box center [222, 525] width 333 height 30
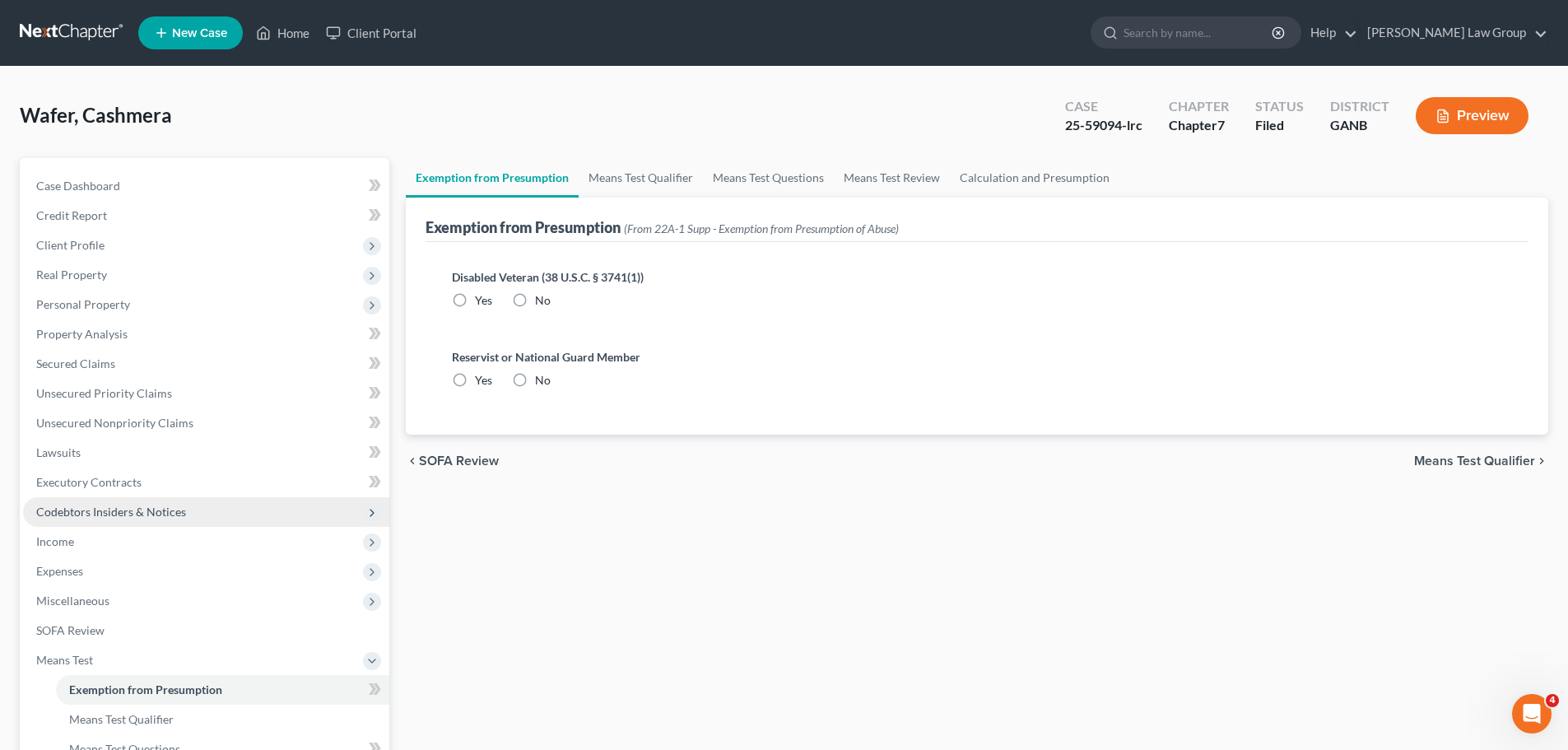
radio input "true"
click at [613, 162] on link "Means Test Qualifier" at bounding box center [641, 178] width 125 height 40
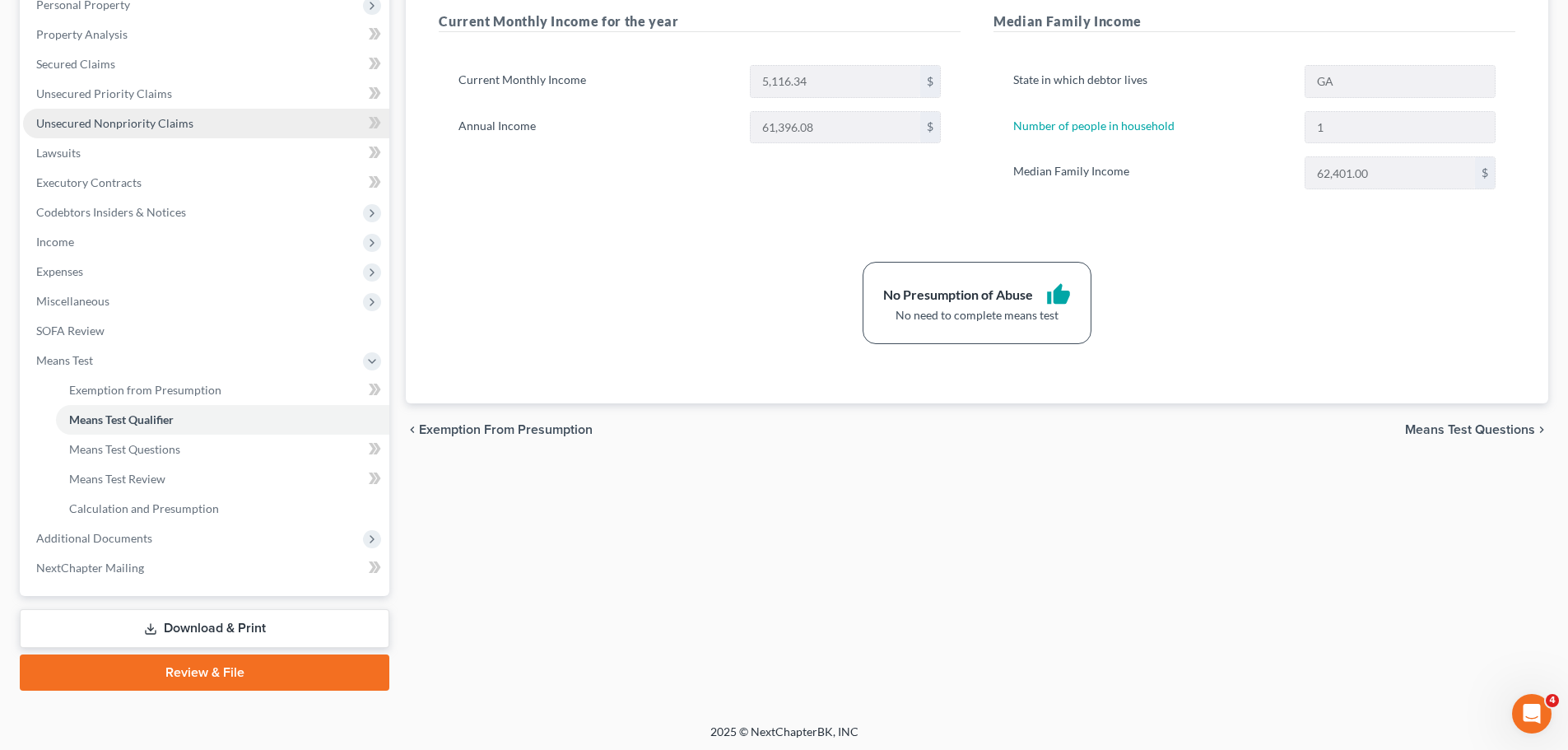
scroll to position [303, 0]
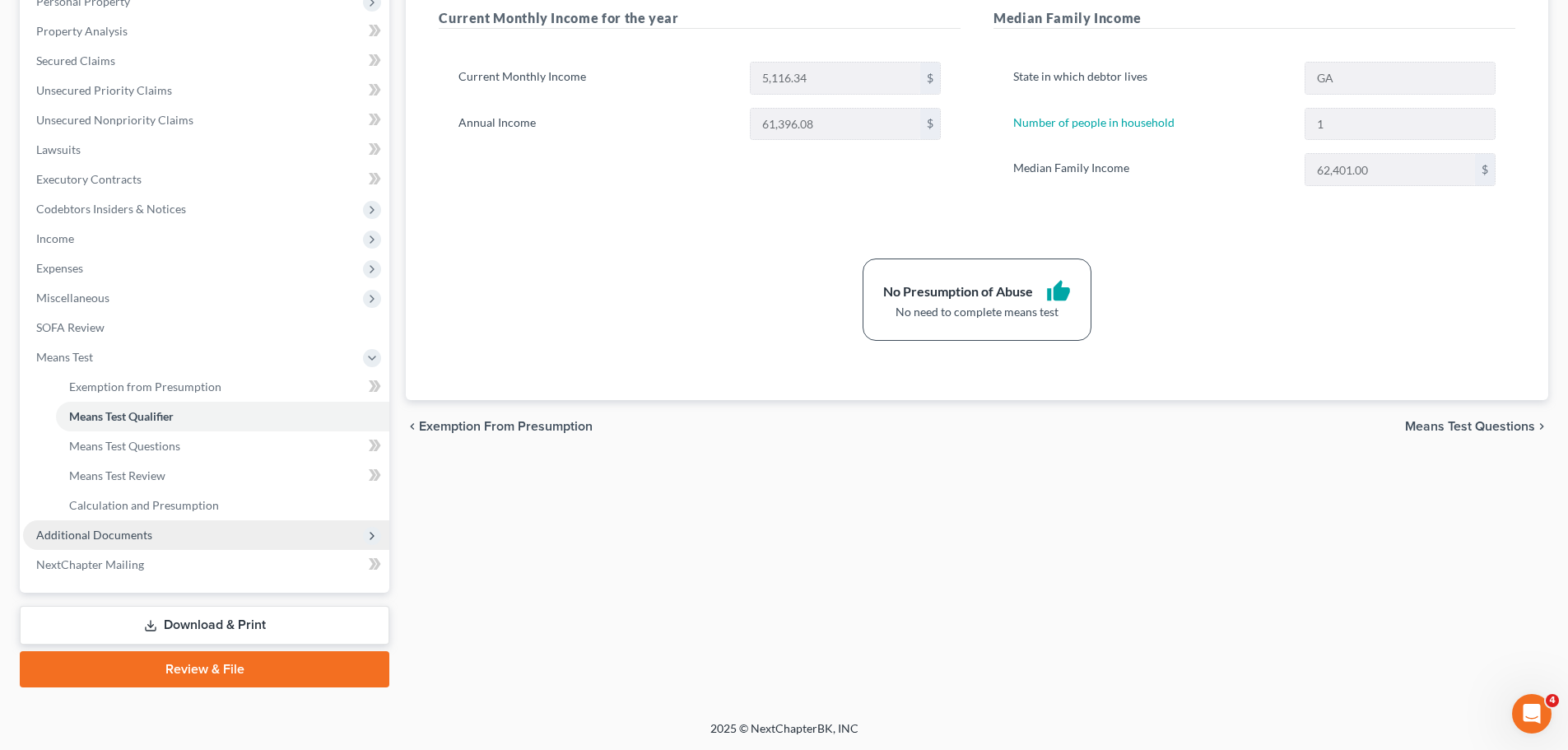
click at [219, 530] on span "Additional Documents" at bounding box center [206, 535] width 366 height 30
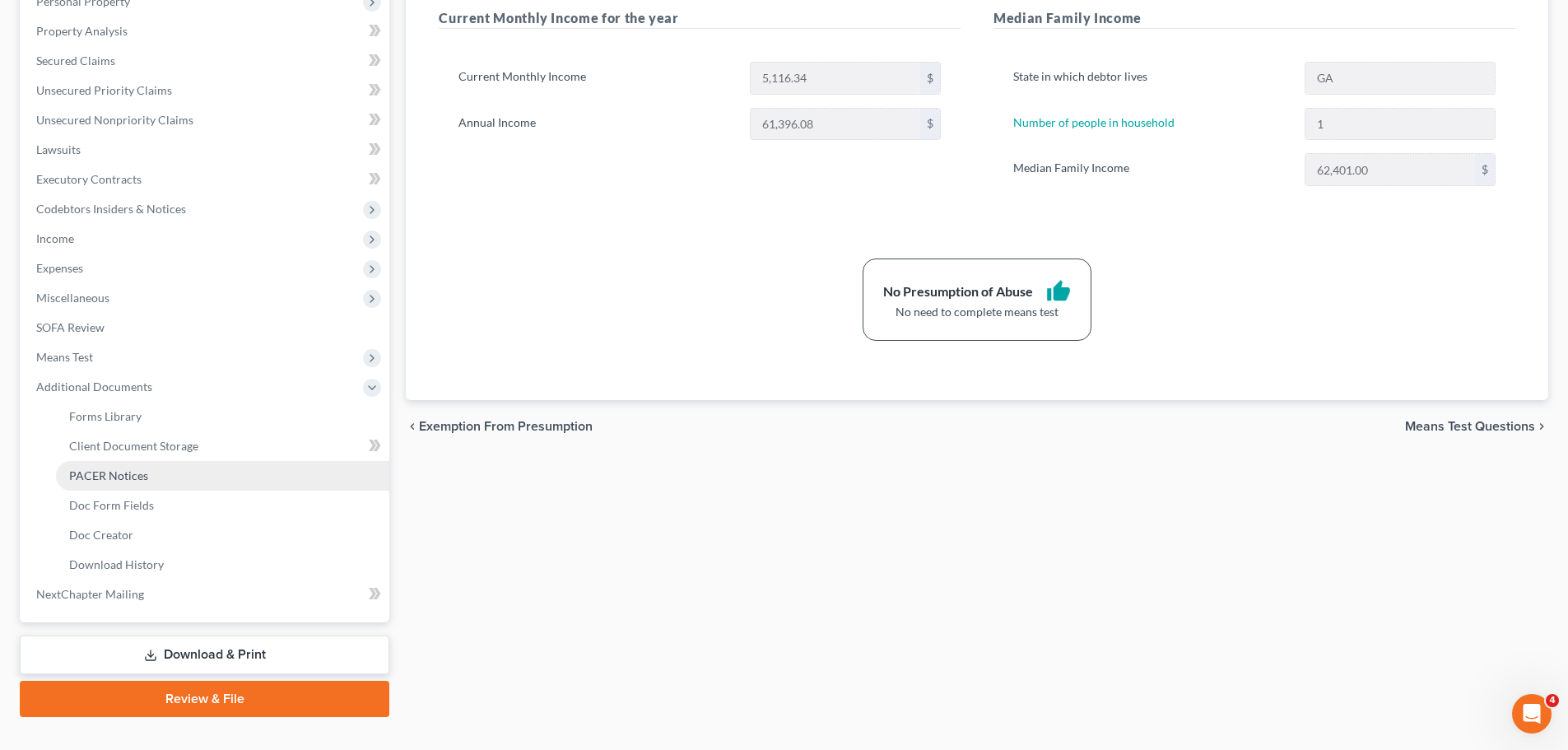
click at [165, 489] on link "PACER Notices" at bounding box center [222, 476] width 333 height 30
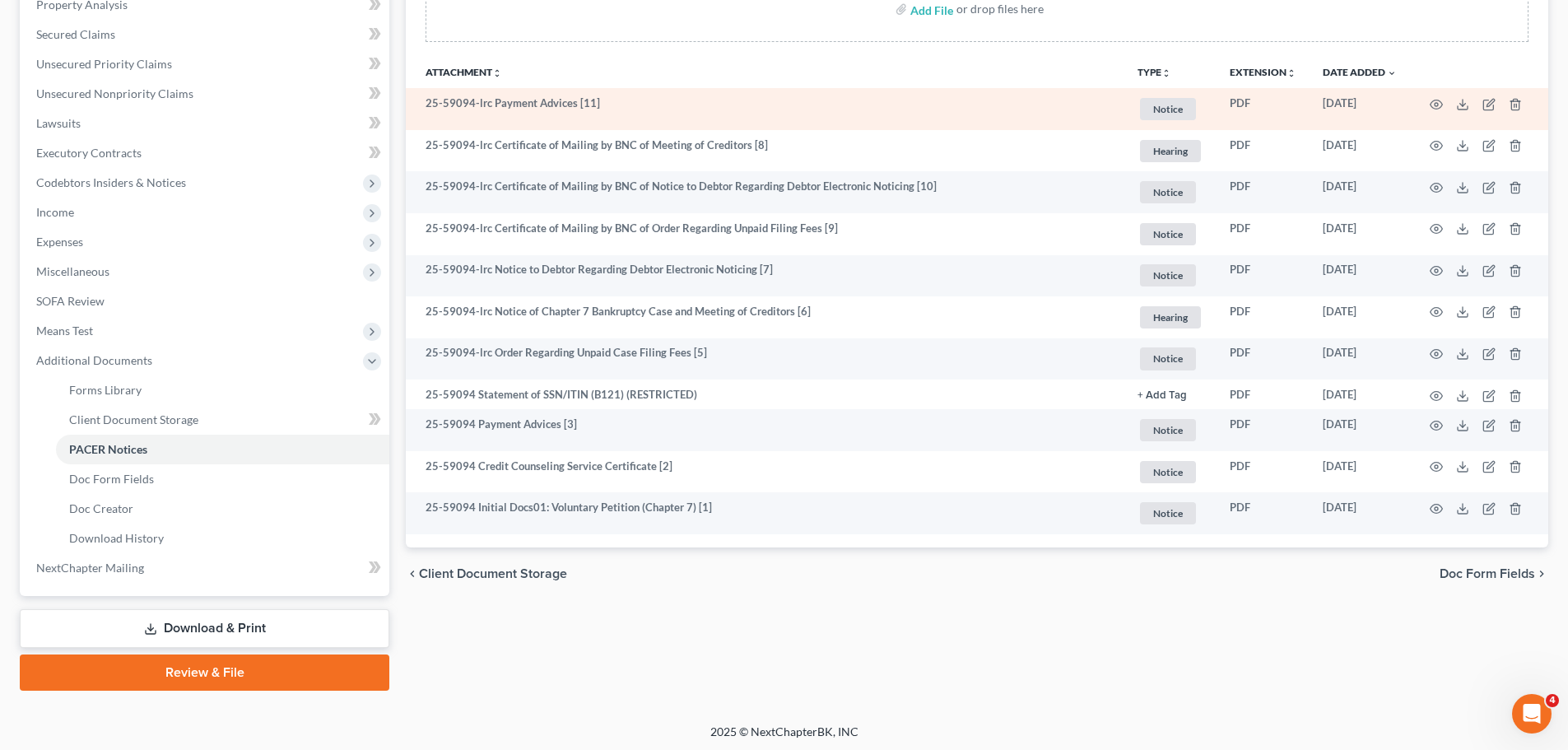
scroll to position [332, 0]
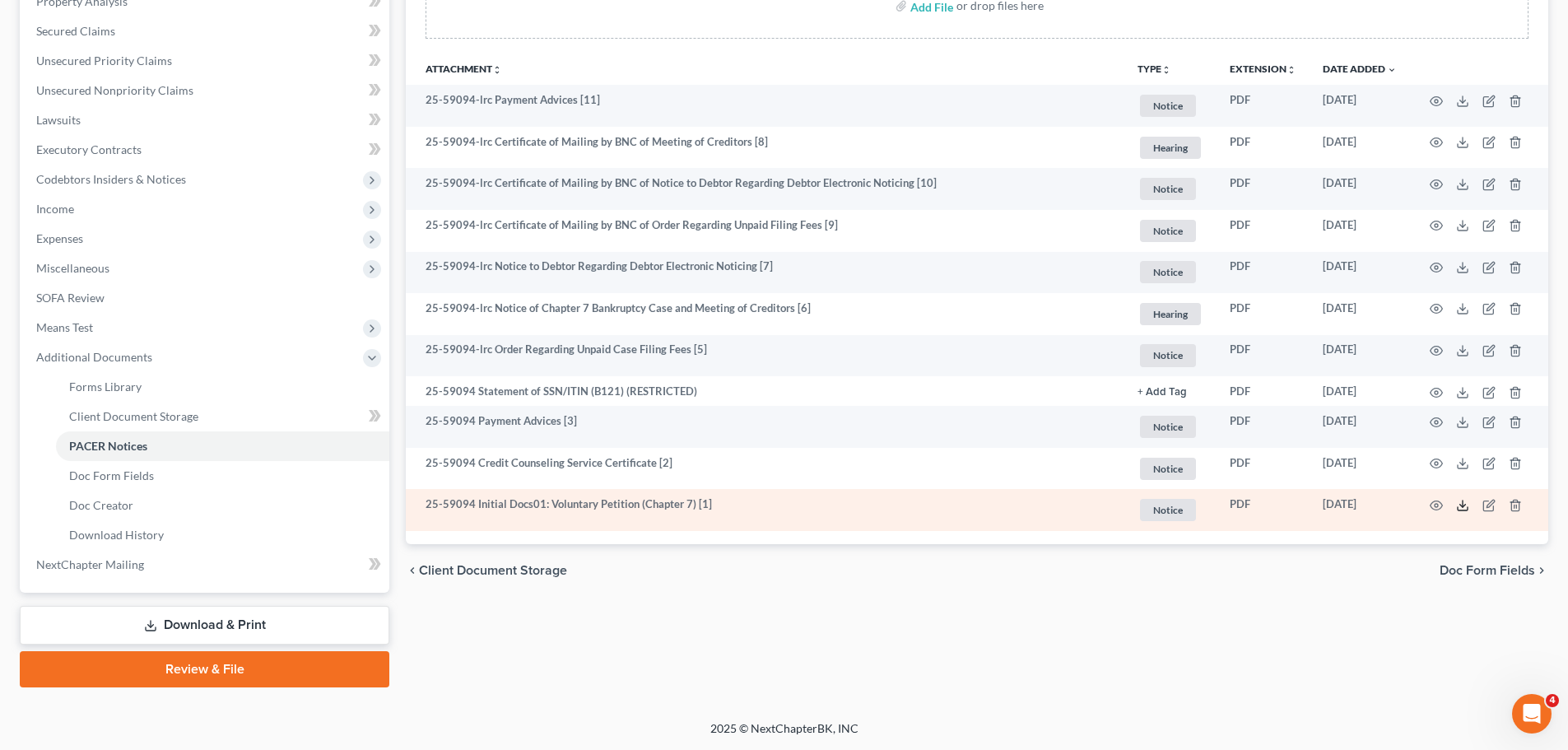
click at [1466, 508] on icon at bounding box center [1462, 505] width 13 height 13
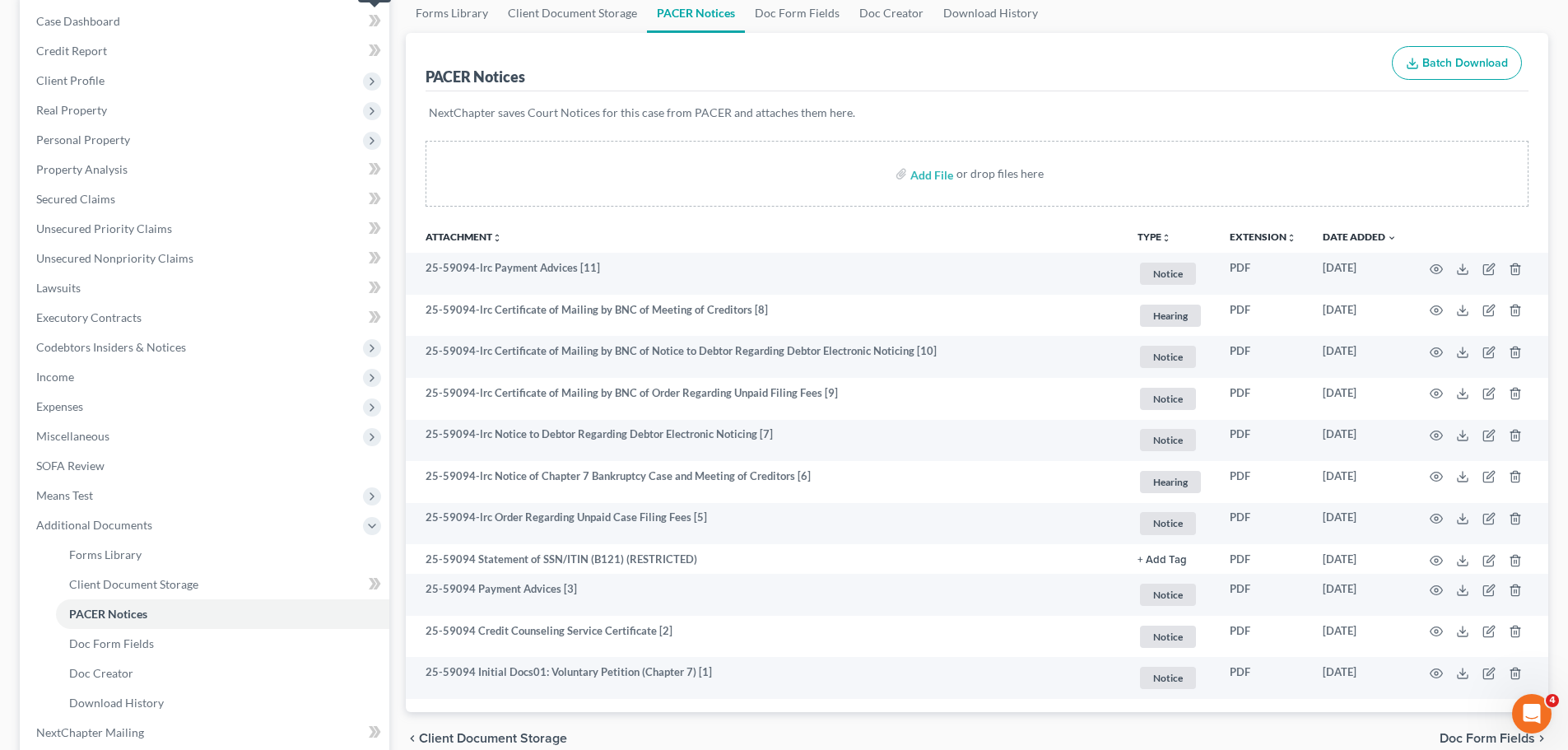
scroll to position [0, 0]
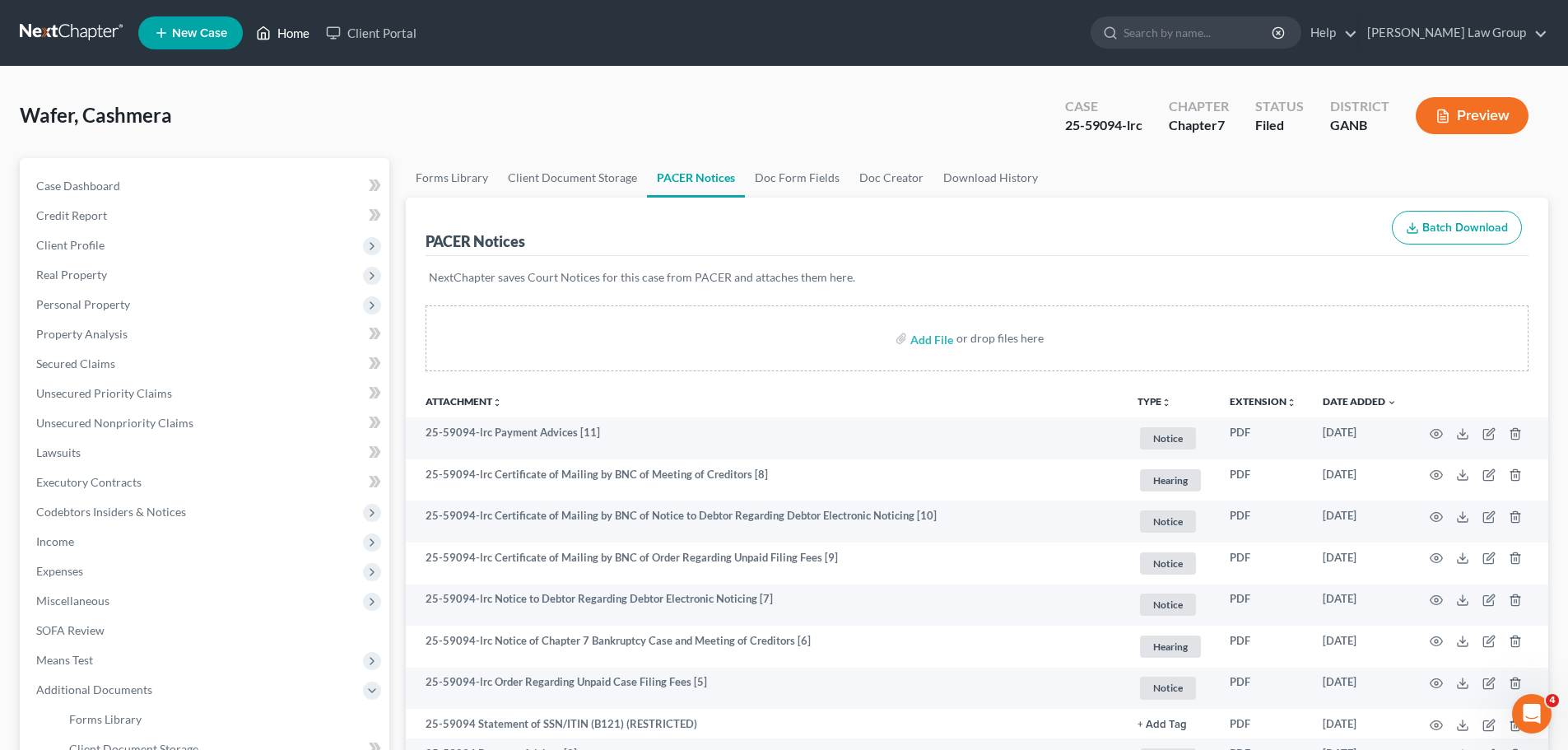
click at [277, 40] on link "Home" at bounding box center [282, 33] width 70 height 30
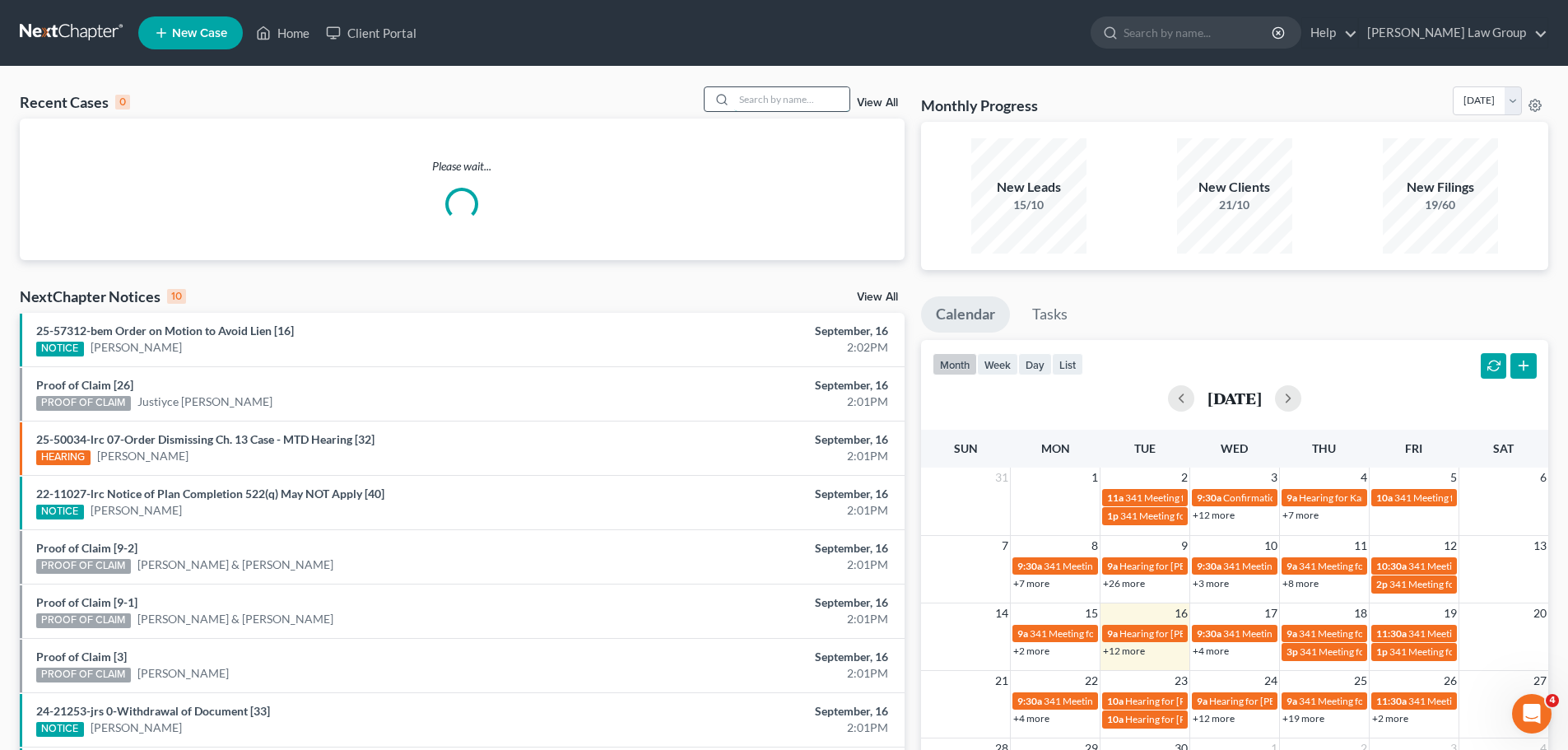
click at [757, 93] on input "search" at bounding box center [792, 100] width 115 height 24
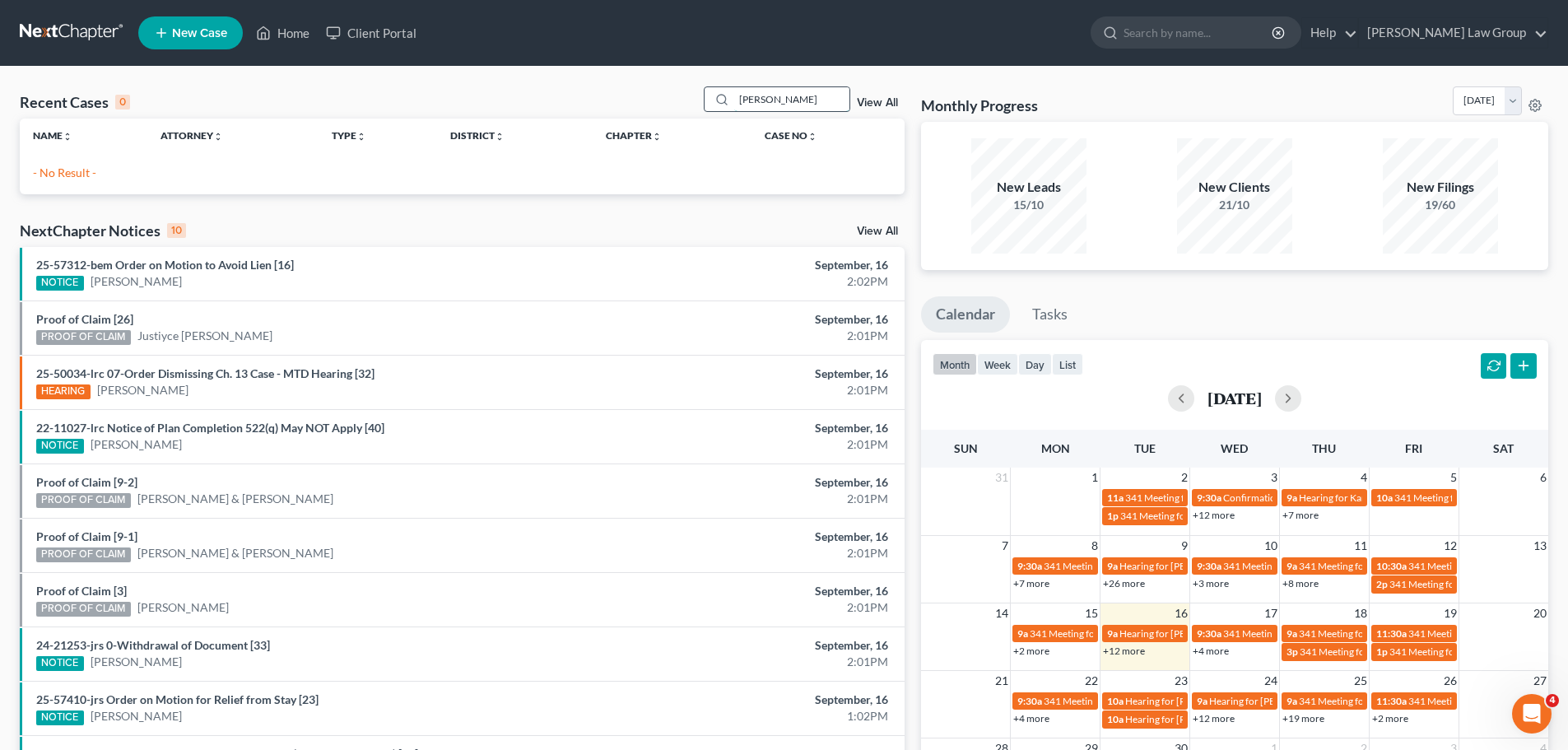
drag, startPoint x: 810, startPoint y: 90, endPoint x: 712, endPoint y: 88, distance: 98.0
click at [675, 93] on div "Recent Cases 0 selina View All" at bounding box center [462, 102] width 884 height 32
type input "kevin"
